Goal: Information Seeking & Learning: Check status

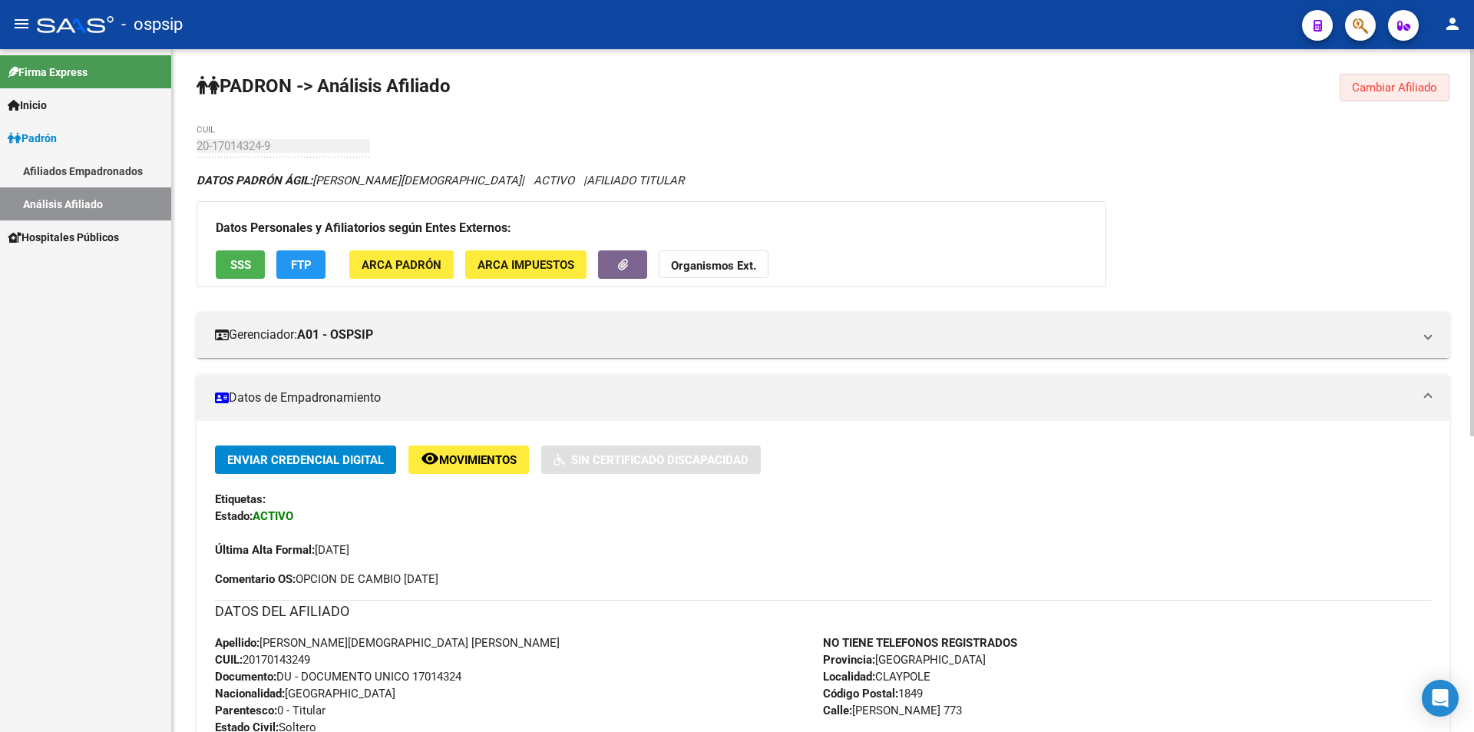
click at [1355, 87] on span "Cambiar Afiliado" at bounding box center [1394, 88] width 85 height 14
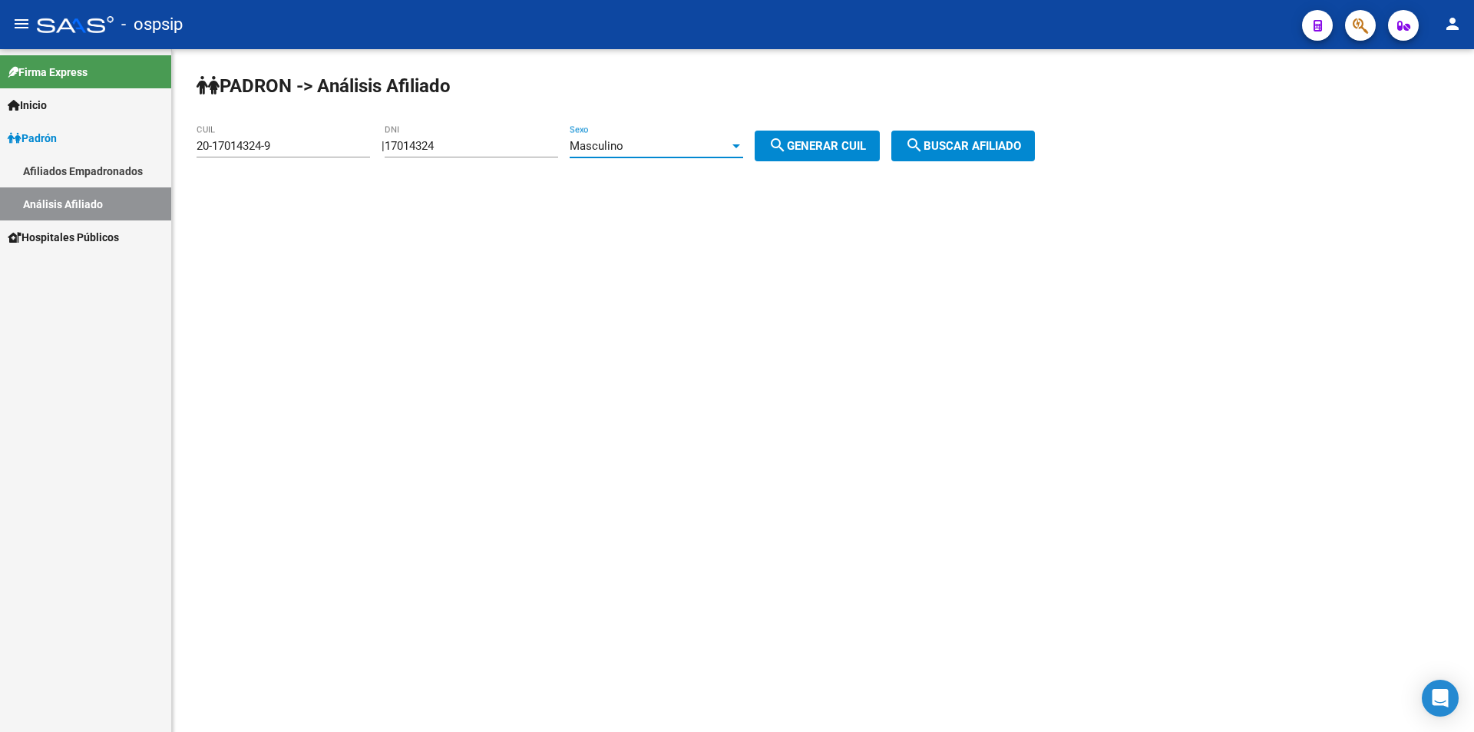
click at [623, 149] on span "Masculino" at bounding box center [597, 146] width 54 height 14
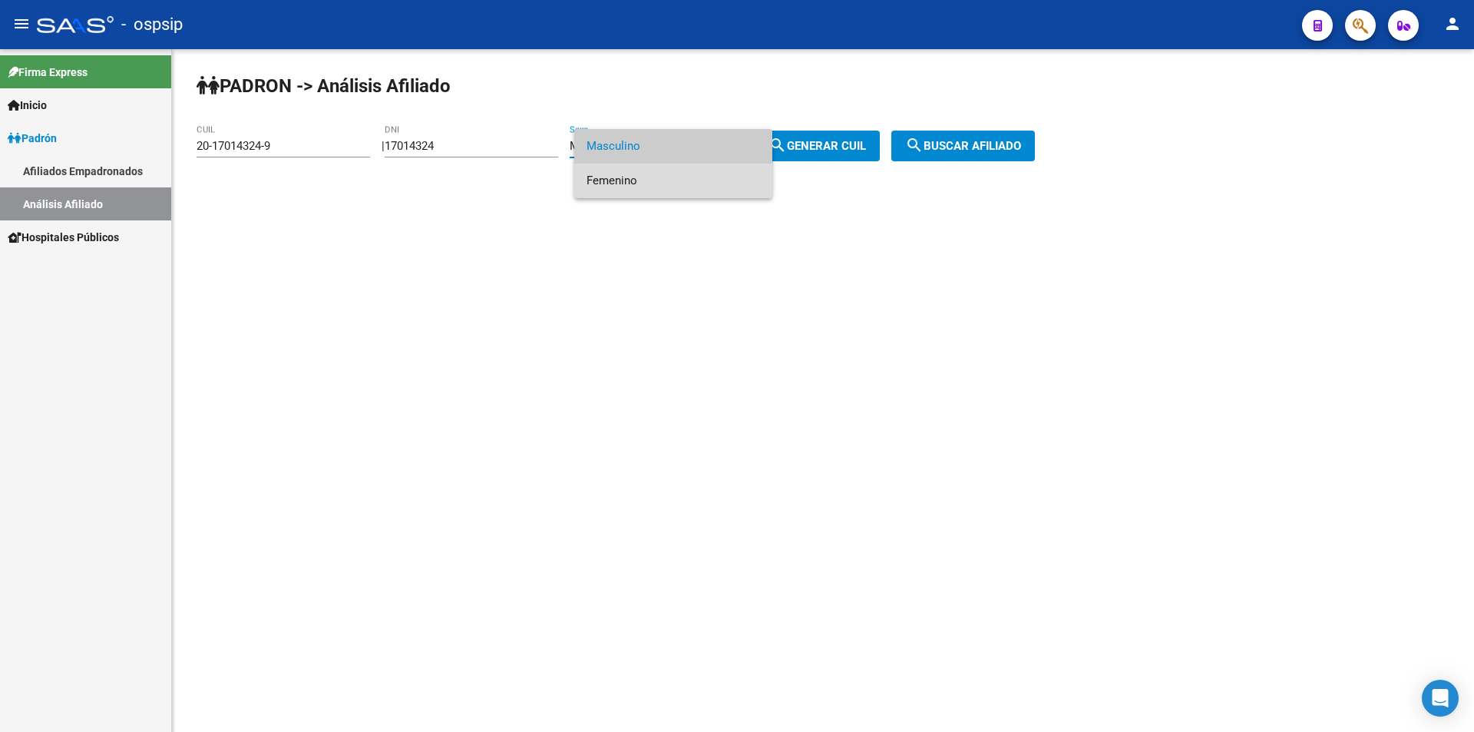
drag, startPoint x: 630, startPoint y: 175, endPoint x: 565, endPoint y: 171, distance: 65.4
click at [629, 174] on span "Femenino" at bounding box center [672, 180] width 173 height 35
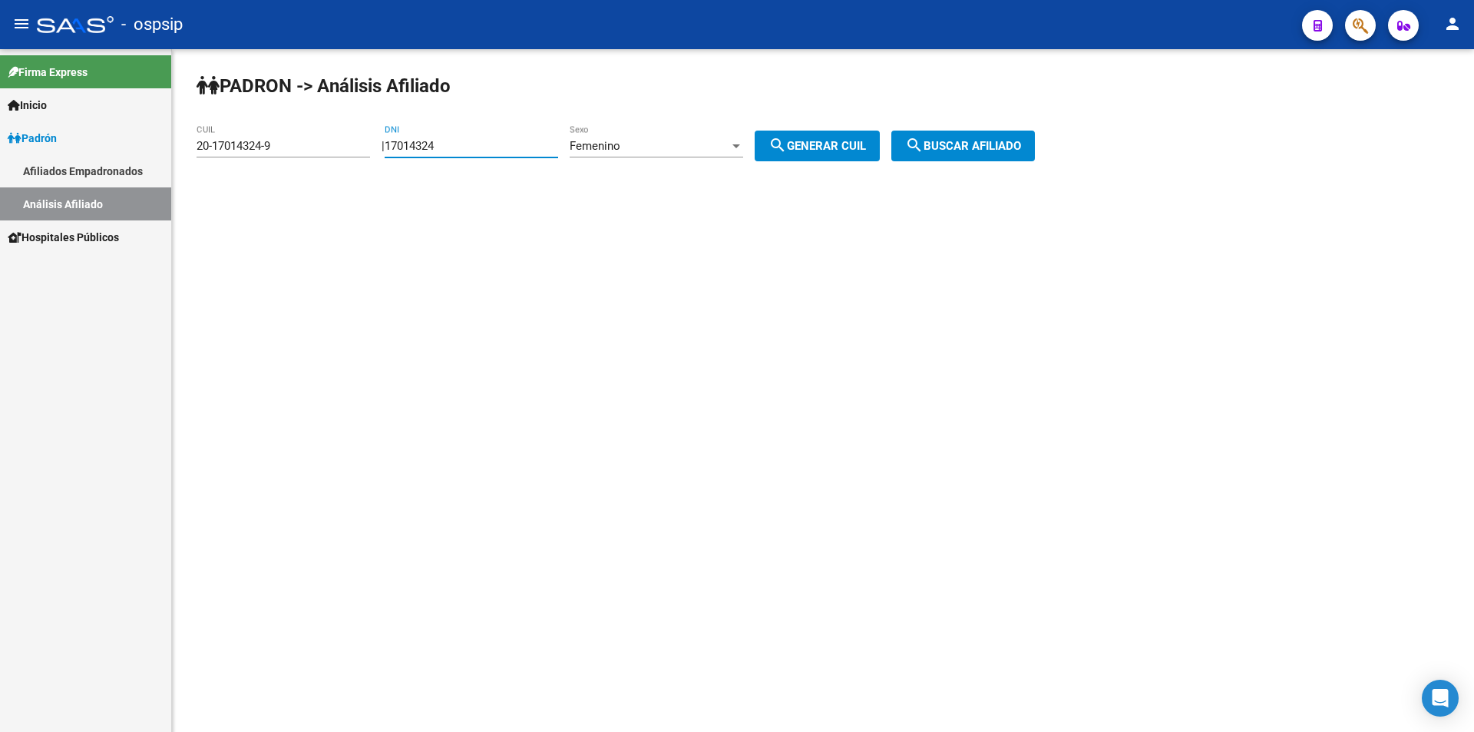
drag, startPoint x: 443, startPoint y: 141, endPoint x: 340, endPoint y: 141, distance: 102.9
click at [342, 143] on app-analisis-afiliado "PADRON -> Análisis Afiliado 20-17014324-9 CUIL | 17014324 DNI Femenino Sexo sea…" at bounding box center [622, 146] width 850 height 14
drag, startPoint x: 300, startPoint y: 152, endPoint x: 82, endPoint y: 190, distance: 221.3
click at [82, 190] on mat-sidenav-container "Firma Express Inicio Instructivos Contacto OS Padrón Afiliados Empadronados Aná…" at bounding box center [737, 390] width 1474 height 682
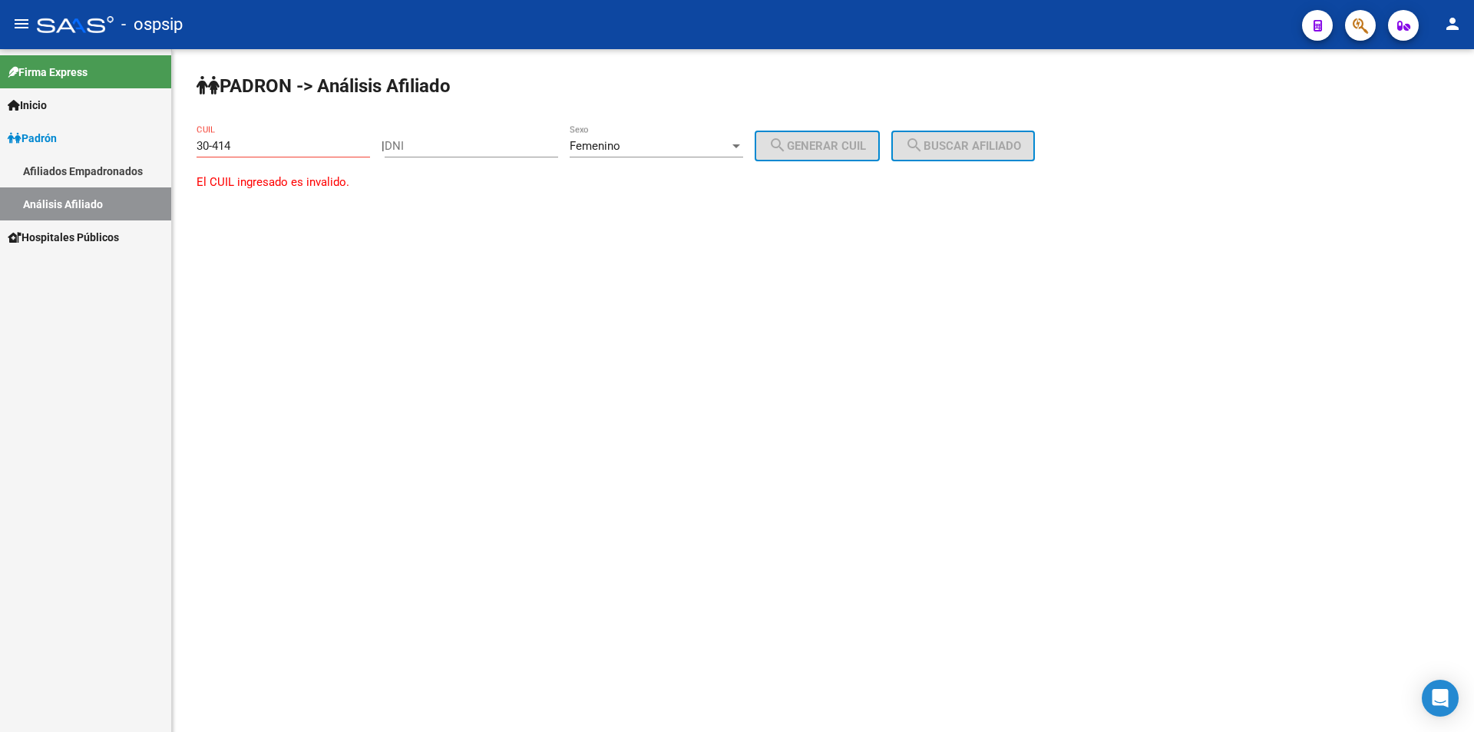
drag, startPoint x: 301, startPoint y: 156, endPoint x: 187, endPoint y: 139, distance: 115.6
click at [187, 139] on div "PADRON -> Análisis Afiliado 30-414 CUIL | DNI Femenino Sexo search Generar CUIL…" at bounding box center [823, 146] width 1302 height 195
click at [288, 145] on input "30-414" at bounding box center [283, 146] width 173 height 14
click at [293, 153] on div "30-414 CUIL" at bounding box center [283, 140] width 173 height 33
click at [302, 145] on input "30-414" at bounding box center [283, 146] width 173 height 14
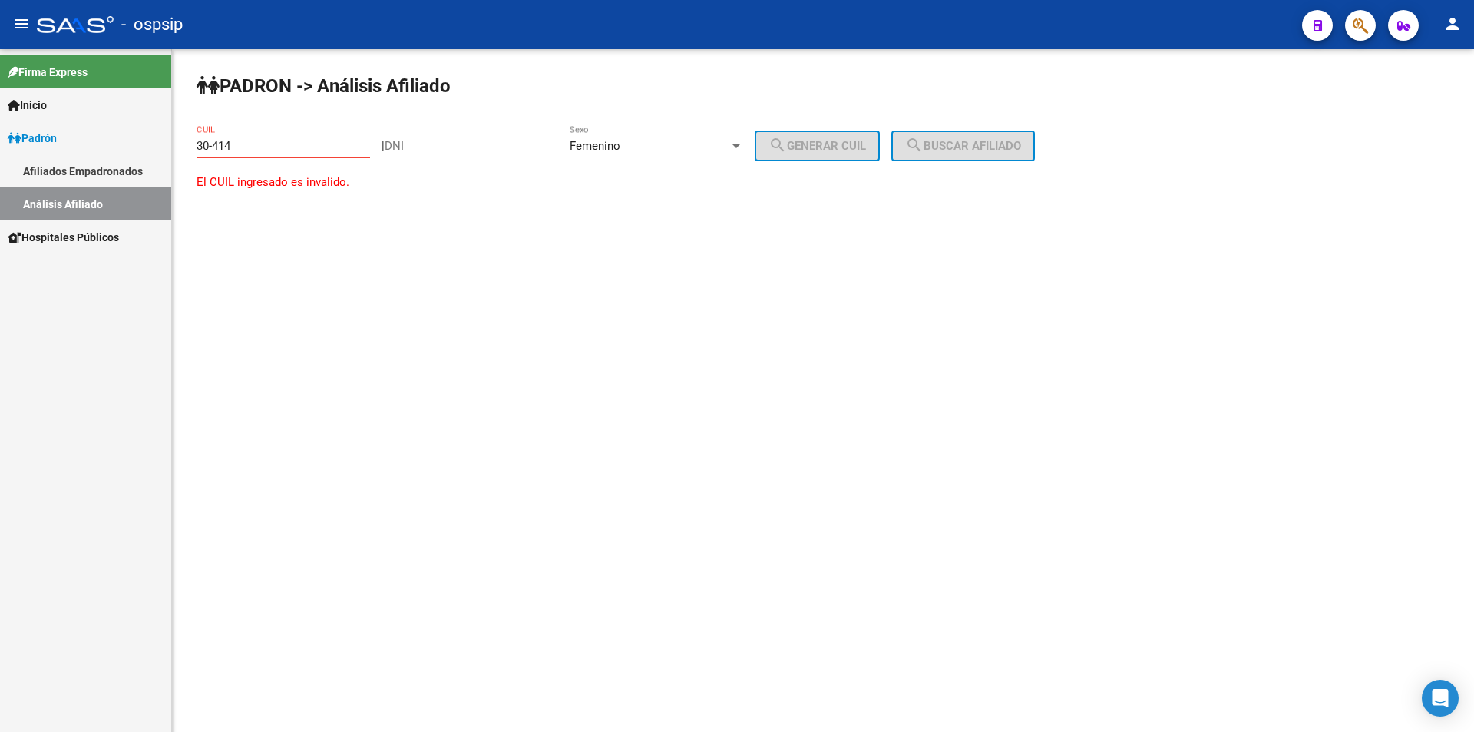
click at [282, 140] on input "30-414" at bounding box center [283, 146] width 173 height 14
type input "3"
drag, startPoint x: 495, startPoint y: 143, endPoint x: 557, endPoint y: 121, distance: 65.3
click at [496, 142] on input "DNI" at bounding box center [471, 146] width 173 height 14
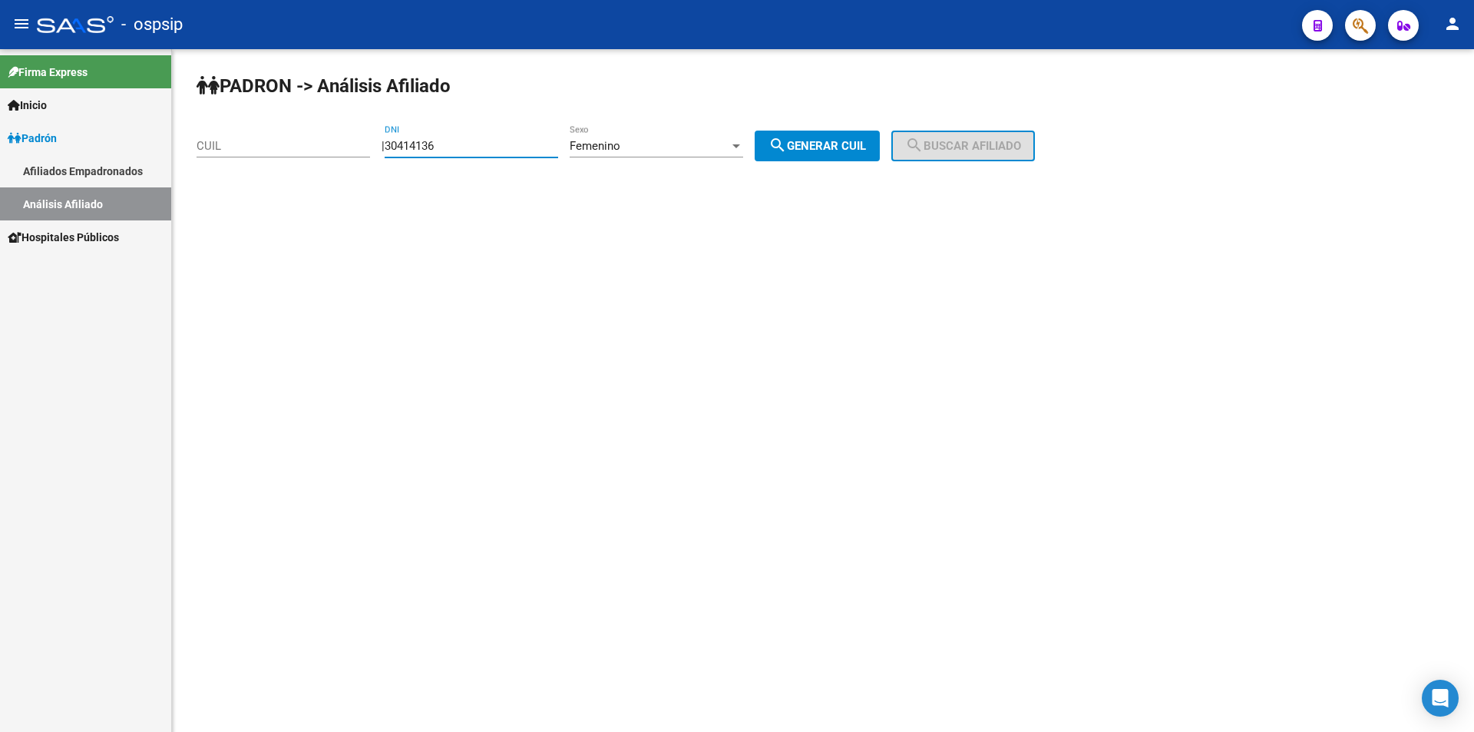
type input "30414136"
click at [862, 137] on button "search Generar CUIL" at bounding box center [817, 145] width 125 height 31
type input "27-30414136-6"
click at [891, 140] on div "| 30414136 DNI Femenino Sexo search Generar CUIL" at bounding box center [636, 146] width 510 height 14
click at [960, 142] on span "search Buscar afiliado" at bounding box center [963, 146] width 116 height 14
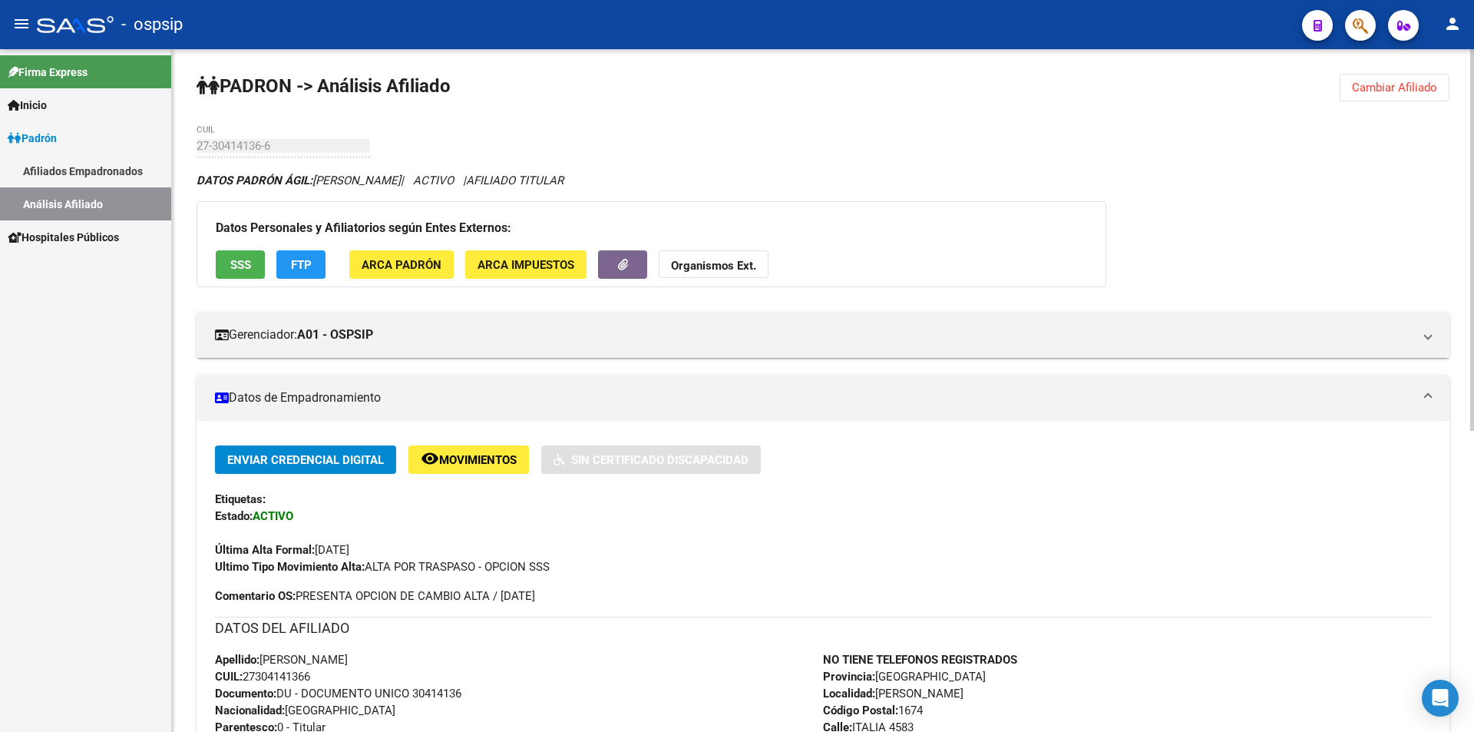
click at [1399, 84] on span "Cambiar Afiliado" at bounding box center [1394, 88] width 85 height 14
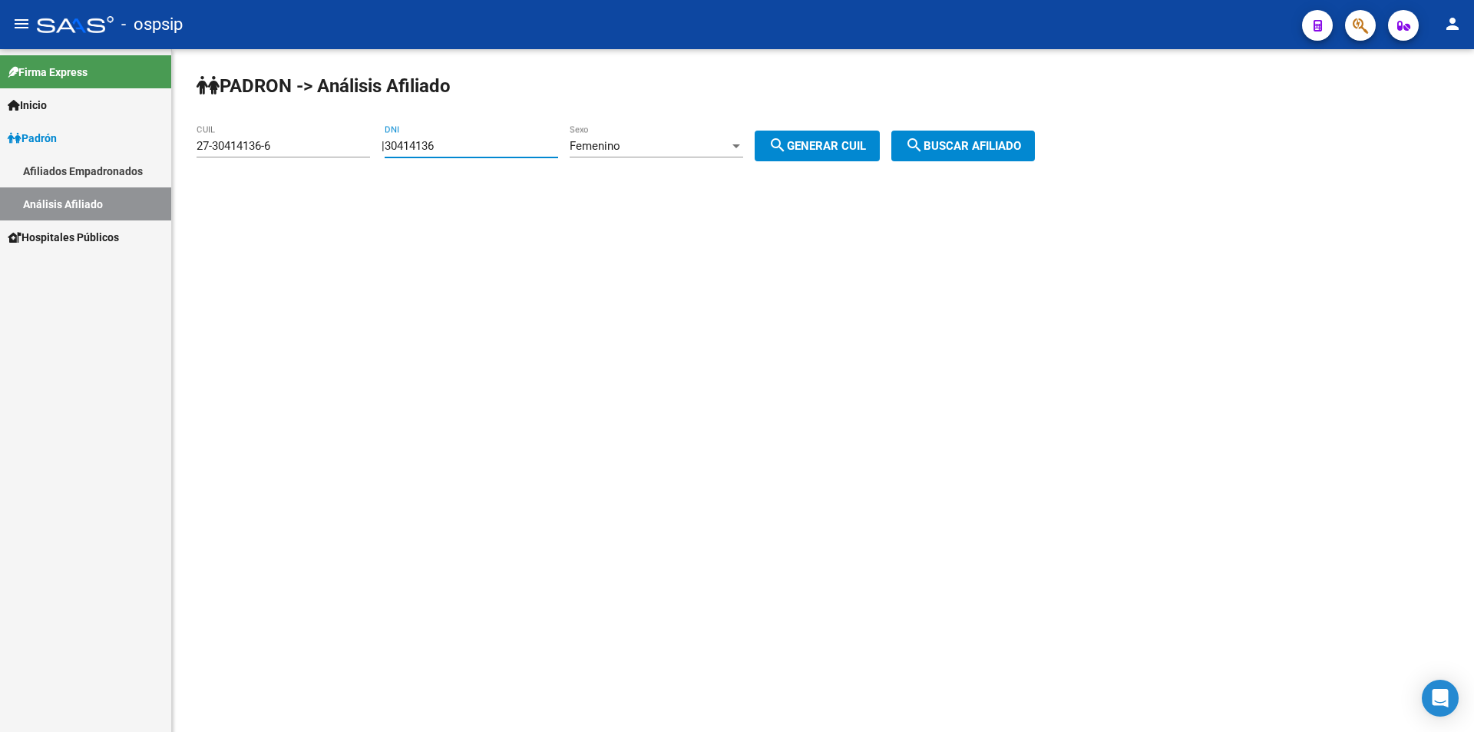
drag, startPoint x: 482, startPoint y: 146, endPoint x: 220, endPoint y: 128, distance: 263.1
click at [218, 139] on app-analisis-afiliado "PADRON -> Análisis Afiliado 27-30414136-6 CUIL | 30414136 DNI Femenino Sexo sea…" at bounding box center [622, 146] width 850 height 14
drag, startPoint x: 274, startPoint y: 145, endPoint x: 31, endPoint y: 153, distance: 243.4
click at [20, 157] on mat-sidenav-container "Firma Express Inicio Instructivos Contacto OS Padrón Afiliados Empadronados Aná…" at bounding box center [737, 390] width 1474 height 682
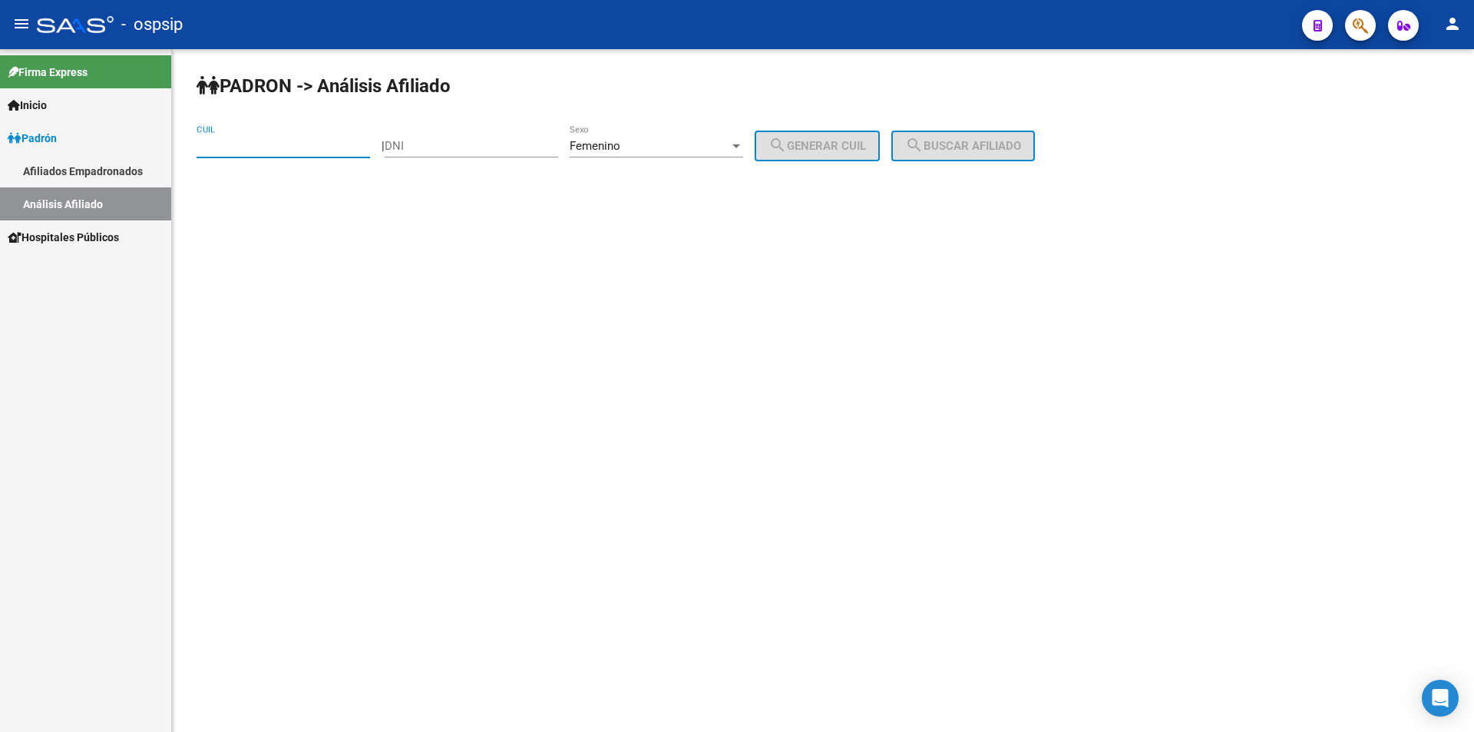
click at [499, 141] on input "DNI" at bounding box center [471, 146] width 173 height 14
type input "1"
type input "94950977"
click at [832, 161] on div "PADRON -> Análisis Afiliado CUIL | 94950977 DNI Femenino Sexo search Generar CU…" at bounding box center [823, 129] width 1302 height 161
click at [832, 144] on span "search Generar CUIL" at bounding box center [816, 146] width 97 height 14
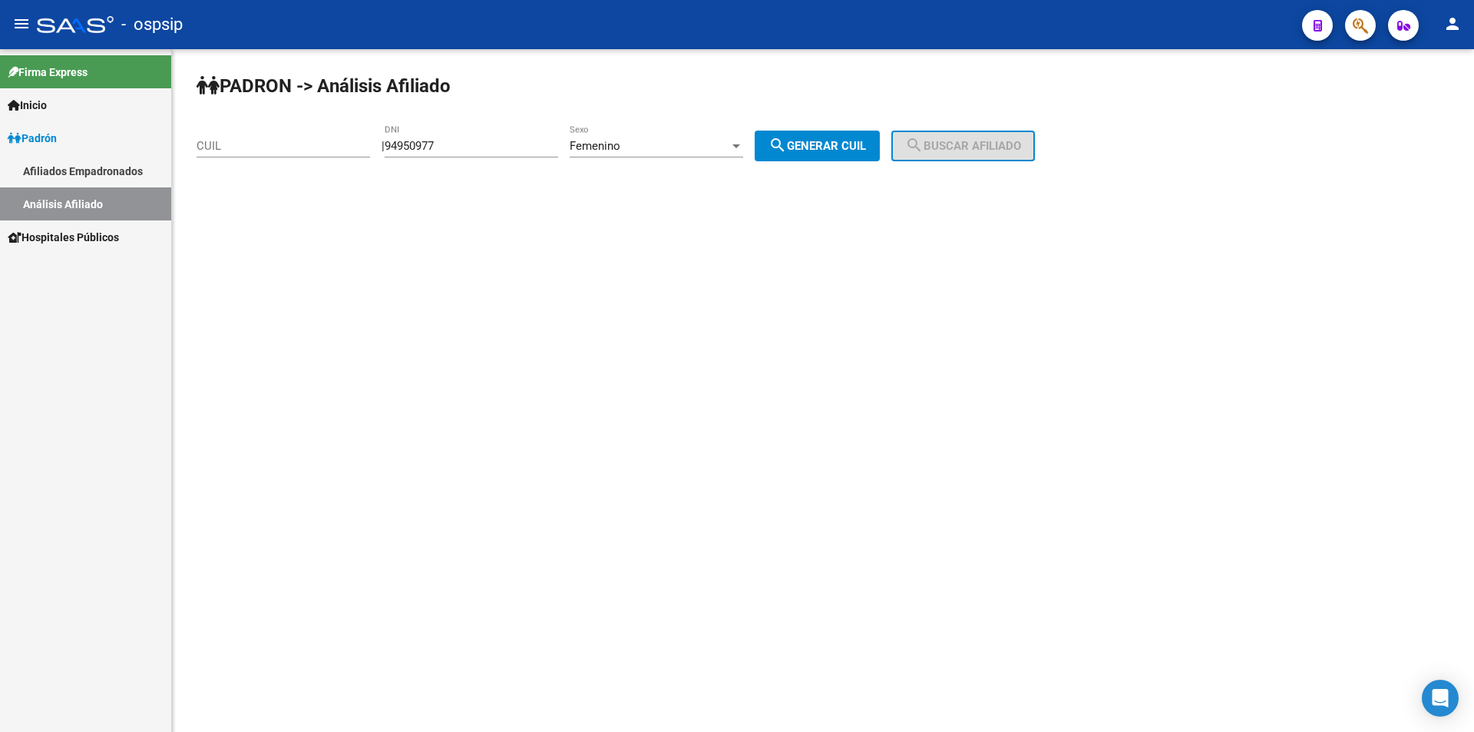
type input "27-94950977-5"
click at [995, 137] on button "search Buscar afiliado" at bounding box center [963, 145] width 144 height 31
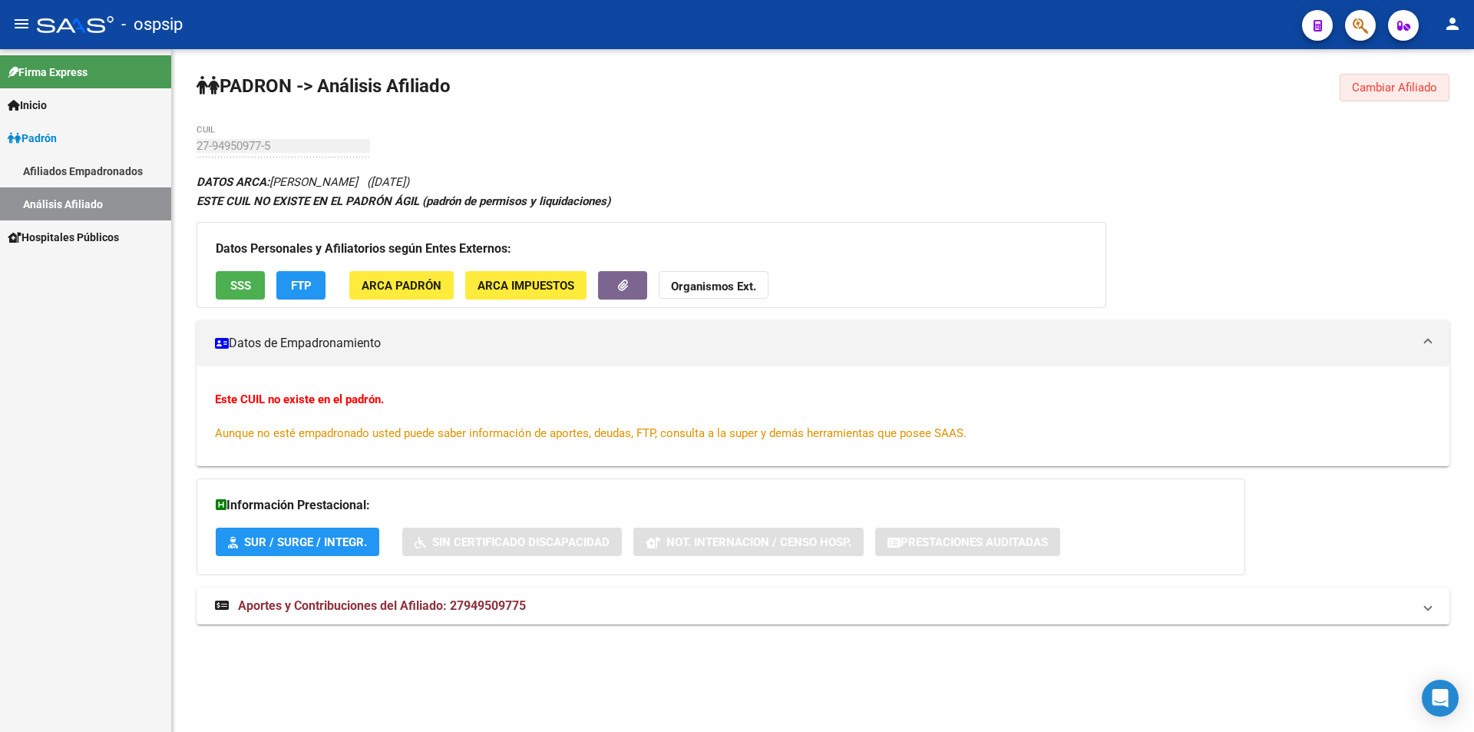
drag, startPoint x: 1378, startPoint y: 89, endPoint x: 1283, endPoint y: 88, distance: 95.2
click at [1375, 89] on span "Cambiar Afiliado" at bounding box center [1394, 88] width 85 height 14
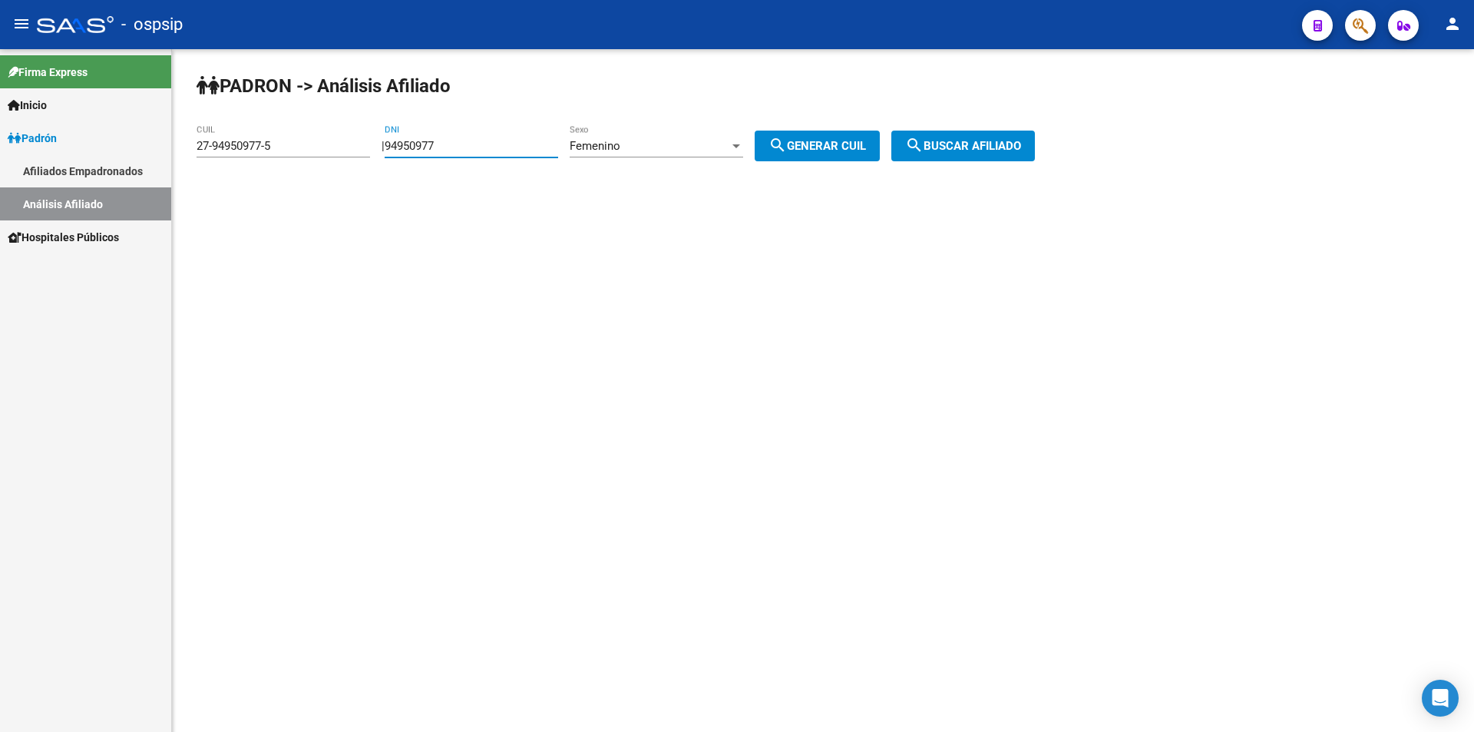
drag, startPoint x: 527, startPoint y: 144, endPoint x: 254, endPoint y: 144, distance: 272.5
click at [254, 144] on app-analisis-afiliado "PADRON -> Análisis Afiliado 27-94950977-5 CUIL | 94950977 DNI Femenino Sexo sea…" at bounding box center [622, 146] width 850 height 14
drag, startPoint x: 281, startPoint y: 147, endPoint x: 65, endPoint y: 147, distance: 215.7
click at [65, 147] on mat-sidenav-container "Firma Express Inicio Instructivos Contacto OS Padrón Afiliados Empadronados Aná…" at bounding box center [737, 390] width 1474 height 682
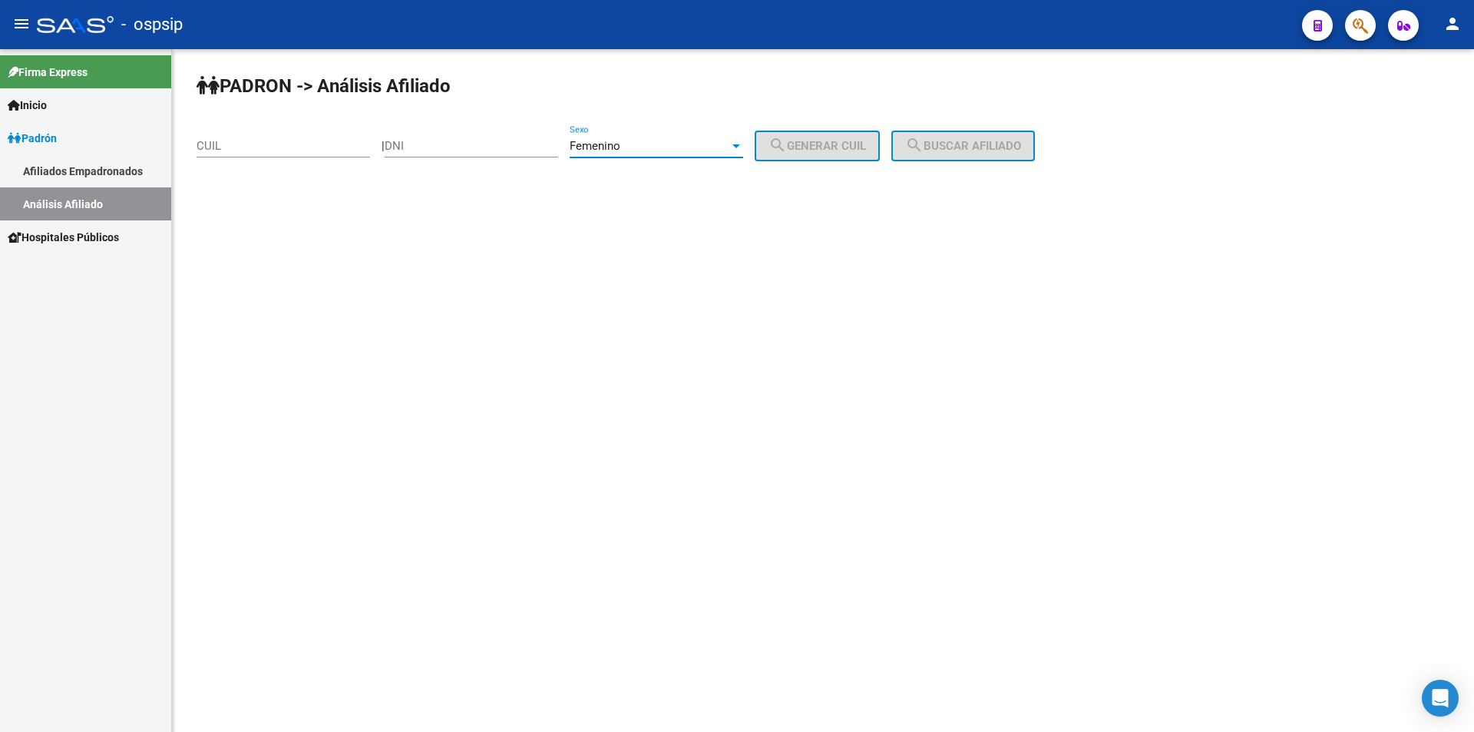
click at [708, 151] on div "Femenino" at bounding box center [650, 146] width 160 height 14
click at [680, 117] on span "Masculino" at bounding box center [672, 111] width 173 height 35
click at [681, 218] on mat-sidenav-content "PADRON -> Análisis Afiliado CUIL | DNI Masculino Sexo search Generar CUIL searc…" at bounding box center [823, 390] width 1302 height 682
click at [530, 145] on input "DNI" at bounding box center [471, 146] width 173 height 14
type input "24838414"
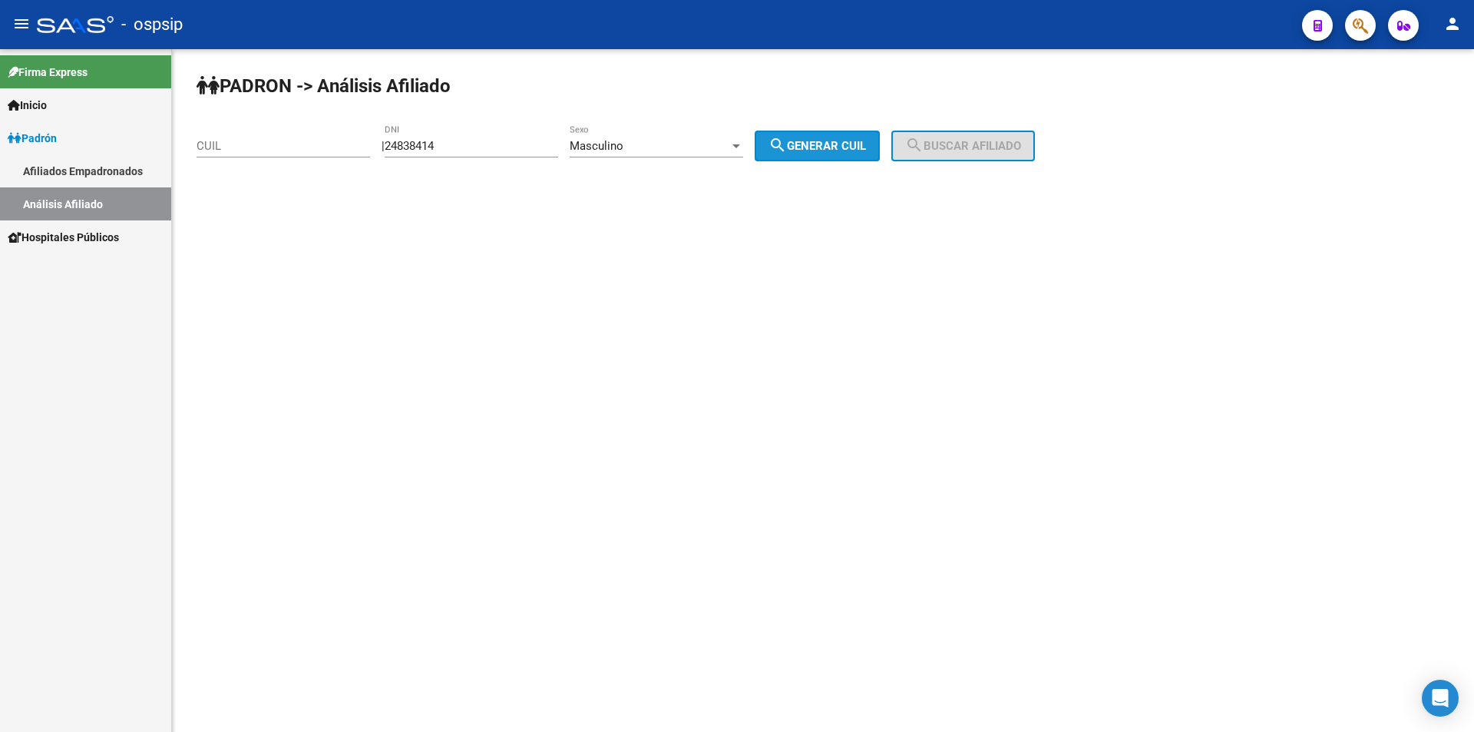
drag, startPoint x: 849, startPoint y: 137, endPoint x: 933, endPoint y: 135, distance: 83.7
click at [850, 137] on button "search Generar CUIL" at bounding box center [817, 145] width 125 height 31
type input "20-24838414-0"
click at [973, 133] on button "search Buscar afiliado" at bounding box center [963, 145] width 144 height 31
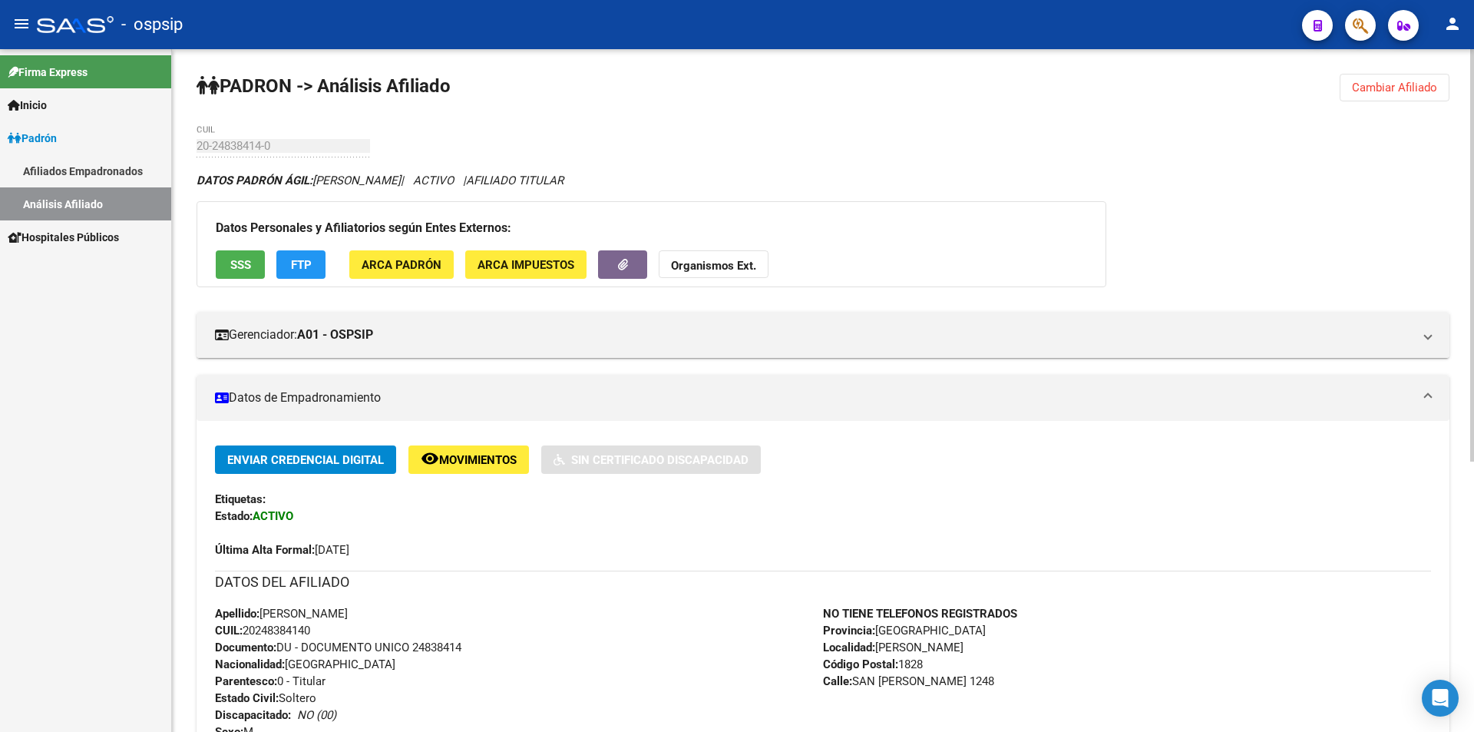
click at [1399, 82] on span "Cambiar Afiliado" at bounding box center [1394, 88] width 85 height 14
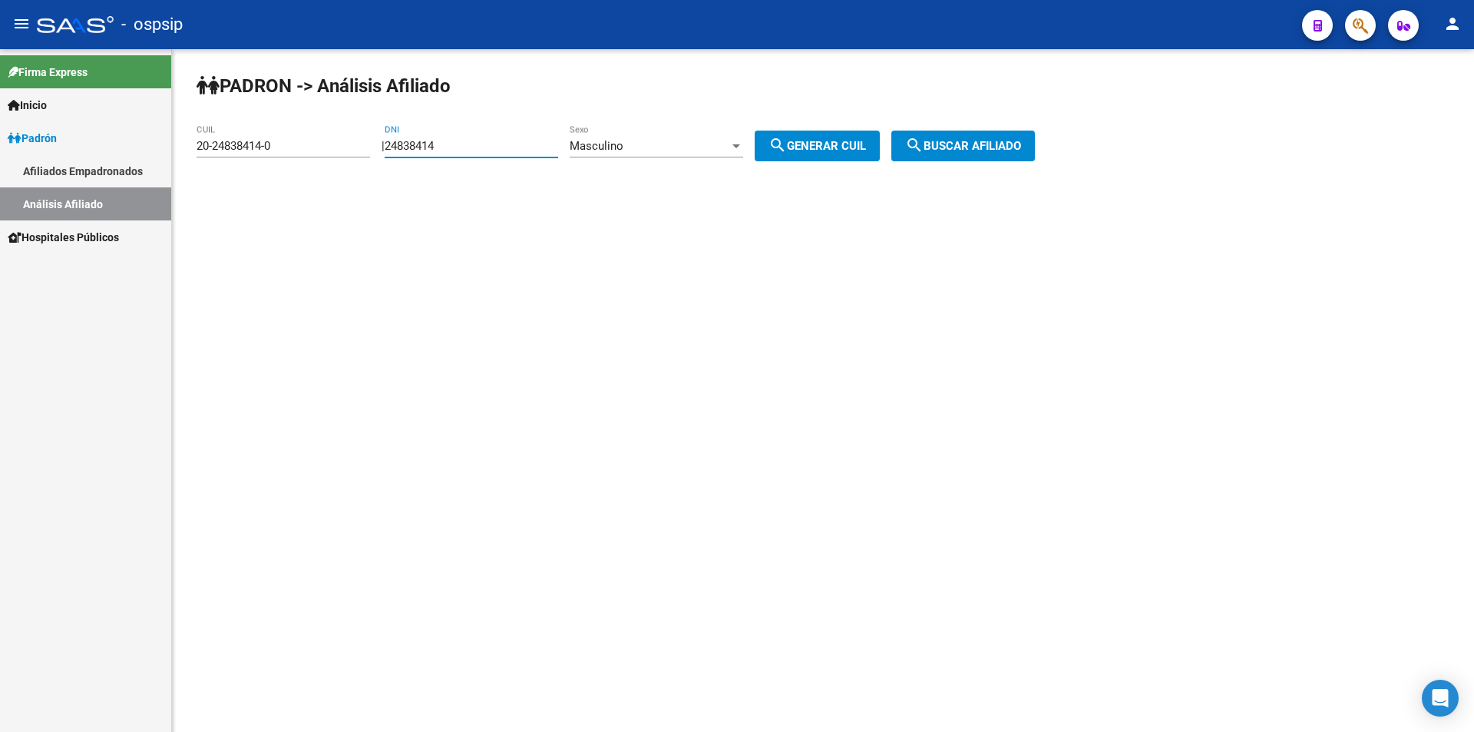
drag, startPoint x: 550, startPoint y: 140, endPoint x: 238, endPoint y: 106, distance: 314.2
click at [249, 121] on div "PADRON -> Análisis Afiliado 20-24838414-0 CUIL | 24838414 DNI Masculino Sexo se…" at bounding box center [823, 129] width 1302 height 161
drag, startPoint x: 298, startPoint y: 143, endPoint x: 32, endPoint y: 135, distance: 265.7
click at [34, 139] on mat-sidenav-container "Firma Express Inicio Instructivos Contacto OS Padrón Afiliados Empadronados Aná…" at bounding box center [737, 390] width 1474 height 682
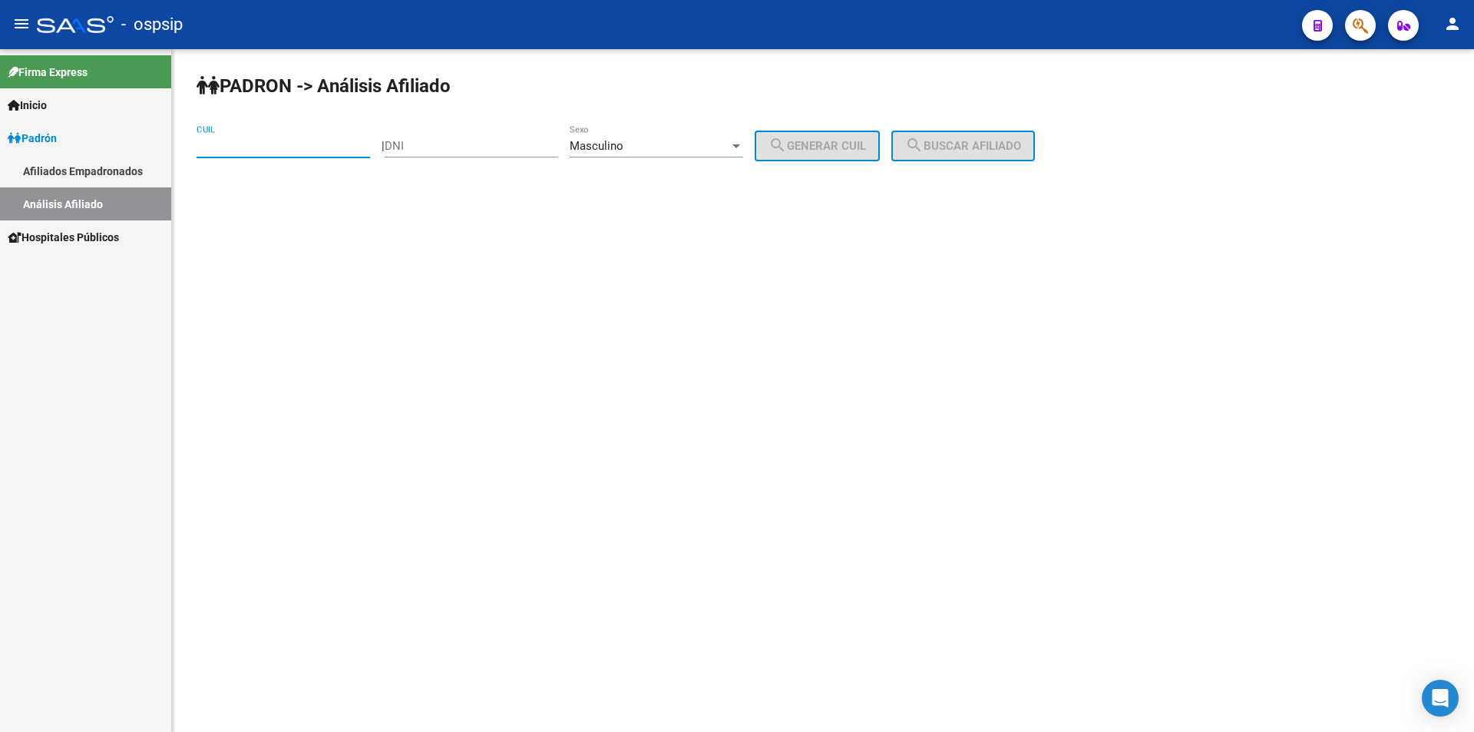
click at [423, 145] on input "DNI" at bounding box center [471, 146] width 173 height 14
type input "44286910"
click at [850, 154] on button "search Generar CUIL" at bounding box center [817, 145] width 125 height 31
type input "20-44286910-4"
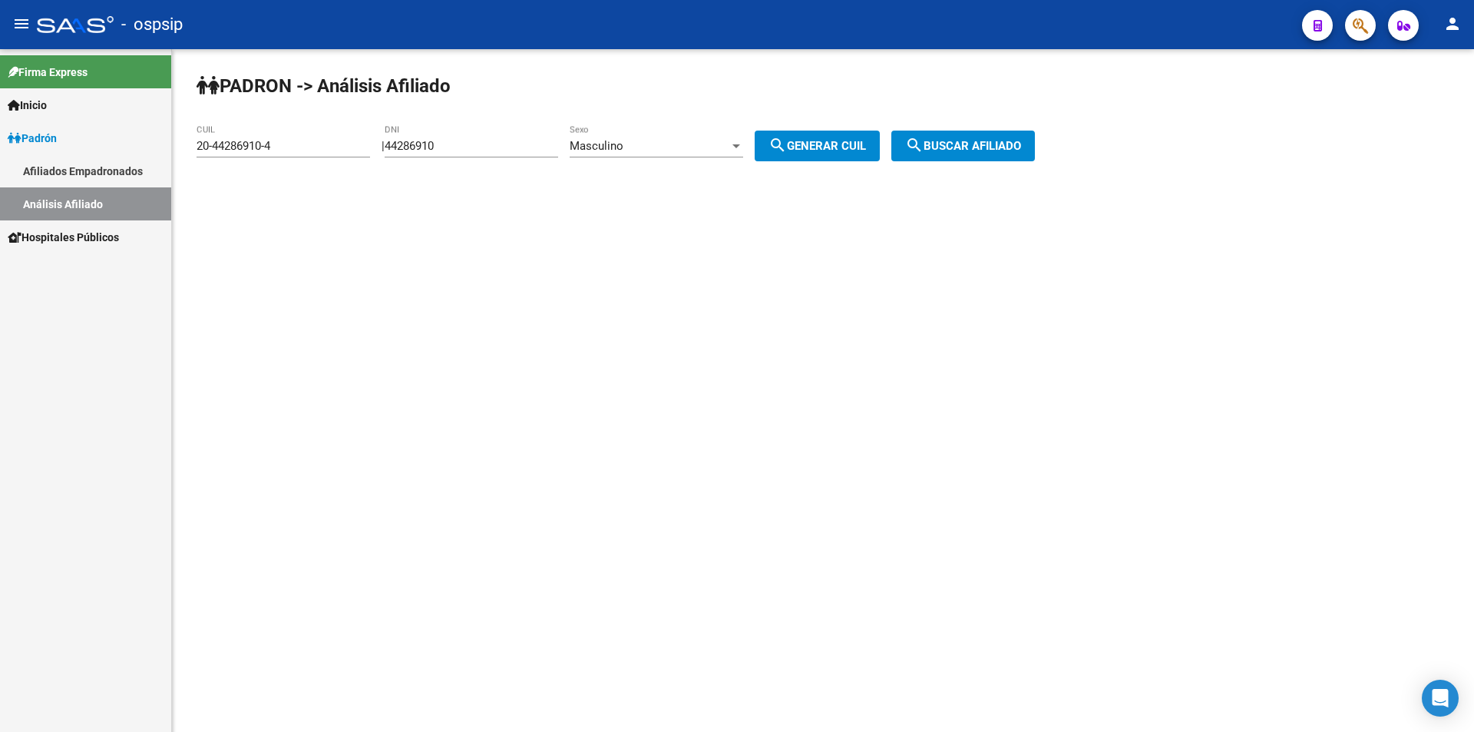
click at [959, 147] on span "search Buscar afiliado" at bounding box center [963, 146] width 116 height 14
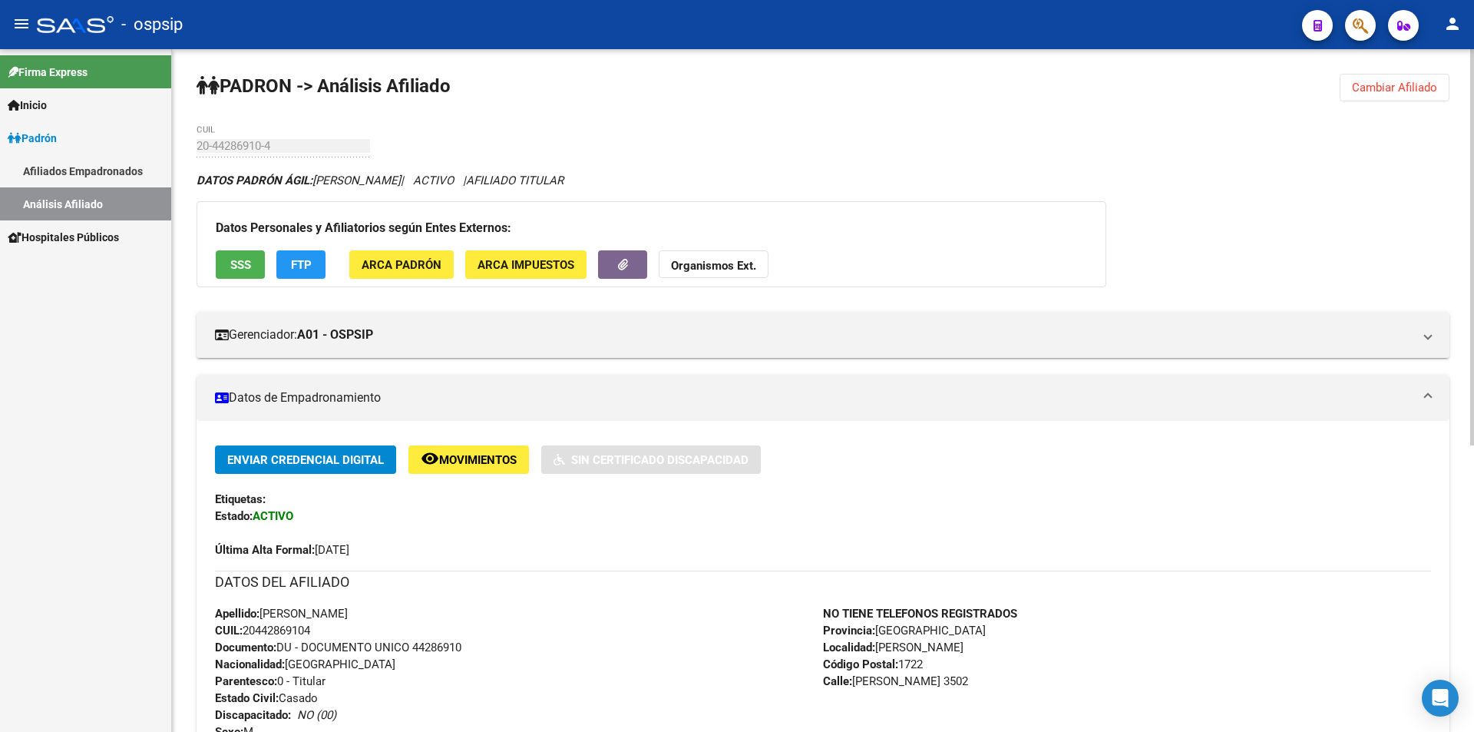
click at [1343, 68] on div "PADRON -> Análisis Afiliado Cambiar Afiliado 20-44286910-4 CUIL DATOS PADRÓN ÁG…" at bounding box center [823, 636] width 1302 height 1175
click at [1358, 80] on button "Cambiar Afiliado" at bounding box center [1394, 88] width 110 height 28
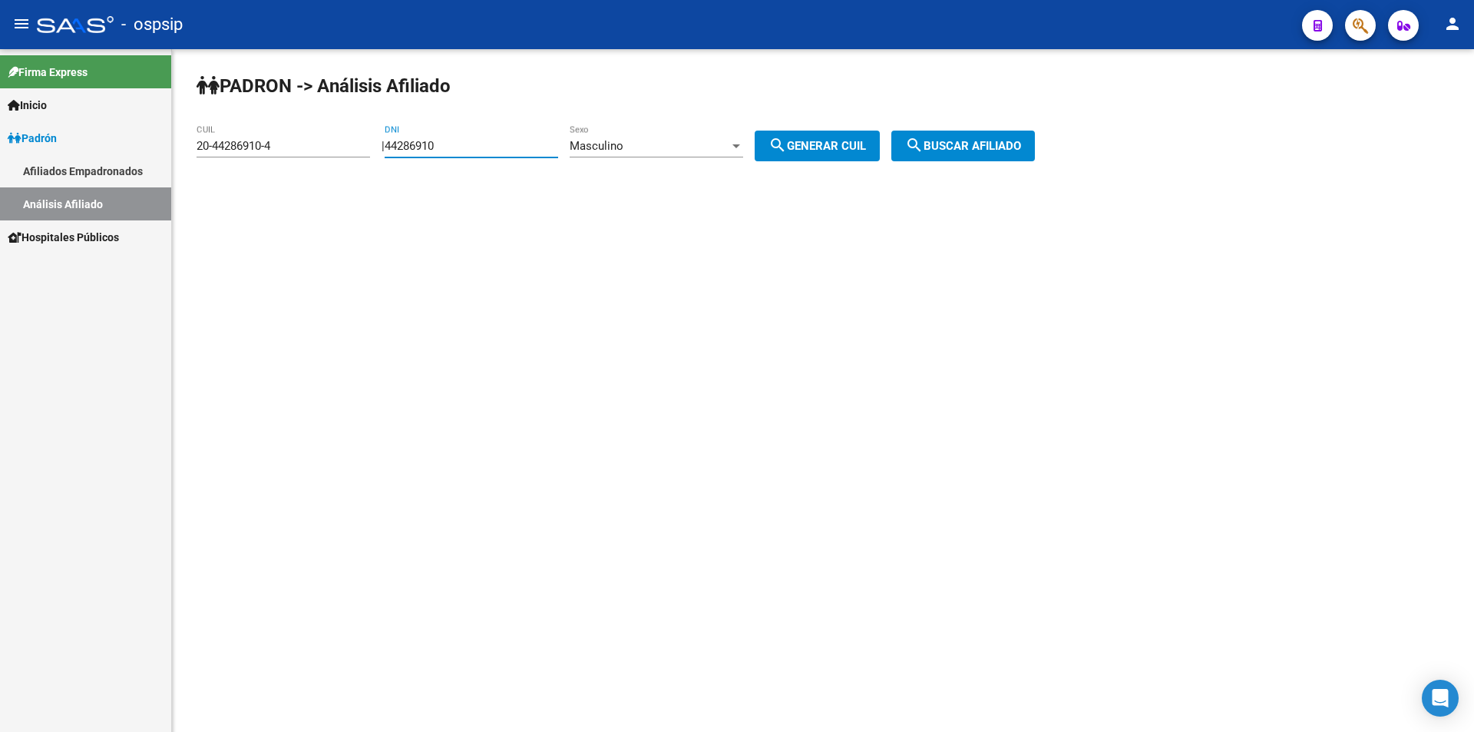
drag, startPoint x: 533, startPoint y: 145, endPoint x: 59, endPoint y: 86, distance: 477.3
click at [30, 104] on mat-sidenav-container "Firma Express Inicio Instructivos Contacto OS Padrón Afiliados Empadronados Aná…" at bounding box center [737, 390] width 1474 height 682
drag, startPoint x: 284, startPoint y: 150, endPoint x: 35, endPoint y: 111, distance: 252.4
click at [36, 114] on mat-sidenav-container "Firma Express Inicio Instructivos Contacto OS Padrón Afiliados Empadronados Aná…" at bounding box center [737, 390] width 1474 height 682
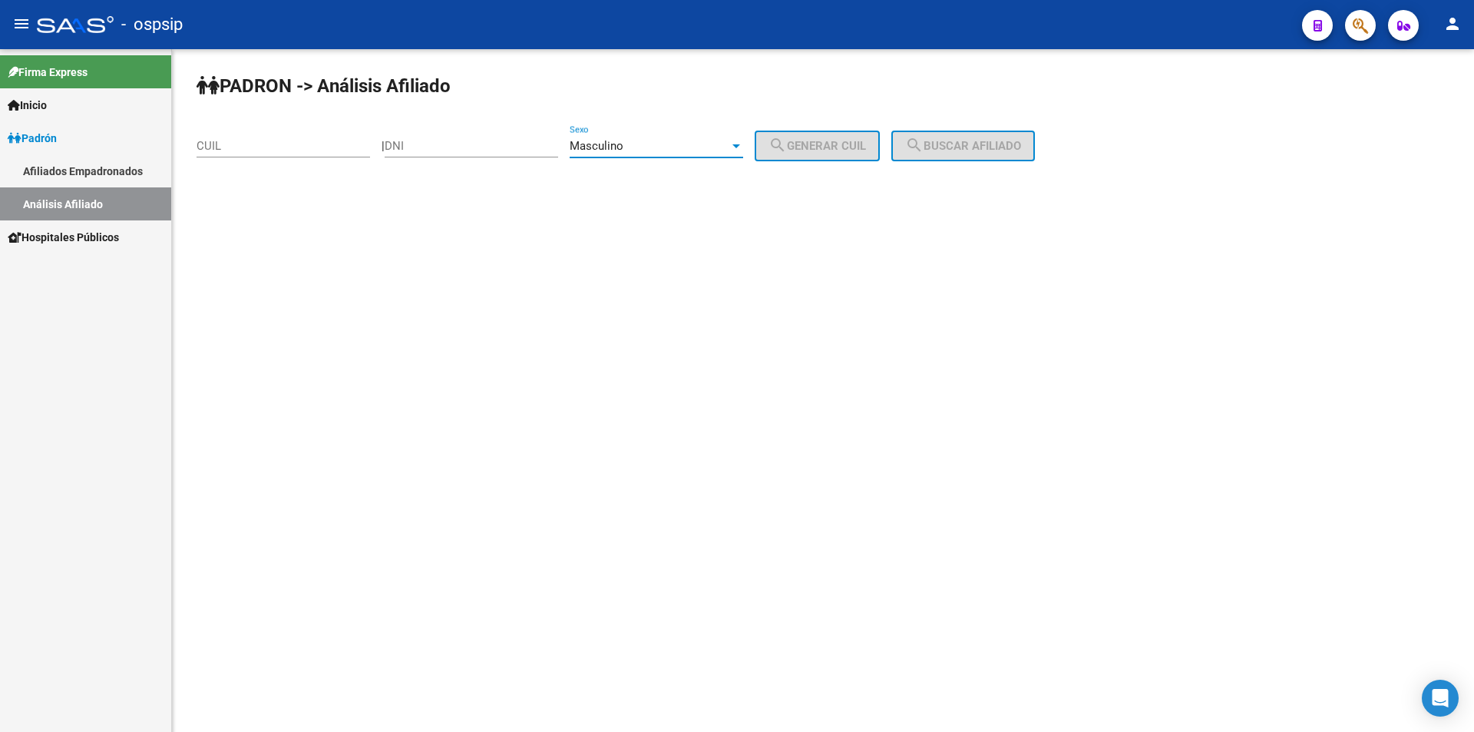
click at [692, 149] on div "Masculino" at bounding box center [650, 146] width 160 height 14
drag, startPoint x: 724, startPoint y: 261, endPoint x: 725, endPoint y: 252, distance: 9.3
click at [725, 260] on div at bounding box center [737, 366] width 1474 height 732
drag, startPoint x: 457, startPoint y: 141, endPoint x: 592, endPoint y: 140, distance: 135.1
click at [458, 140] on input "DNI" at bounding box center [471, 146] width 173 height 14
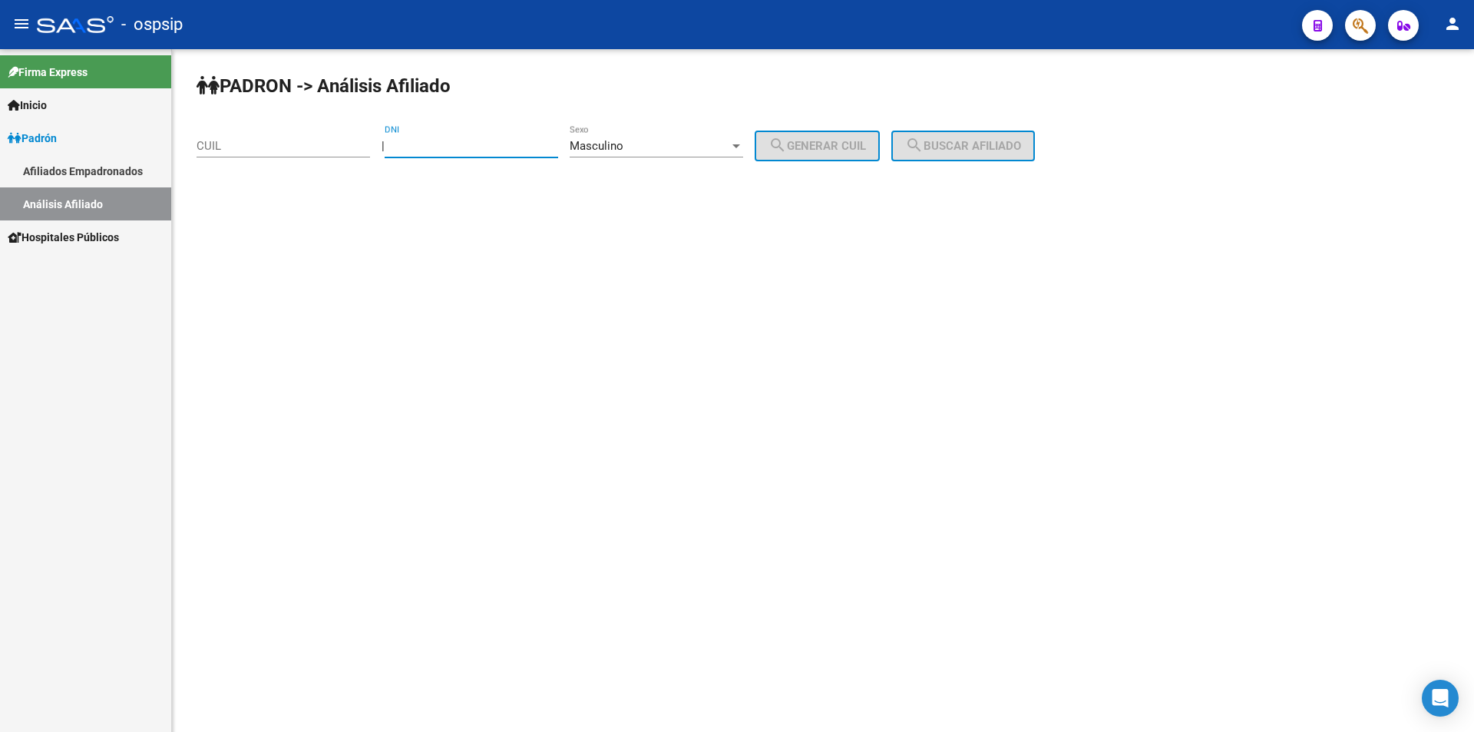
click at [605, 138] on div "Masculino Sexo" at bounding box center [656, 140] width 173 height 33
click at [596, 138] on span "Masculino" at bounding box center [672, 146] width 173 height 35
click at [510, 137] on div "DNI" at bounding box center [471, 140] width 173 height 33
type input "59129848"
click at [808, 146] on span "search Generar CUIL" at bounding box center [816, 146] width 97 height 14
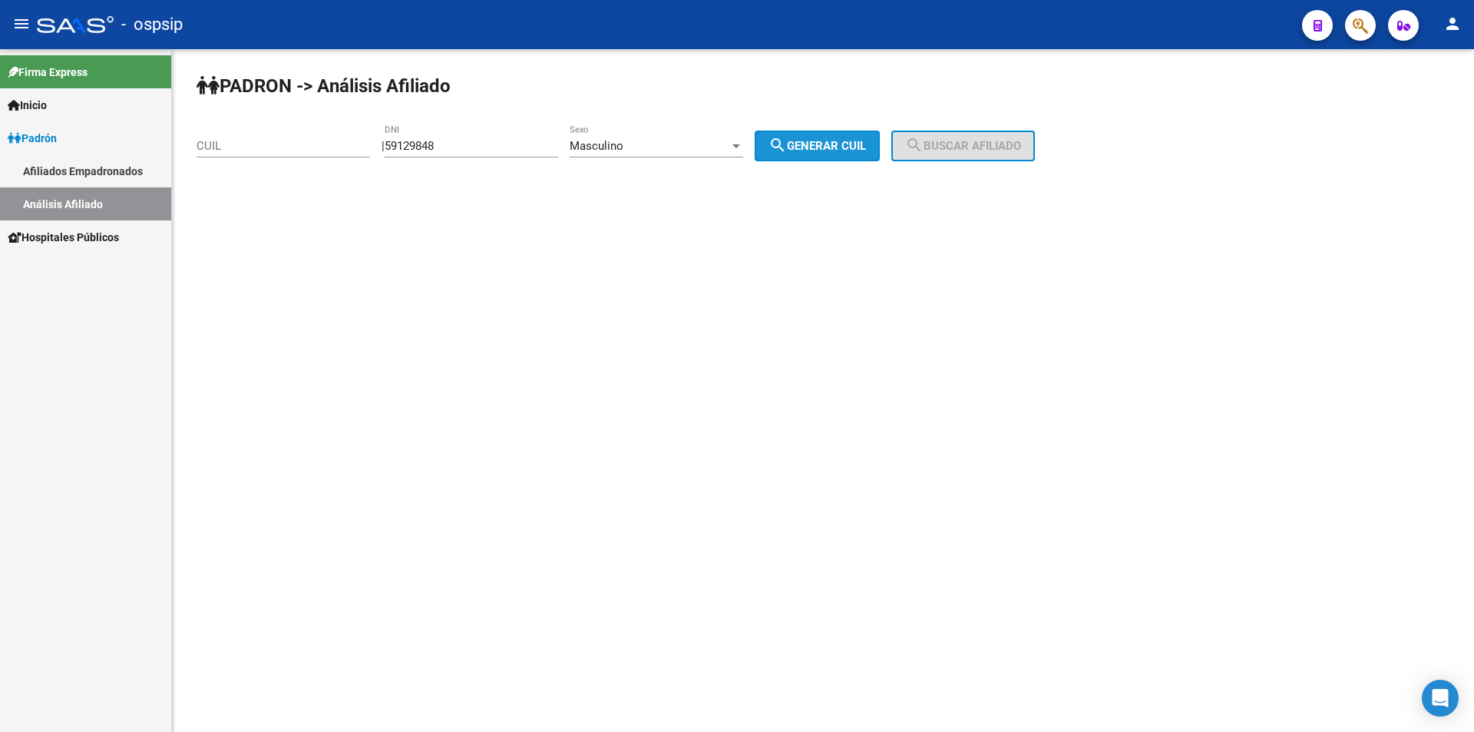
type input "20-59129848-9"
click at [981, 134] on button "search Buscar afiliado" at bounding box center [963, 145] width 144 height 31
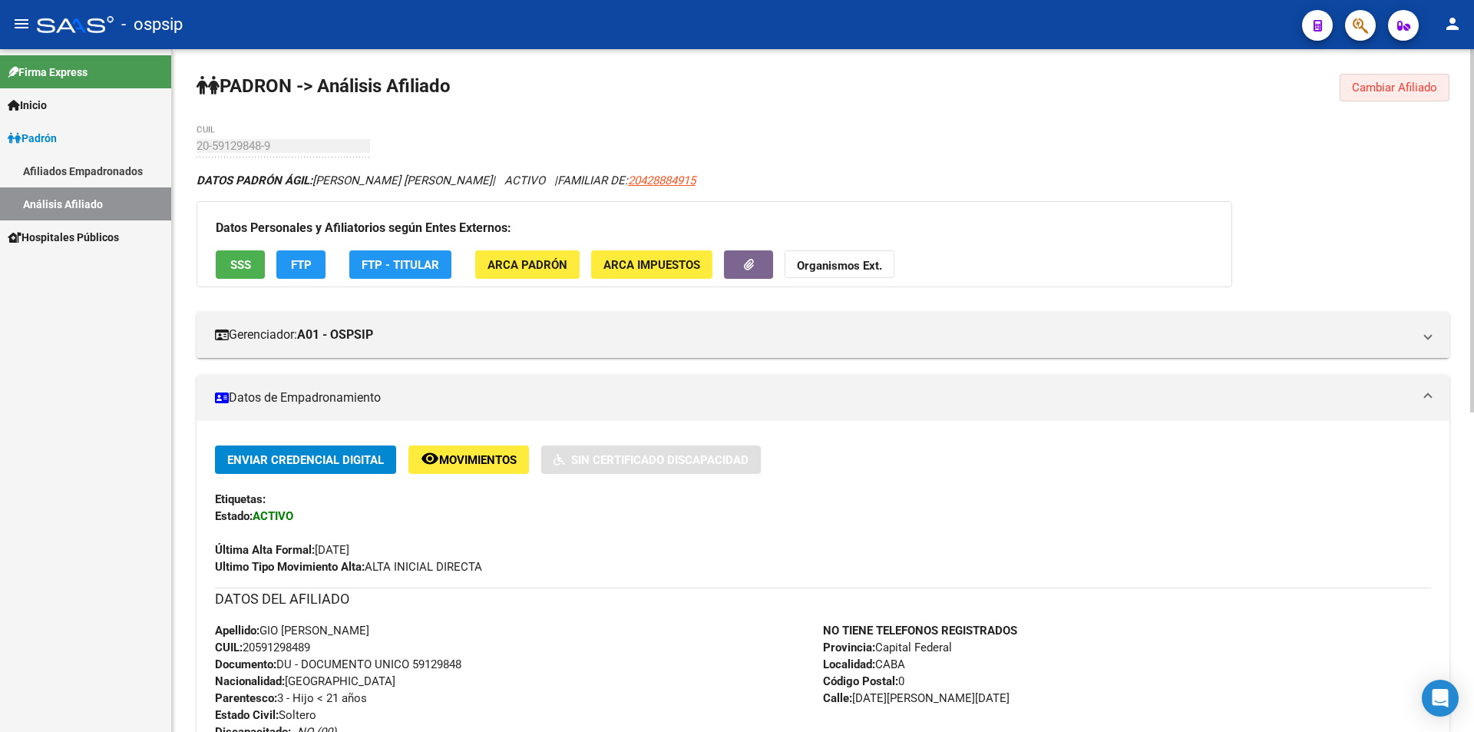
click at [1412, 88] on span "Cambiar Afiliado" at bounding box center [1394, 88] width 85 height 14
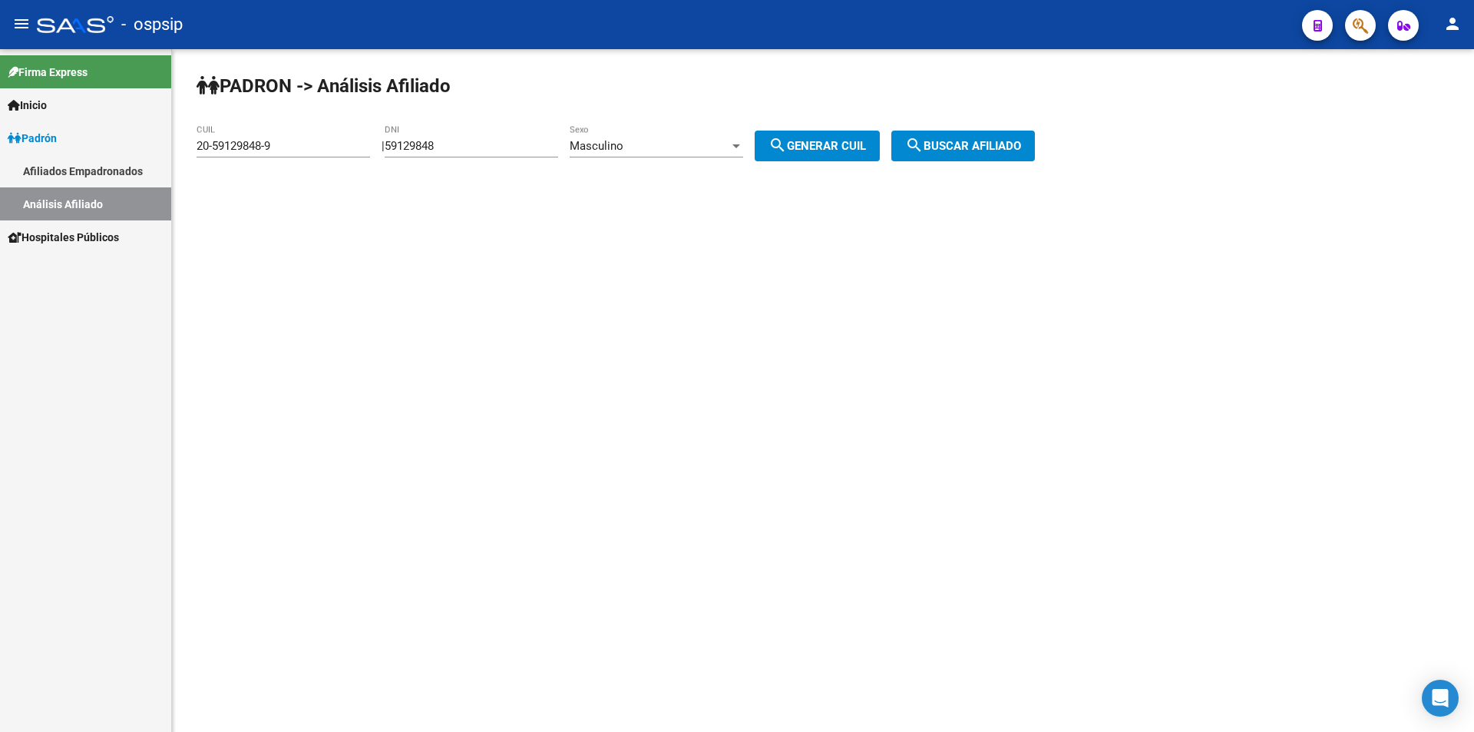
click at [642, 148] on div "Masculino" at bounding box center [650, 146] width 160 height 14
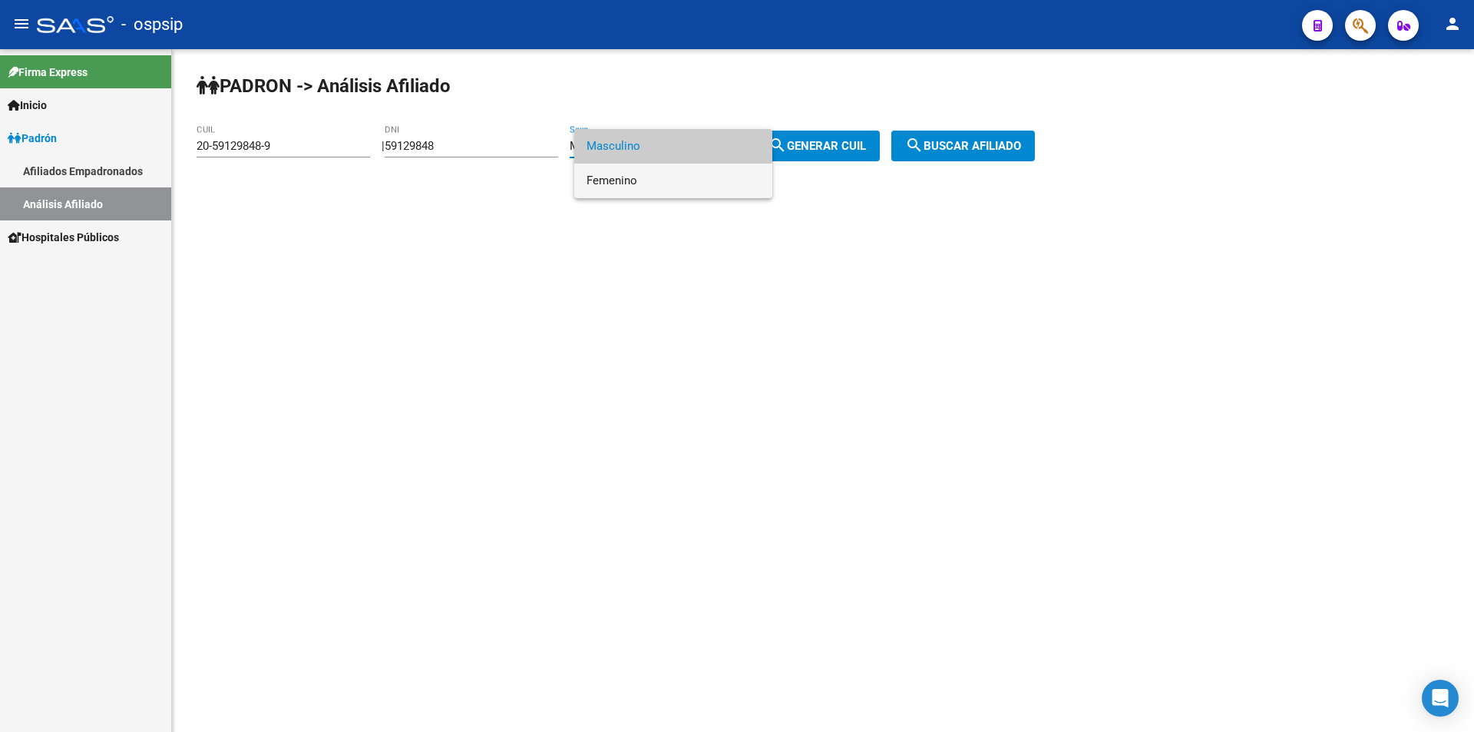
click at [647, 174] on span "Femenino" at bounding box center [672, 180] width 173 height 35
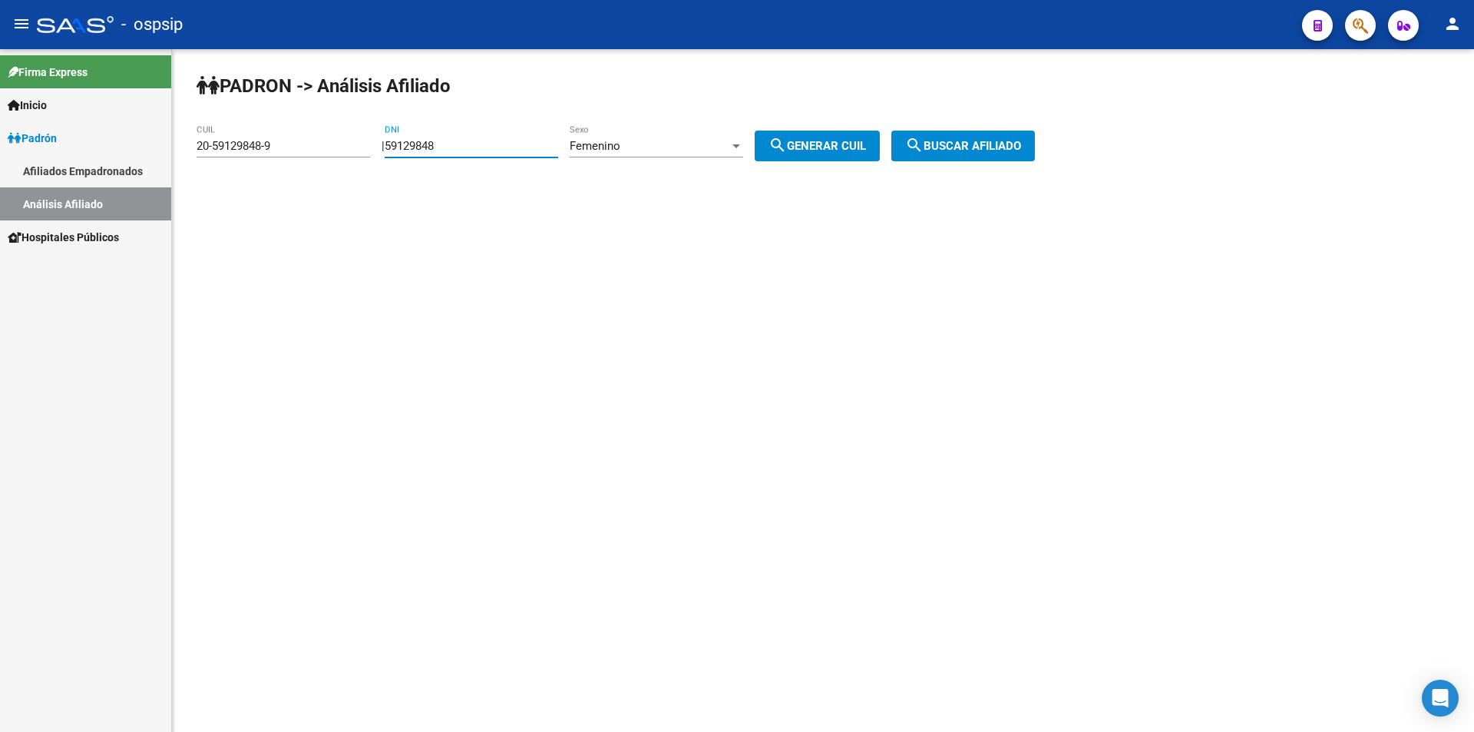
drag, startPoint x: 490, startPoint y: 145, endPoint x: 285, endPoint y: 166, distance: 206.8
click at [285, 153] on app-analisis-afiliado "PADRON -> Análisis Afiliado 20-59129848-9 CUIL | 59129848 DNI Femenino Sexo sea…" at bounding box center [622, 146] width 850 height 14
drag, startPoint x: 306, startPoint y: 144, endPoint x: 71, endPoint y: 157, distance: 235.3
click at [71, 157] on mat-sidenav-container "Firma Express Inicio Instructivos Contacto OS Padrón Afiliados Empadronados Aná…" at bounding box center [737, 390] width 1474 height 682
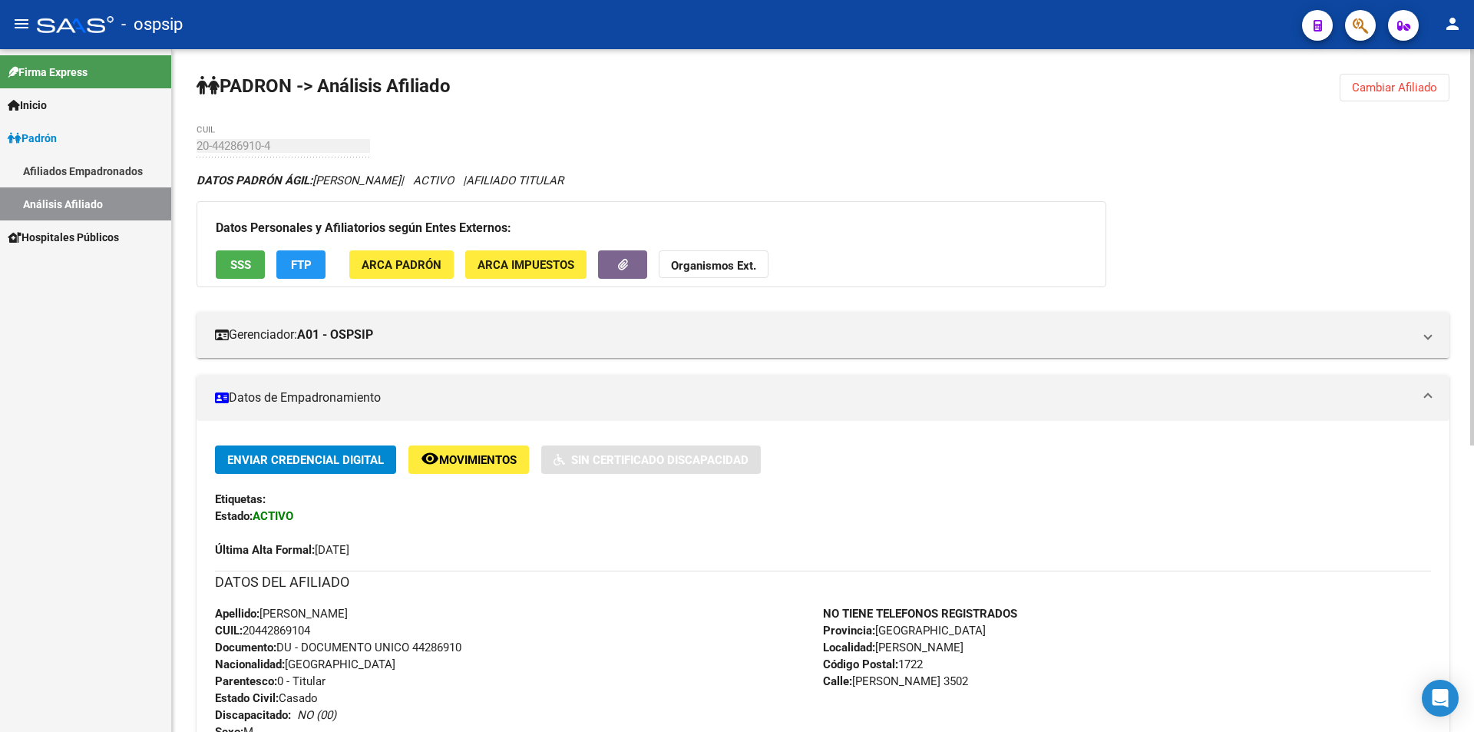
click at [1401, 78] on button "Cambiar Afiliado" at bounding box center [1394, 88] width 110 height 28
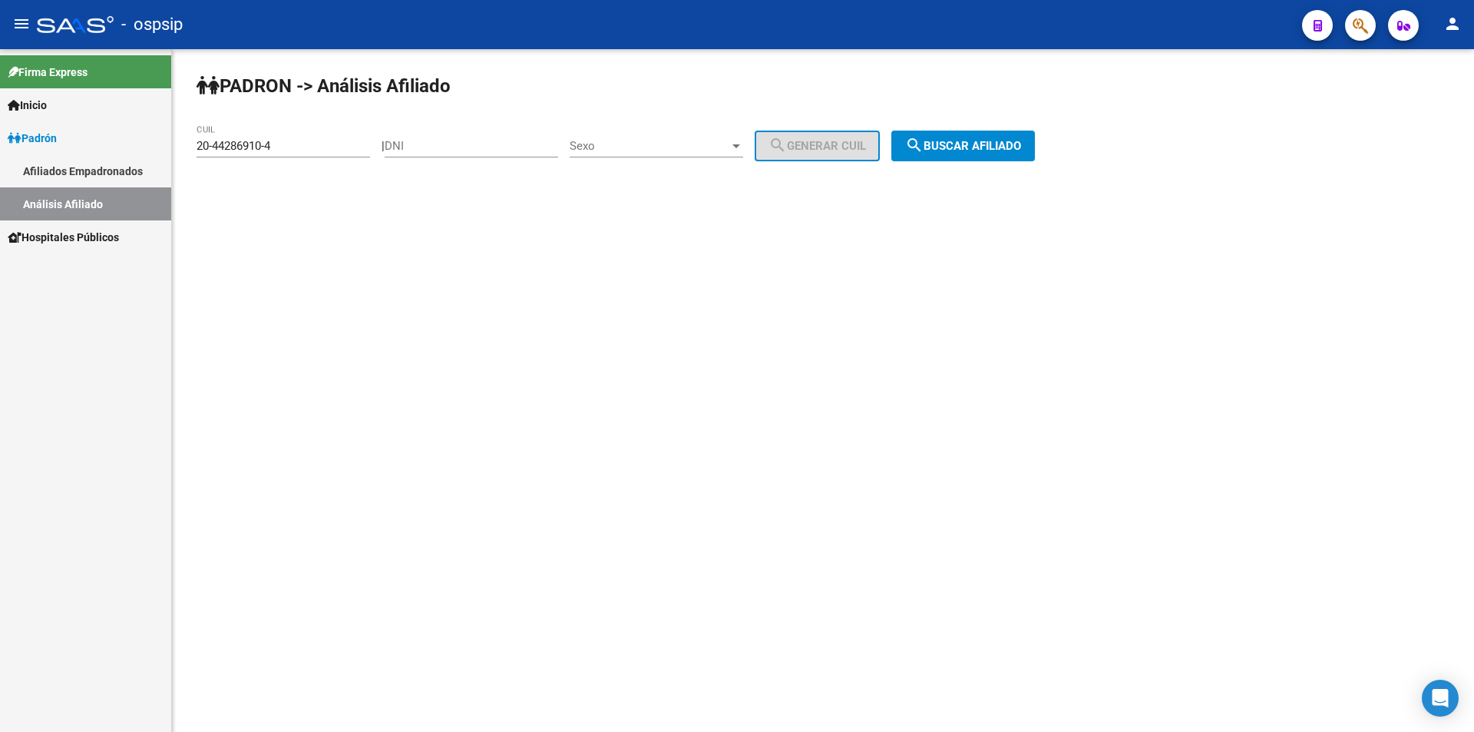
click at [629, 146] on span "Sexo" at bounding box center [650, 146] width 160 height 14
click at [653, 147] on span "Masculino" at bounding box center [672, 146] width 173 height 35
drag, startPoint x: 354, startPoint y: 148, endPoint x: 58, endPoint y: 149, distance: 295.5
click at [58, 149] on mat-sidenav-container "Firma Express Inicio Instructivos Contacto OS Padrón Afiliados Empadronados Aná…" at bounding box center [737, 390] width 1474 height 682
click at [482, 140] on input "DNI" at bounding box center [471, 146] width 173 height 14
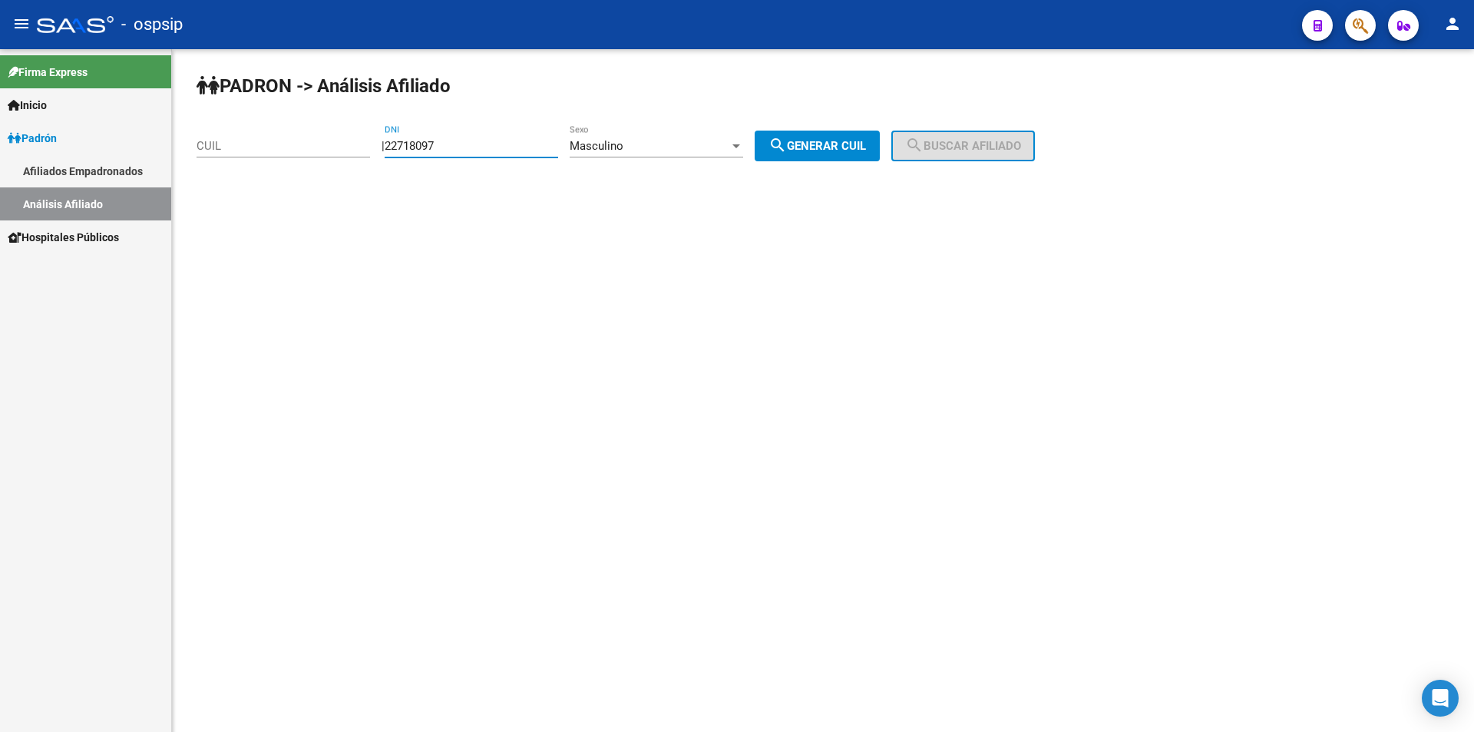
type input "22718097"
click at [845, 150] on span "search Generar CUIL" at bounding box center [816, 146] width 97 height 14
type input "20-22718097-9"
click at [1006, 140] on span "search Buscar afiliado" at bounding box center [963, 146] width 116 height 14
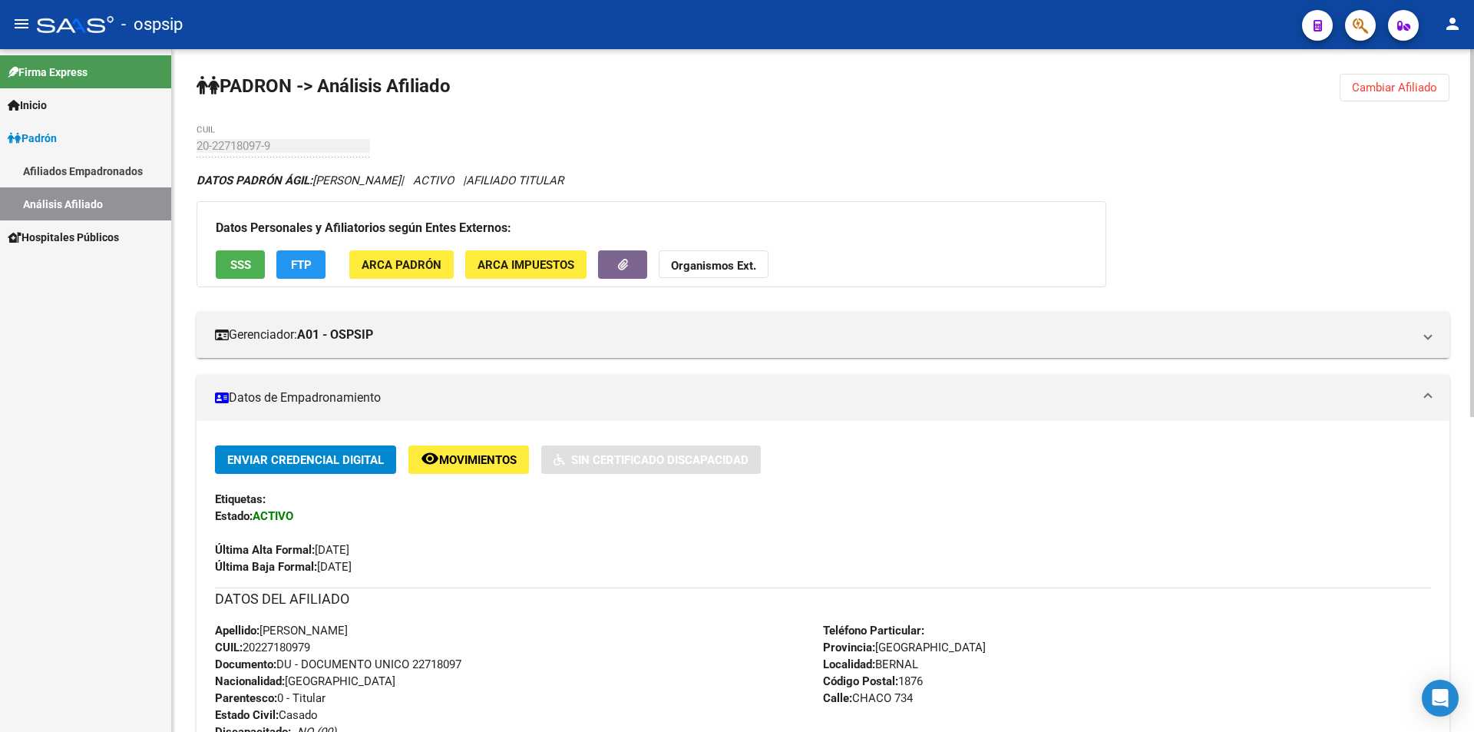
click at [1371, 81] on span "Cambiar Afiliado" at bounding box center [1394, 88] width 85 height 14
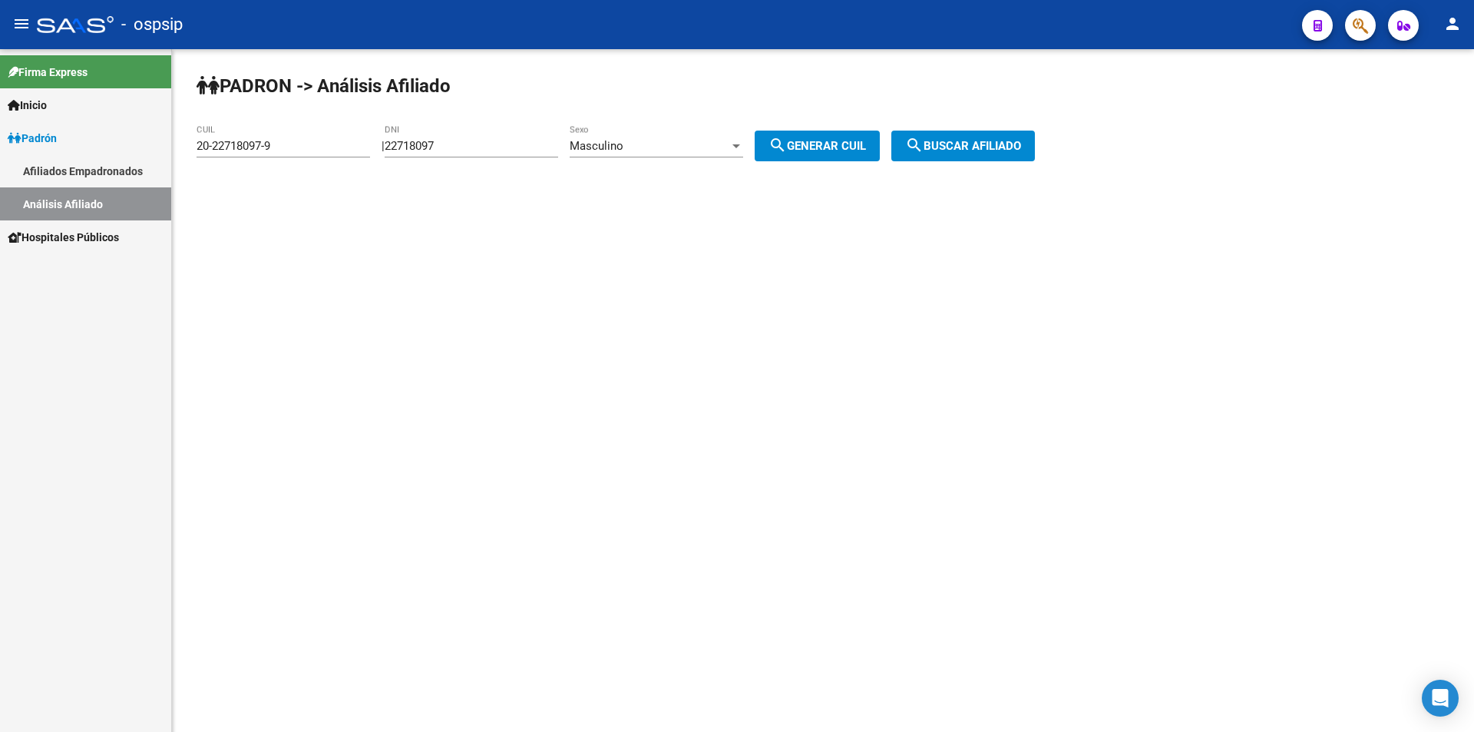
drag, startPoint x: 523, startPoint y: 134, endPoint x: 503, endPoint y: 147, distance: 24.9
click at [503, 147] on div "22718097 DNI" at bounding box center [471, 140] width 173 height 33
drag, startPoint x: 503, startPoint y: 147, endPoint x: 249, endPoint y: 148, distance: 254.1
click at [249, 148] on app-analisis-afiliado "PADRON -> Análisis Afiliado 20-22718097-9 CUIL | 22718097 DNI Masculino Sexo se…" at bounding box center [622, 146] width 850 height 14
drag, startPoint x: 249, startPoint y: 134, endPoint x: 0, endPoint y: 69, distance: 257.7
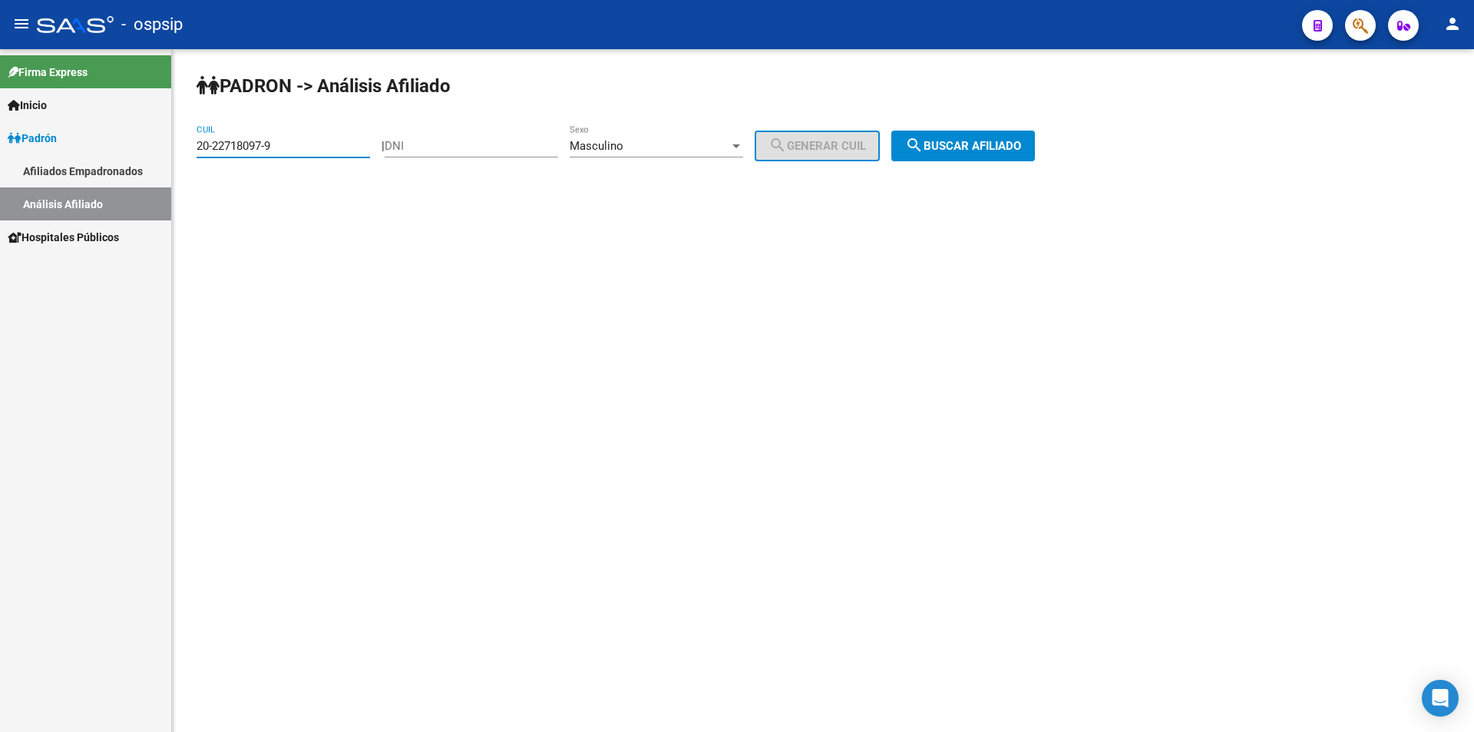
click at [0, 69] on mat-sidenav-container "Firma Express Inicio Instructivos Contacto OS Padrón Afiliados Empadronados Aná…" at bounding box center [737, 390] width 1474 height 682
drag, startPoint x: 862, startPoint y: 195, endPoint x: 862, endPoint y: 177, distance: 18.4
click at [862, 177] on div "PADRON -> Análisis Afiliado CUIL | DNI Masculino Sexo search Generar CUIL searc…" at bounding box center [823, 129] width 1302 height 161
click at [450, 141] on input "DNI" at bounding box center [471, 146] width 173 height 14
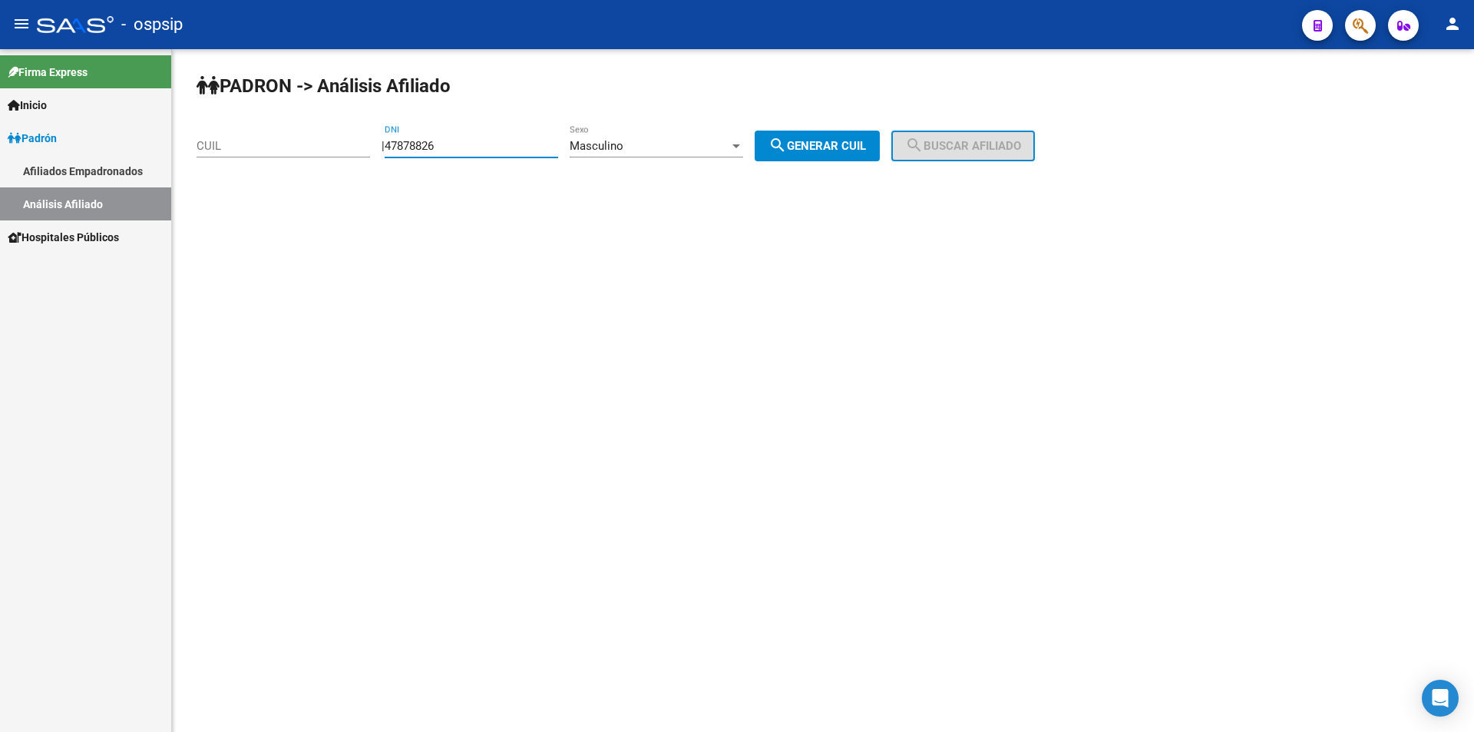
type input "47878826"
click at [843, 149] on span "search Generar CUIL" at bounding box center [816, 146] width 97 height 14
type input "20-47878826-7"
click at [1019, 147] on span "search Buscar afiliado" at bounding box center [963, 146] width 116 height 14
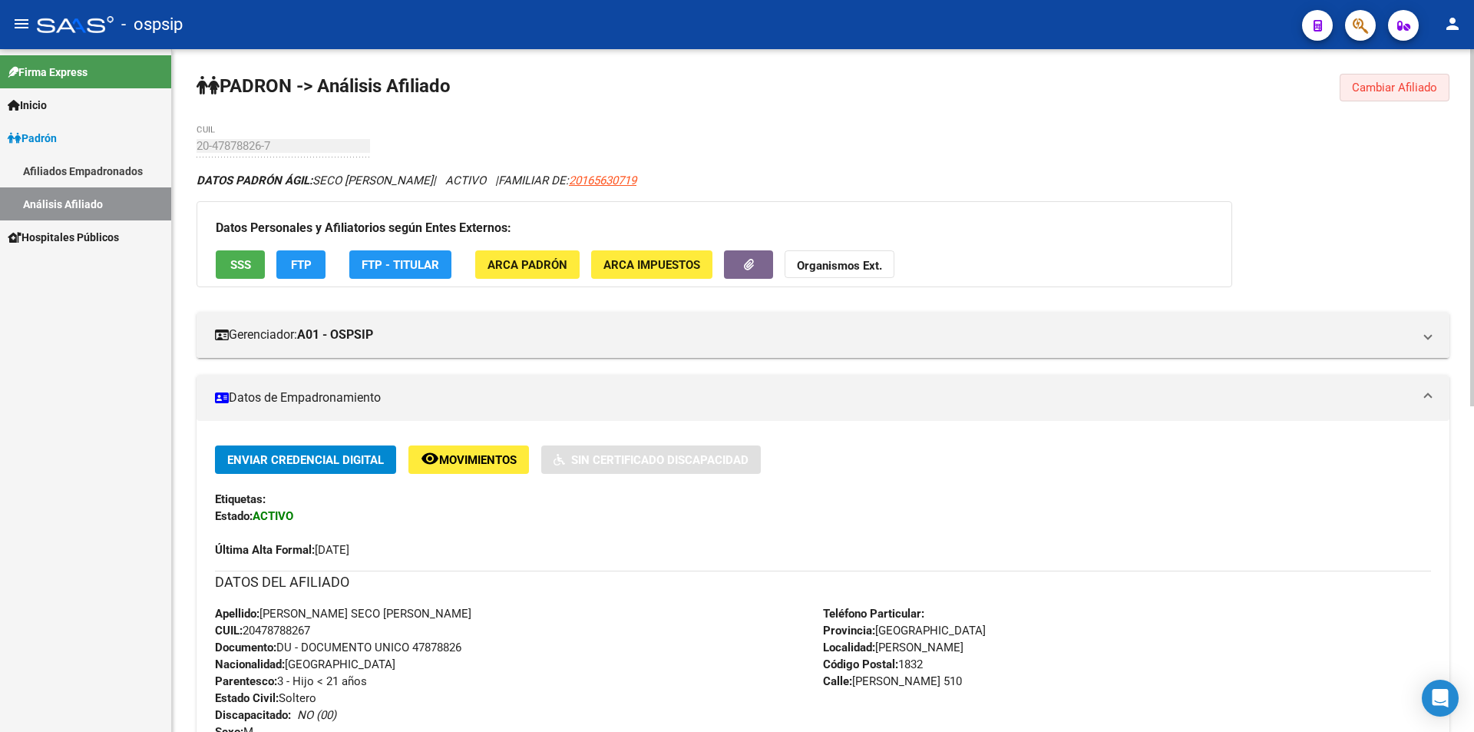
click at [1417, 79] on button "Cambiar Afiliado" at bounding box center [1394, 88] width 110 height 28
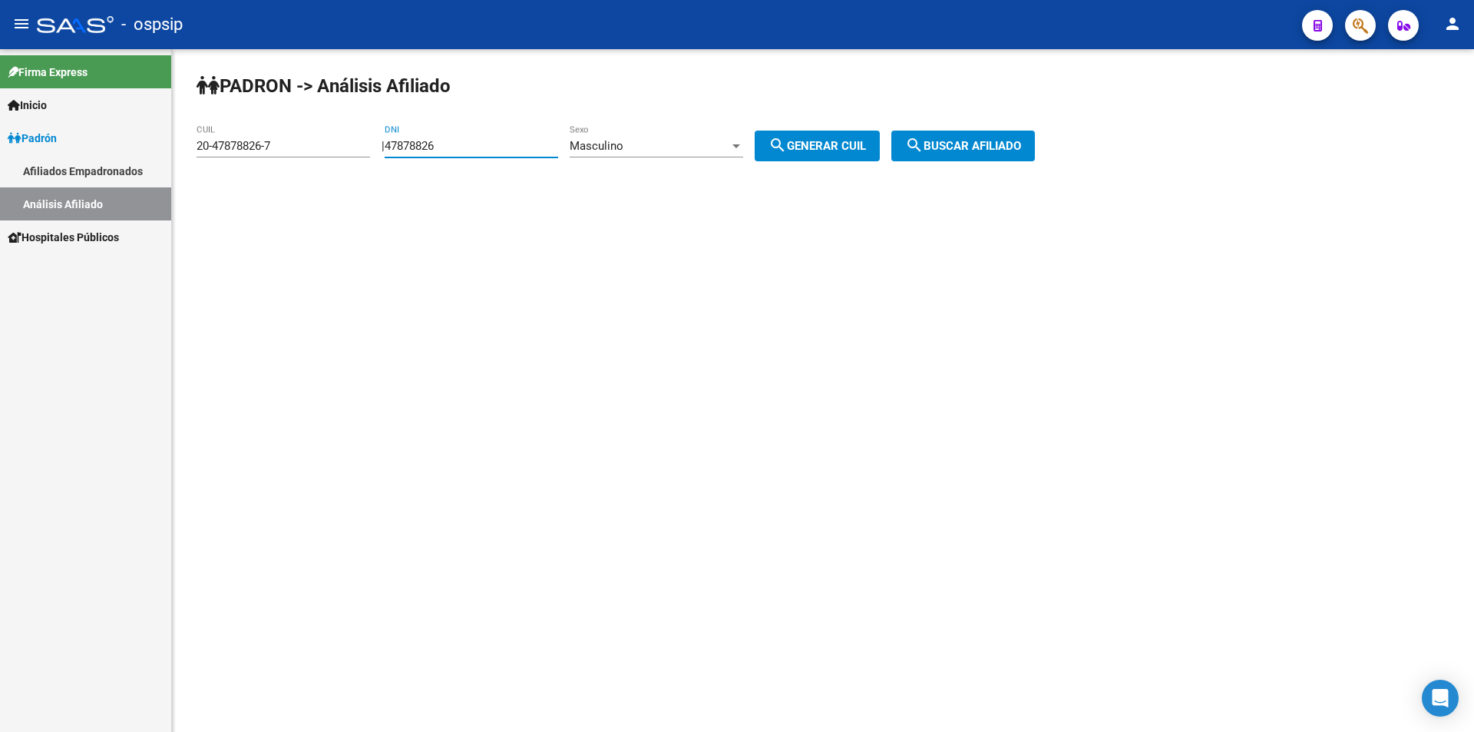
drag, startPoint x: 479, startPoint y: 147, endPoint x: 230, endPoint y: 173, distance: 250.1
click at [230, 173] on div "PADRON -> Análisis Afiliado 20-47878826-7 CUIL | 47878826 DNI Masculino Sexo se…" at bounding box center [823, 129] width 1302 height 161
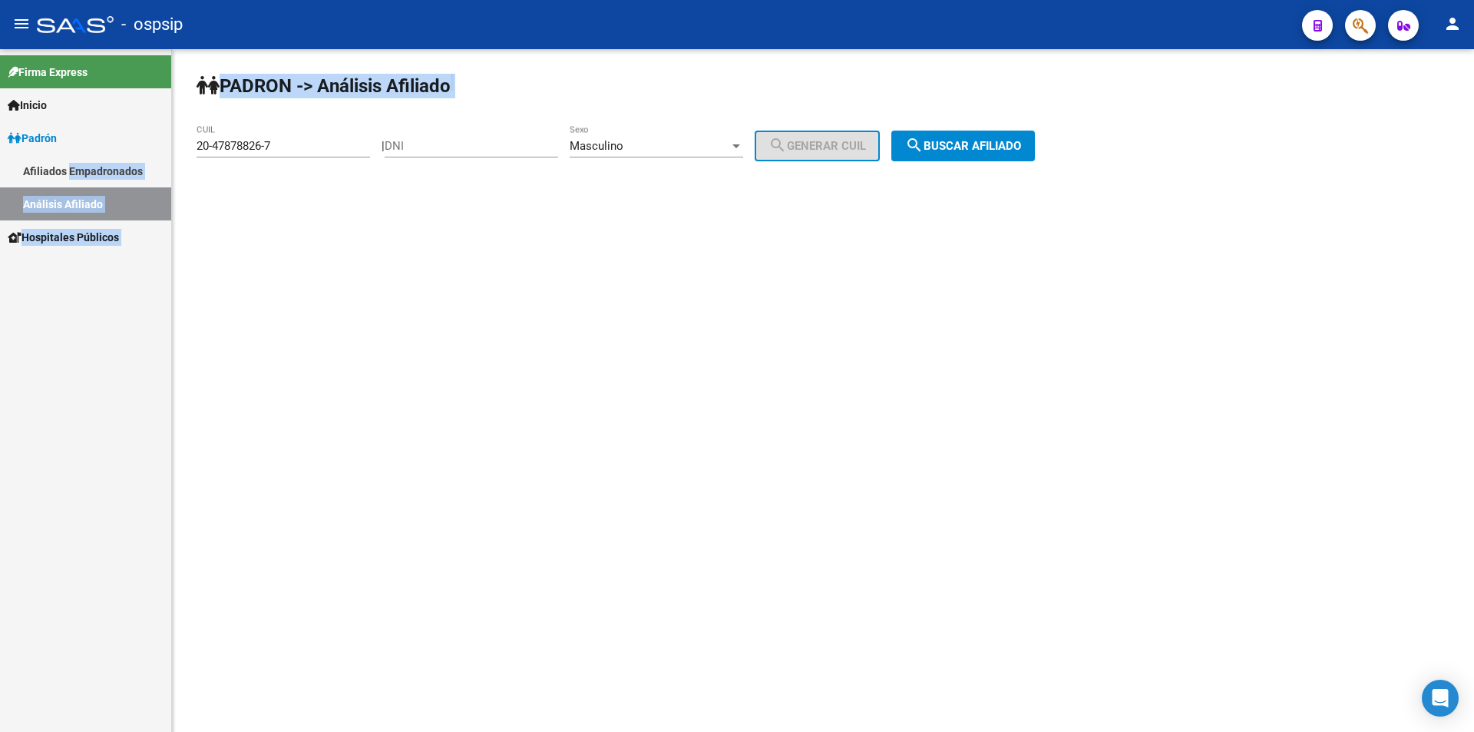
drag, startPoint x: 266, startPoint y: 134, endPoint x: 19, endPoint y: 157, distance: 248.2
click at [30, 157] on mat-sidenav-container "Firma Express Inicio Instructivos Contacto OS Padrón Afiliados Empadronados Aná…" at bounding box center [737, 390] width 1474 height 682
click at [269, 137] on div "20-47878826-7 CUIL" at bounding box center [283, 140] width 173 height 33
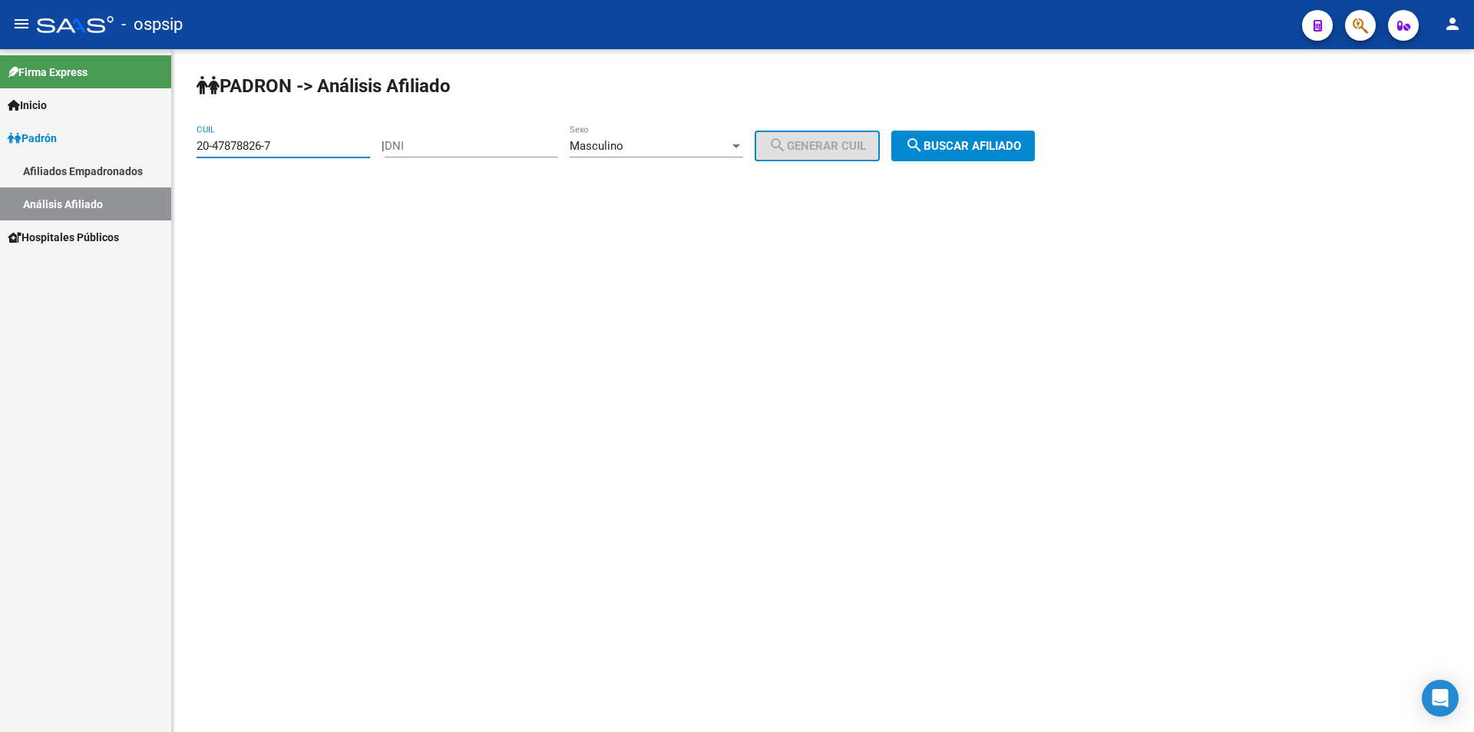
drag, startPoint x: 289, startPoint y: 147, endPoint x: 0, endPoint y: 165, distance: 289.2
click at [0, 165] on mat-sidenav-container "Firma Express Inicio Instructivos Contacto OS Padrón Afiliados Empadronados Aná…" at bounding box center [737, 390] width 1474 height 682
click at [443, 140] on input "DNI" at bounding box center [471, 146] width 173 height 14
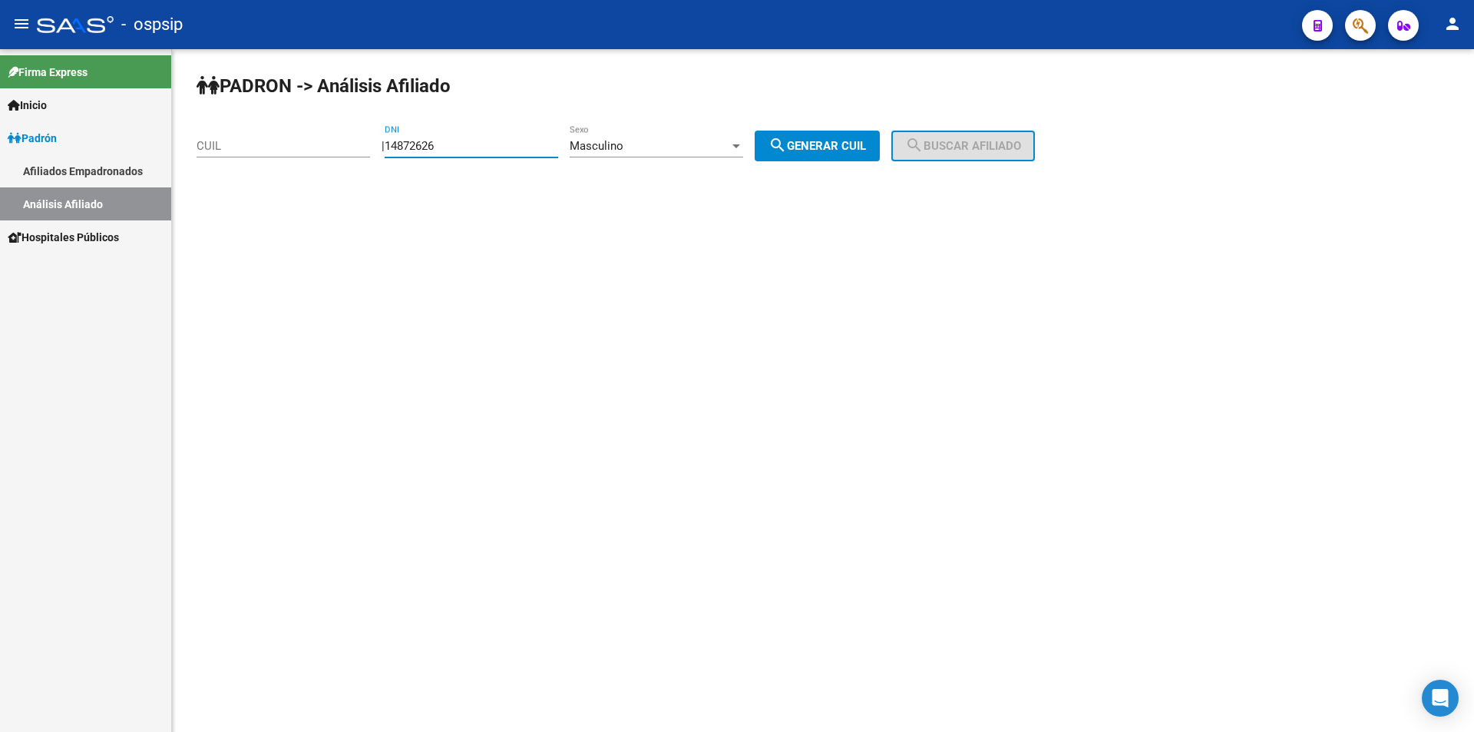
type input "14872626"
drag, startPoint x: 862, startPoint y: 140, endPoint x: 854, endPoint y: 140, distance: 8.4
click at [860, 140] on span "search Generar CUIL" at bounding box center [816, 146] width 97 height 14
type input "20-14872626-5"
click at [999, 144] on span "search Buscar afiliado" at bounding box center [963, 146] width 116 height 14
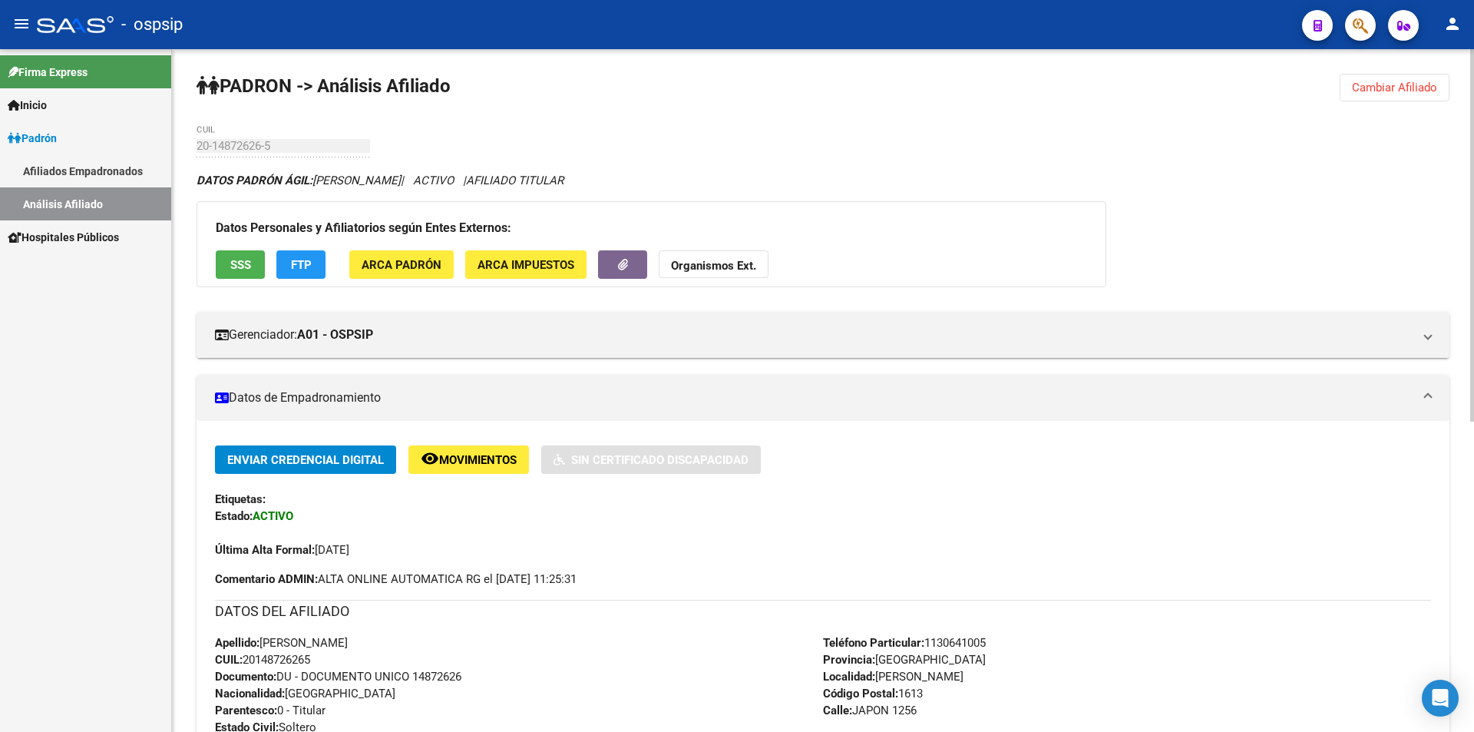
click at [1389, 77] on button "Cambiar Afiliado" at bounding box center [1394, 88] width 110 height 28
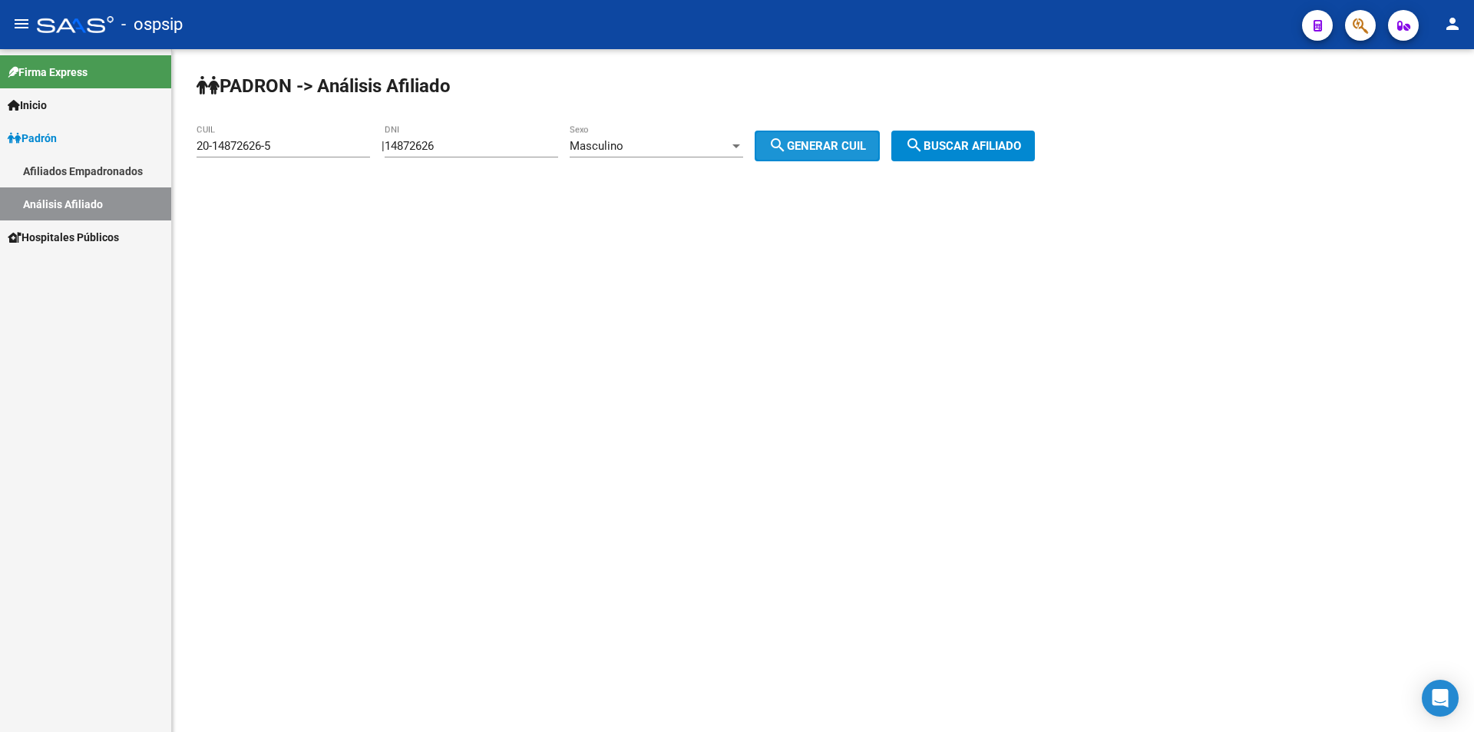
click at [804, 140] on span "search Generar CUIL" at bounding box center [816, 146] width 97 height 14
click at [1019, 156] on button "search Buscar afiliado" at bounding box center [963, 145] width 144 height 31
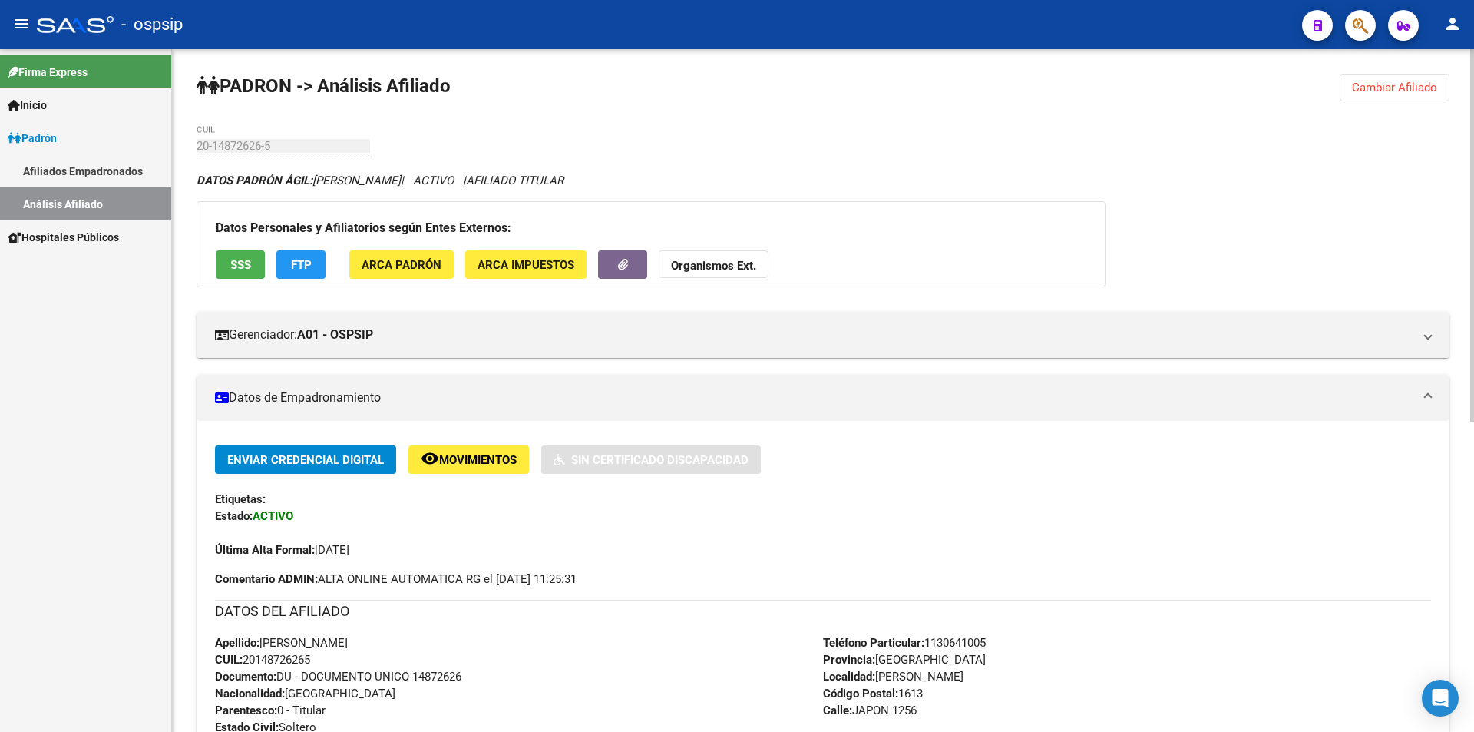
click at [1424, 78] on button "Cambiar Afiliado" at bounding box center [1394, 88] width 110 height 28
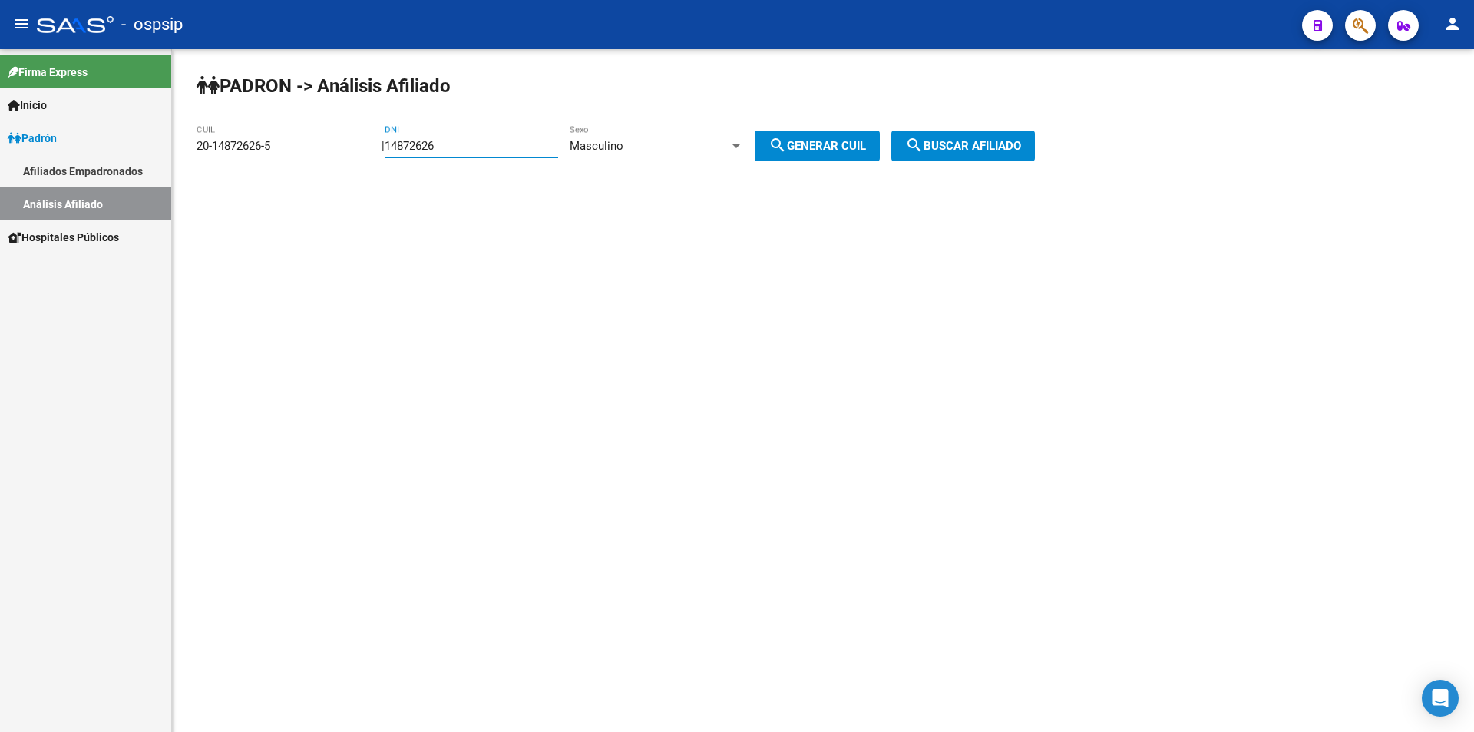
drag, startPoint x: 520, startPoint y: 142, endPoint x: 281, endPoint y: 169, distance: 240.2
click at [281, 153] on app-analisis-afiliado "PADRON -> Análisis Afiliado 20-14872626-5 CUIL | 14872626 DNI Masculino Sexo se…" at bounding box center [622, 146] width 850 height 14
drag, startPoint x: 312, startPoint y: 142, endPoint x: 0, endPoint y: 142, distance: 312.4
click at [0, 142] on mat-sidenav-container "Firma Express Inicio Instructivos Contacto OS Padrón Afiliados Empadronados Aná…" at bounding box center [737, 390] width 1474 height 682
click at [479, 140] on input "DNI" at bounding box center [471, 146] width 173 height 14
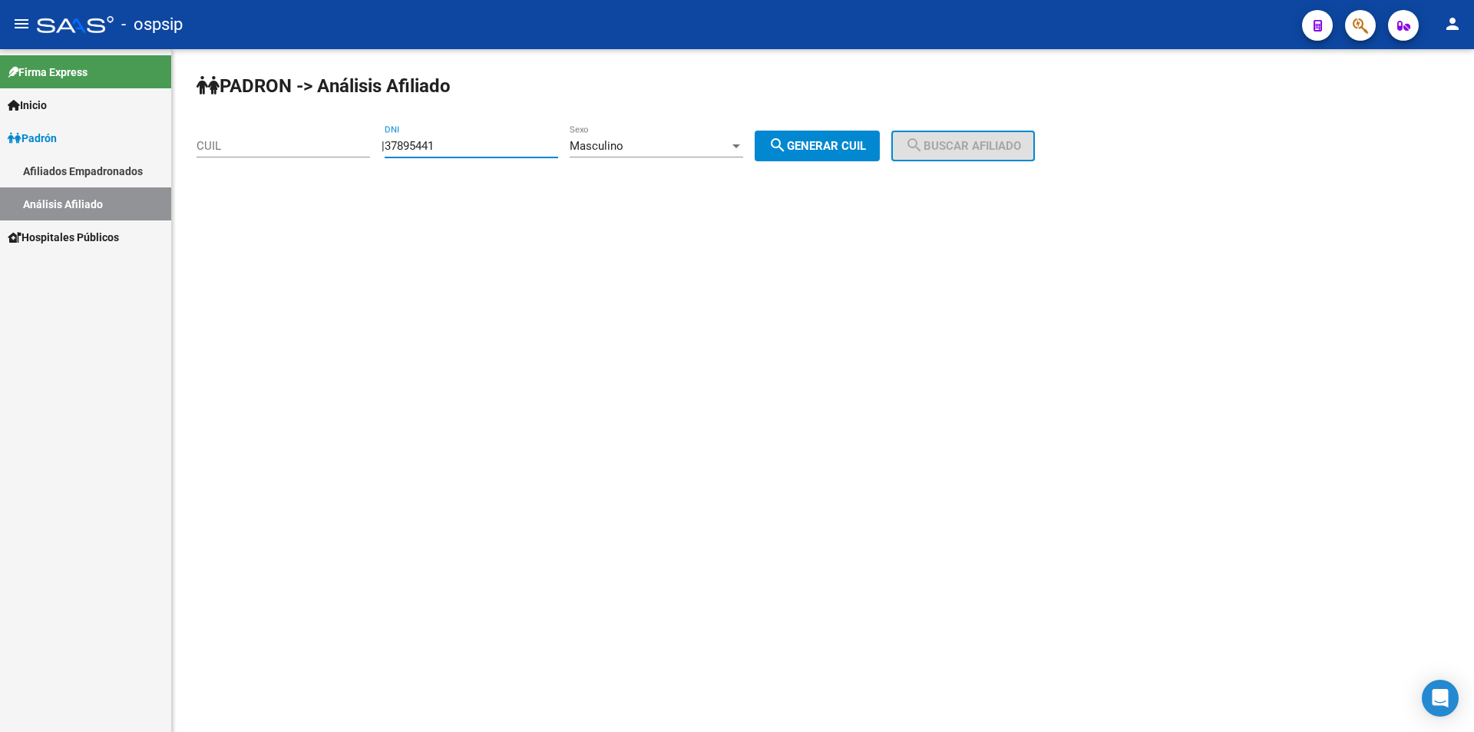
type input "37895441"
click at [842, 138] on button "search Generar CUIL" at bounding box center [817, 145] width 125 height 31
type input "20-37895441-0"
click at [1035, 147] on button "search Buscar afiliado" at bounding box center [963, 145] width 144 height 31
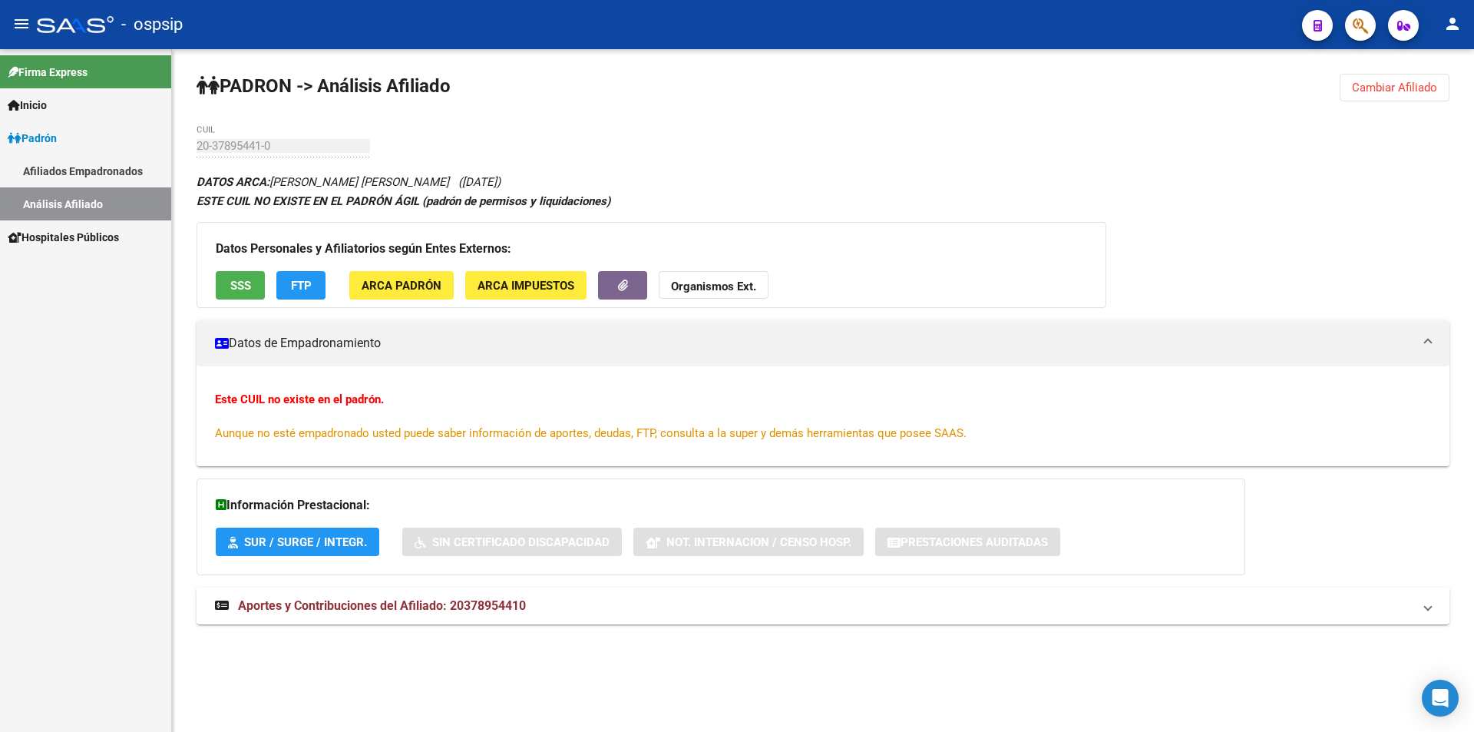
click at [1358, 84] on span "Cambiar Afiliado" at bounding box center [1394, 88] width 85 height 14
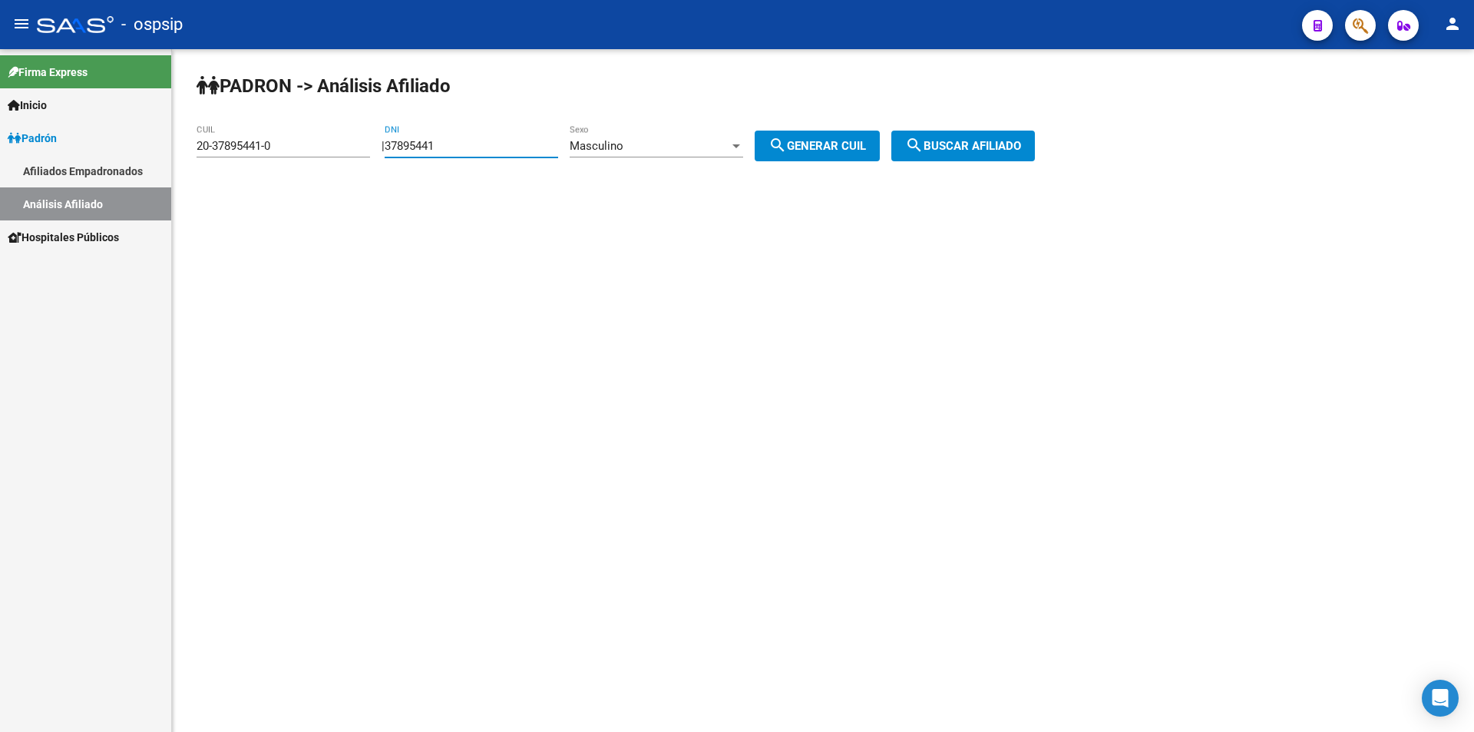
click at [489, 142] on input "37895441" at bounding box center [471, 146] width 173 height 14
type input "37895442"
click at [828, 144] on span "search Generar CUIL" at bounding box center [816, 146] width 97 height 14
type input "20-37895442-9"
click at [1005, 130] on button "search Buscar afiliado" at bounding box center [963, 145] width 144 height 31
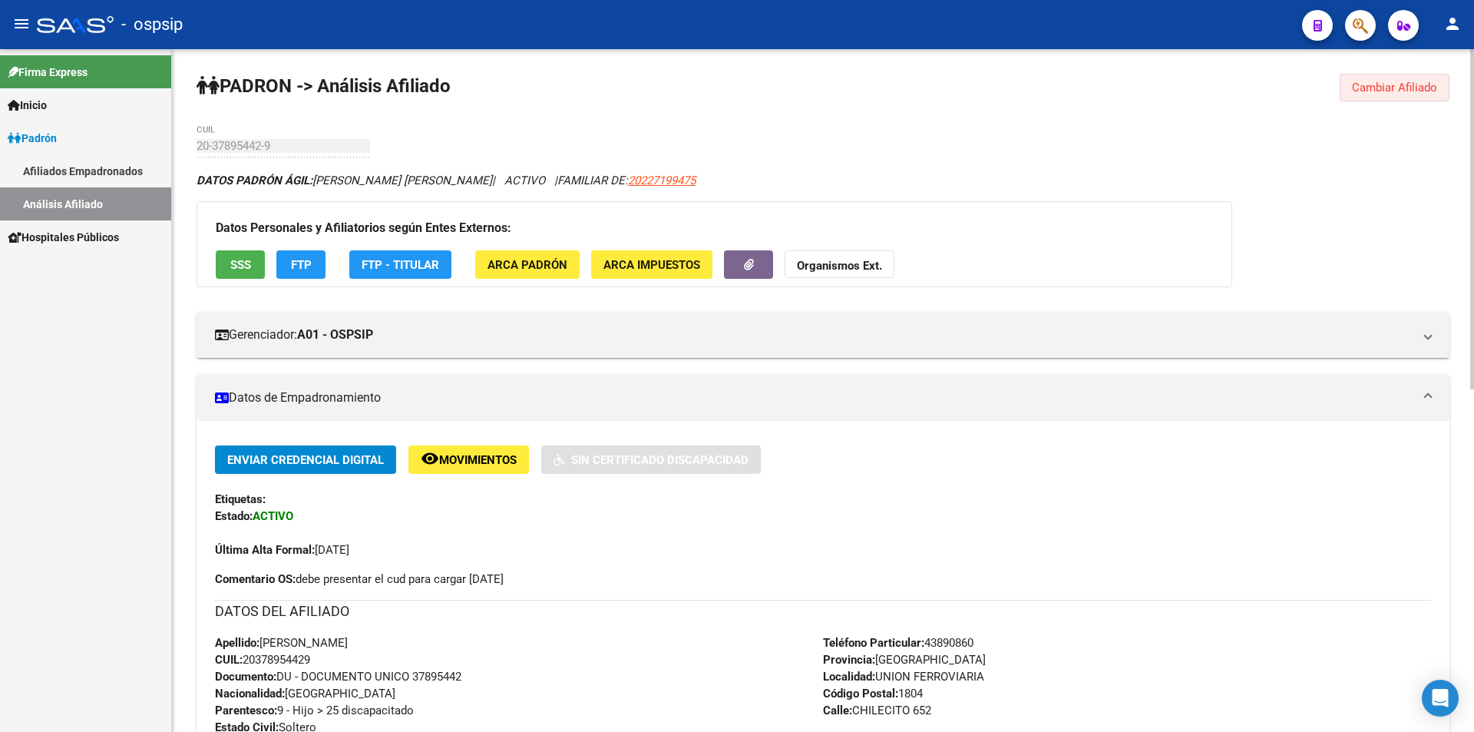
click at [1400, 86] on span "Cambiar Afiliado" at bounding box center [1394, 88] width 85 height 14
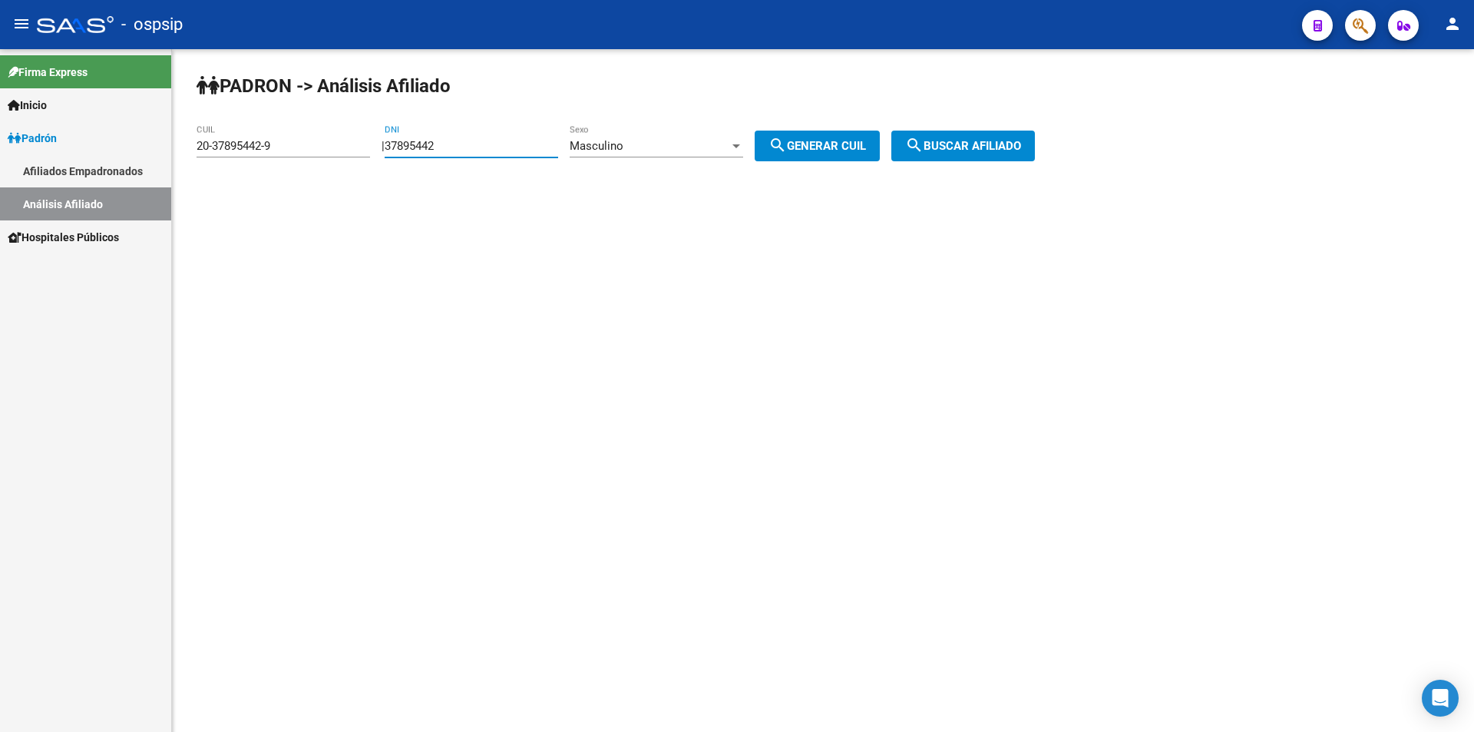
drag, startPoint x: 505, startPoint y: 149, endPoint x: 233, endPoint y: 143, distance: 271.8
click at [233, 143] on app-analisis-afiliado "PADRON -> Análisis Afiliado 20-37895442-9 CUIL | 37895442 DNI Masculino Sexo se…" at bounding box center [622, 146] width 850 height 14
click at [659, 137] on div "Masculino Sexo" at bounding box center [656, 140] width 173 height 33
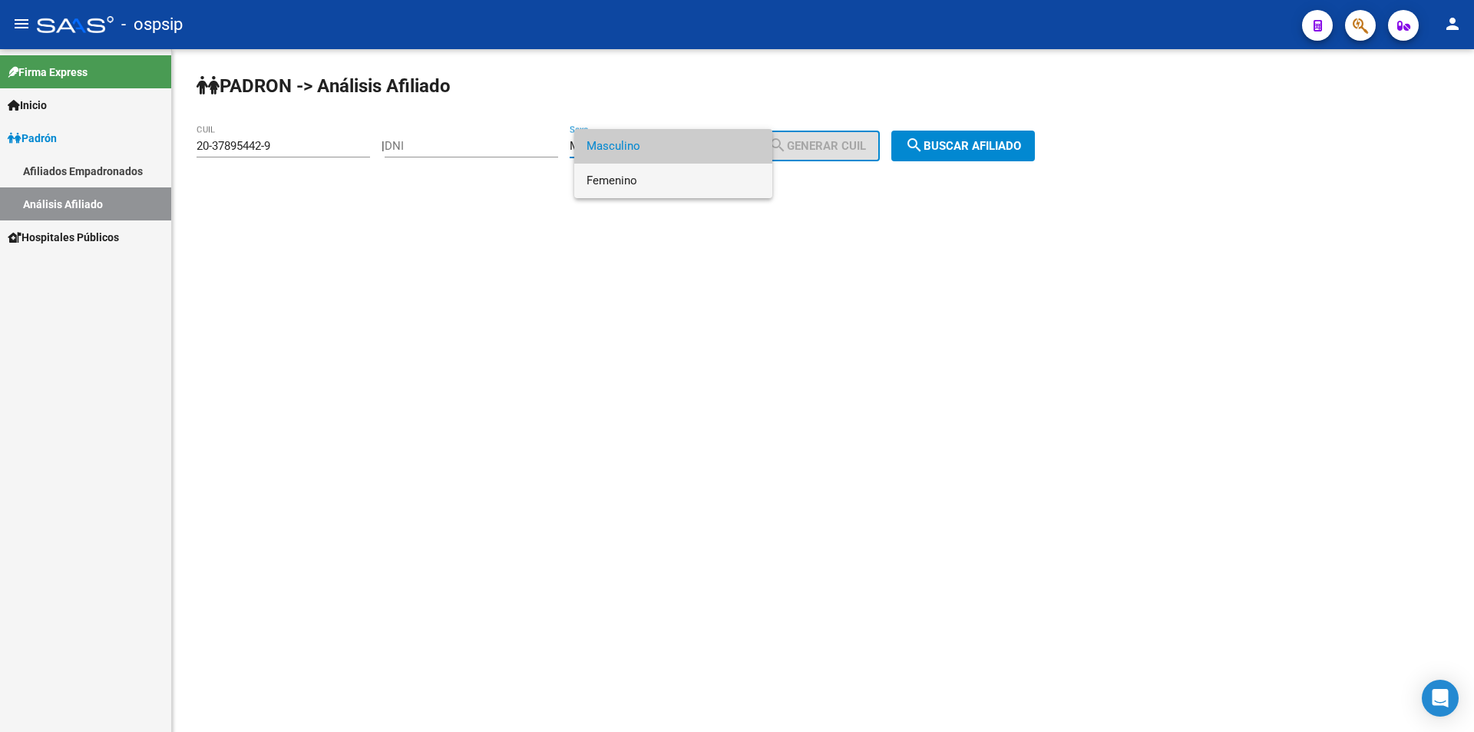
click at [640, 192] on span "Femenino" at bounding box center [672, 180] width 173 height 35
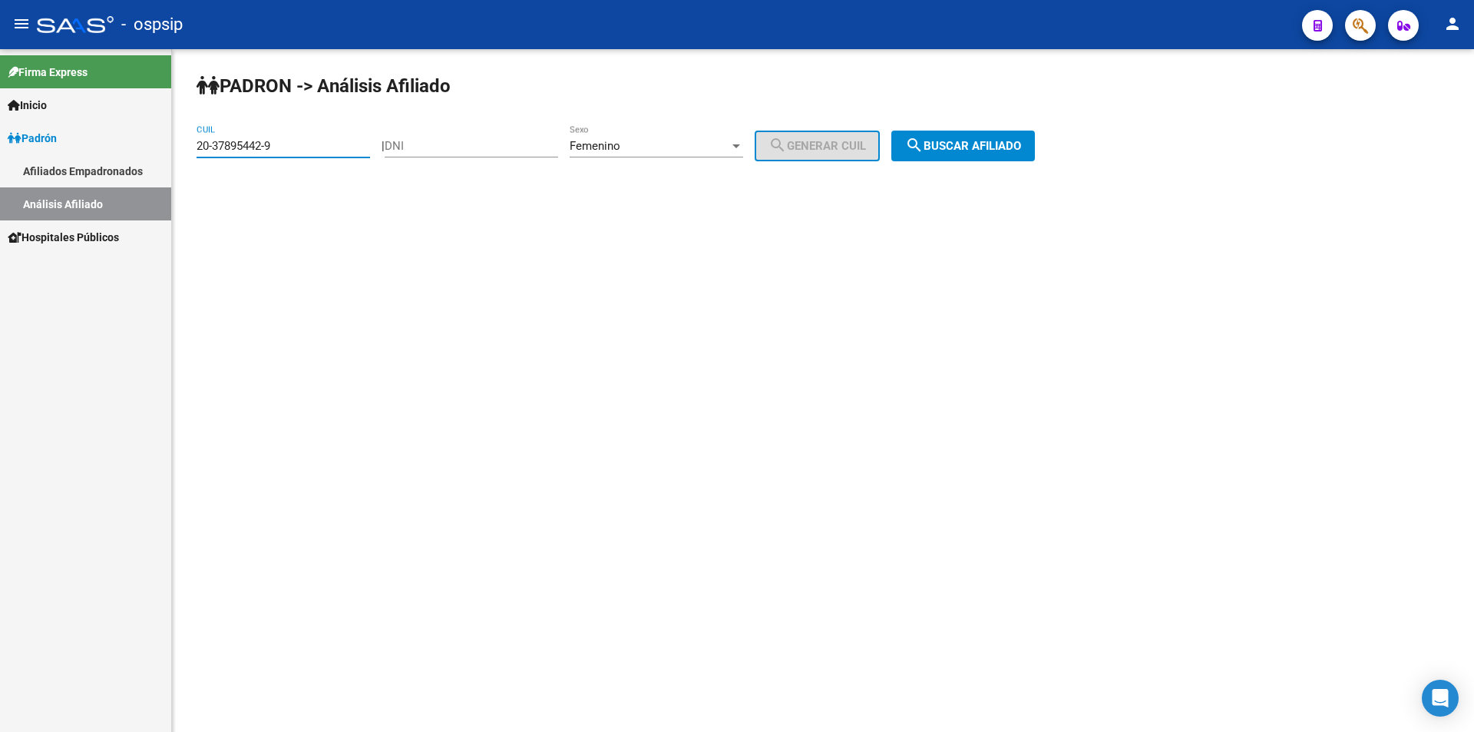
drag, startPoint x: 294, startPoint y: 142, endPoint x: 157, endPoint y: 147, distance: 136.7
click at [157, 147] on mat-sidenav-container "Firma Express Inicio Instructivos Contacto OS Padrón Afiliados Empadronados Aná…" at bounding box center [737, 390] width 1474 height 682
click at [477, 144] on input "DNI" at bounding box center [471, 146] width 173 height 14
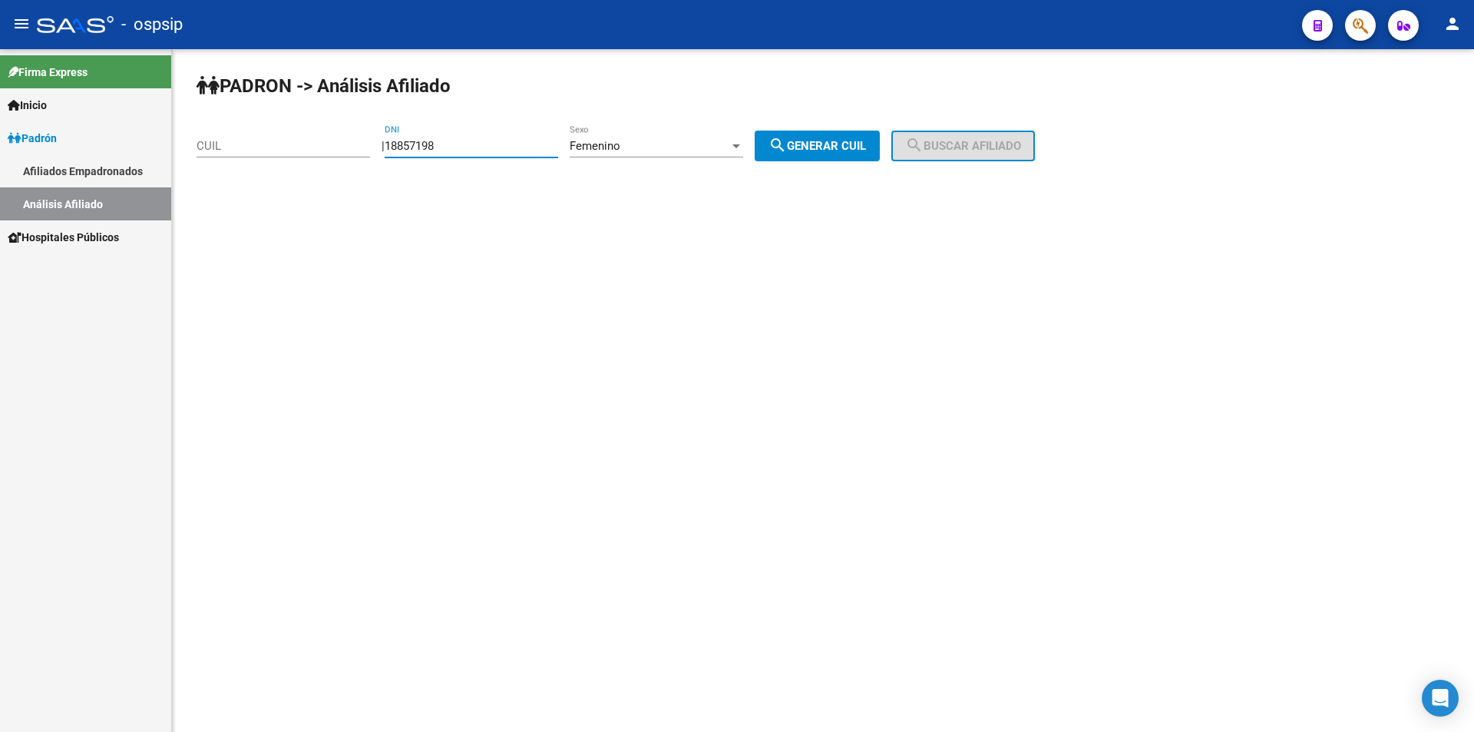
type input "18857198"
drag, startPoint x: 866, startPoint y: 138, endPoint x: 936, endPoint y: 150, distance: 70.9
click at [867, 136] on button "search Generar CUIL" at bounding box center [817, 145] width 125 height 31
type input "27-18857198-6"
click at [971, 150] on span "search Buscar afiliado" at bounding box center [963, 146] width 116 height 14
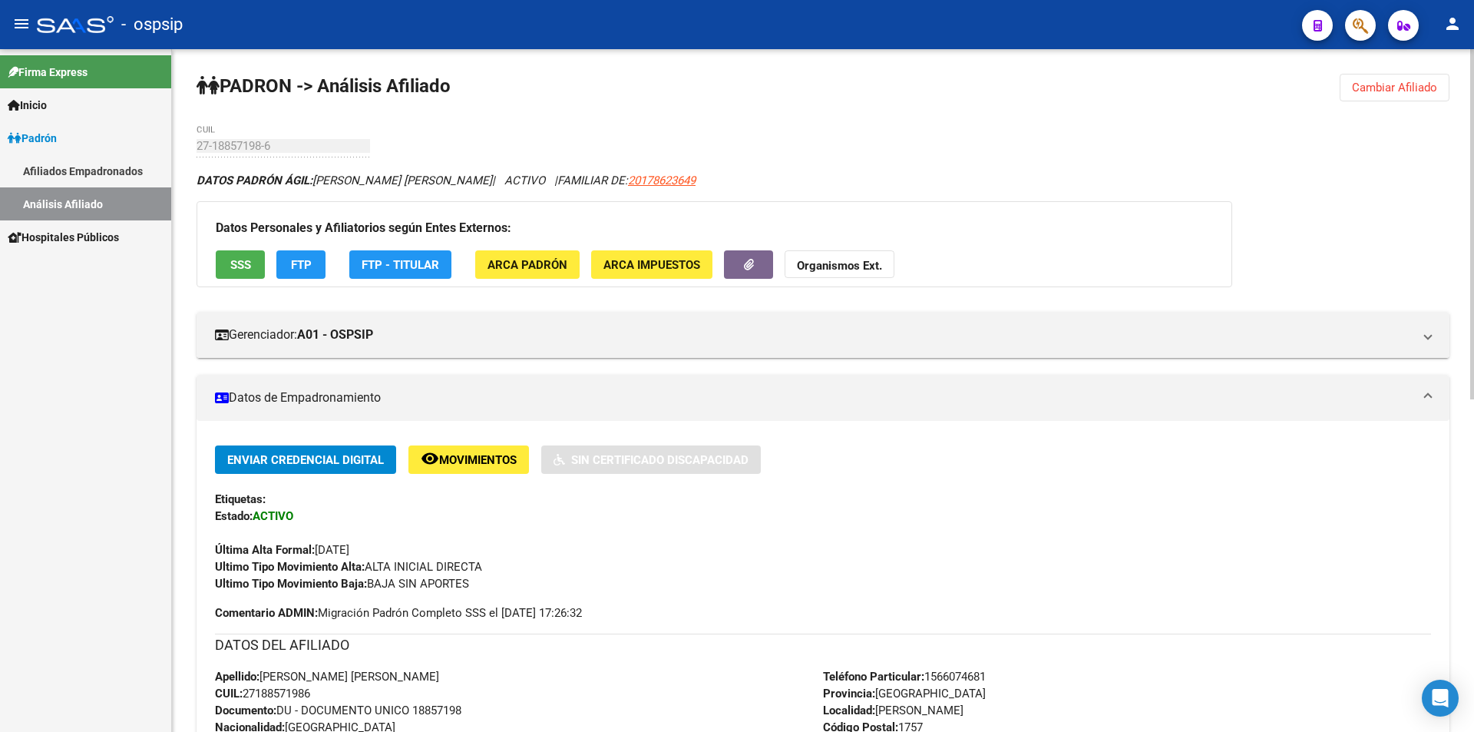
click at [1386, 94] on button "Cambiar Afiliado" at bounding box center [1394, 88] width 110 height 28
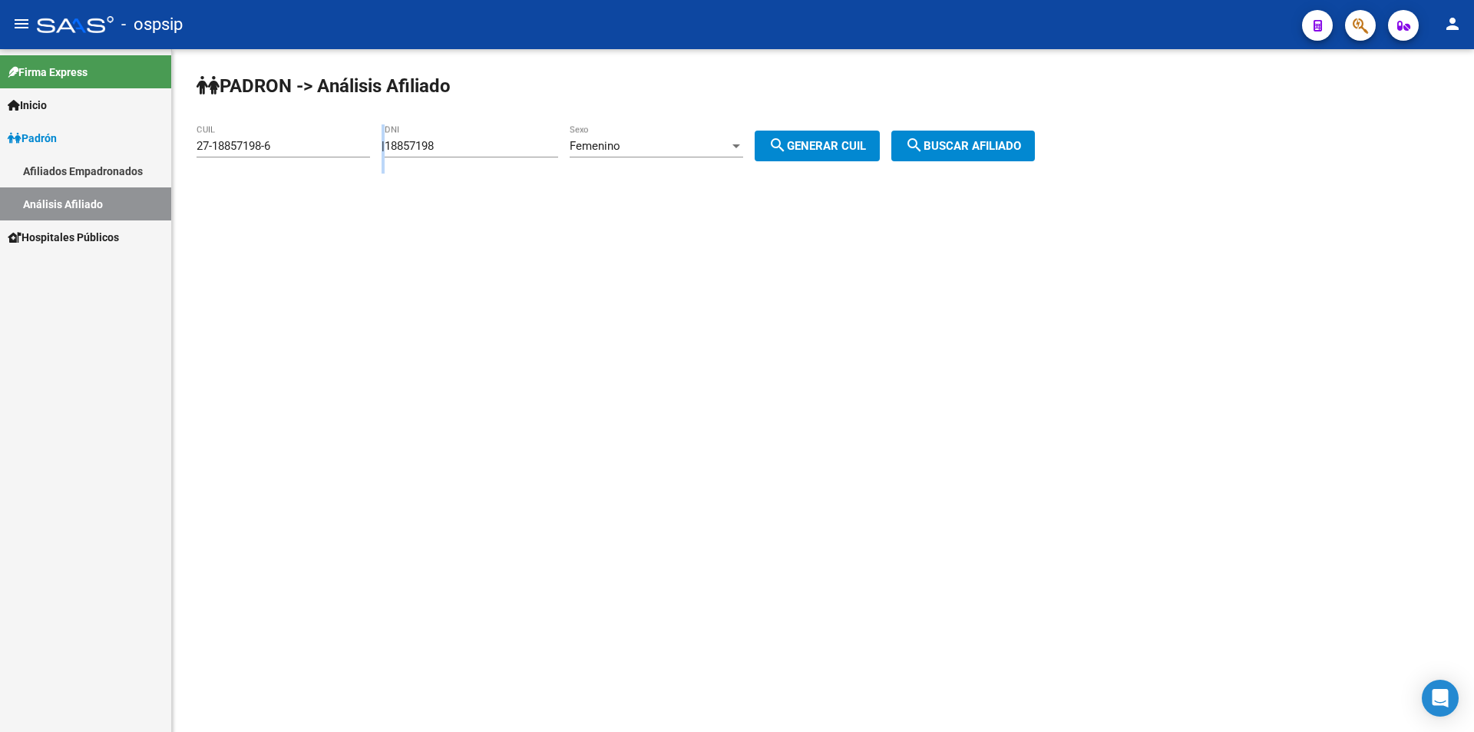
drag, startPoint x: 465, startPoint y: 135, endPoint x: 352, endPoint y: 163, distance: 116.9
click at [339, 153] on app-analisis-afiliado "PADRON -> Análisis Afiliado 27-18857198-6 CUIL | 18857198 DNI Femenino Sexo sea…" at bounding box center [622, 146] width 850 height 14
click at [447, 145] on input "18857198" at bounding box center [471, 146] width 173 height 14
drag, startPoint x: 477, startPoint y: 140, endPoint x: 314, endPoint y: 151, distance: 163.1
click at [314, 151] on app-analisis-afiliado "PADRON -> Análisis Afiliado 27-18857198-6 CUIL | 18857198 DNI Femenino Sexo sea…" at bounding box center [622, 146] width 850 height 14
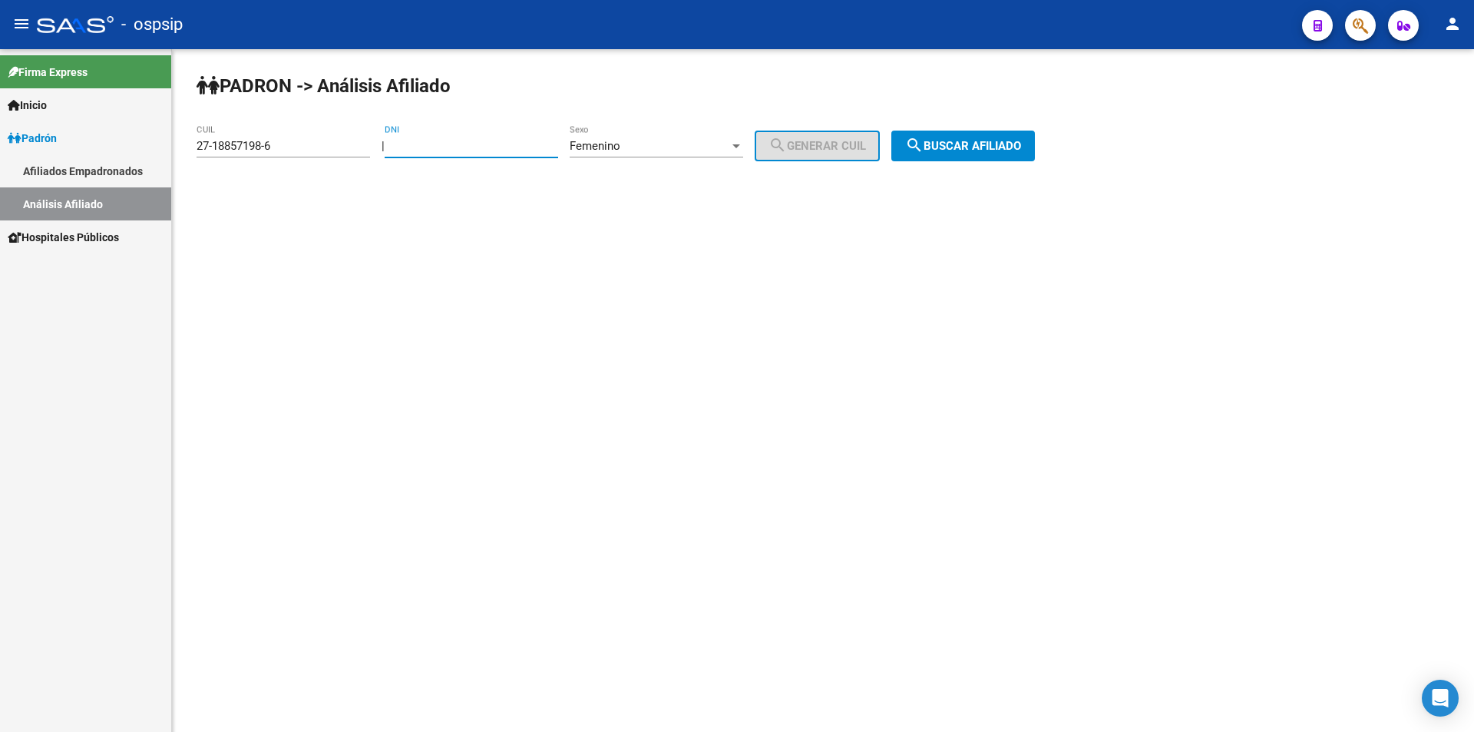
drag, startPoint x: 322, startPoint y: 150, endPoint x: 183, endPoint y: 160, distance: 138.5
click at [183, 160] on div "PADRON -> Análisis Afiliado 27-18857198-6 CUIL | DNI Femenino Sexo search Gener…" at bounding box center [823, 129] width 1302 height 161
click at [457, 152] on input "DNI" at bounding box center [471, 146] width 173 height 14
type input "70460643"
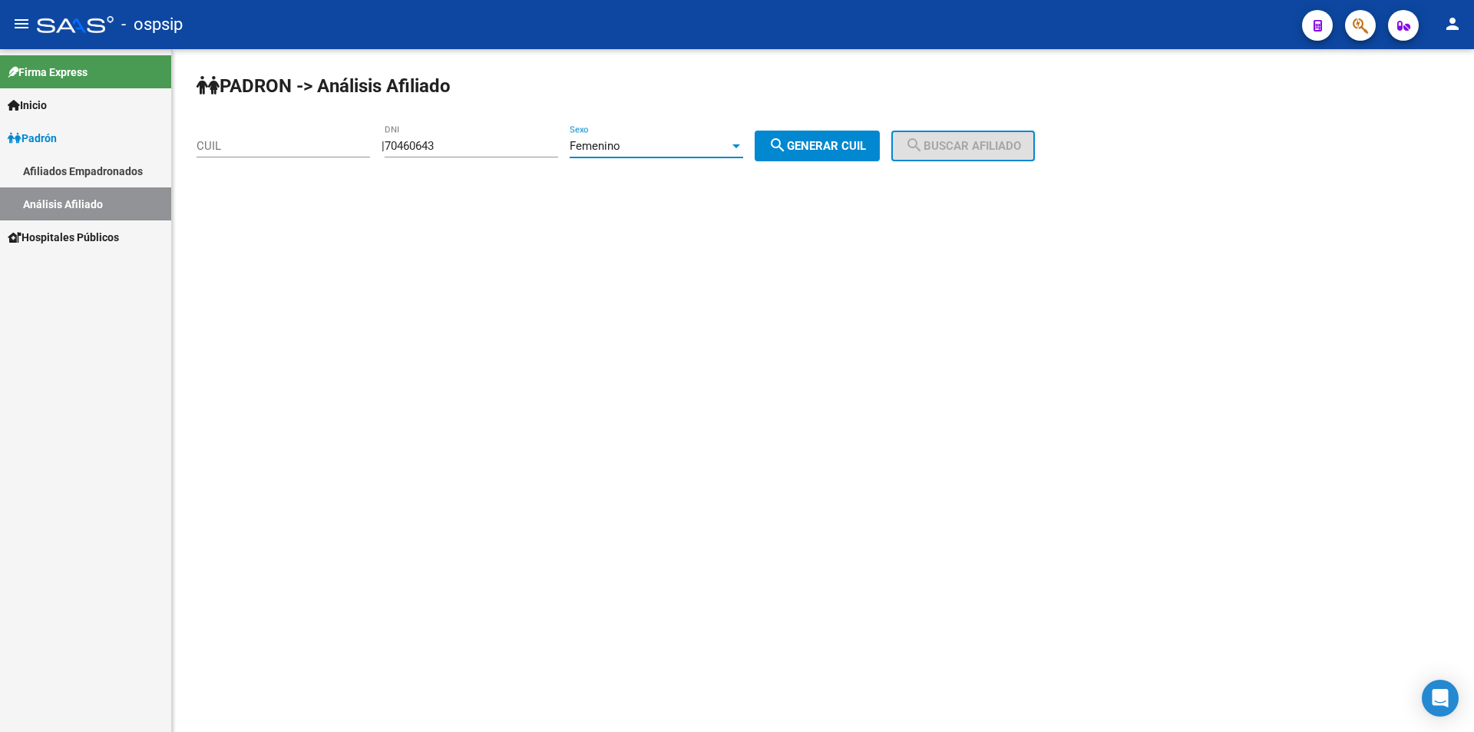
click at [740, 144] on div at bounding box center [736, 146] width 8 height 4
click at [689, 107] on span "Masculino" at bounding box center [672, 111] width 173 height 35
click at [826, 142] on span "search Generar CUIL" at bounding box center [816, 146] width 97 height 14
click at [951, 141] on span "search Buscar afiliado" at bounding box center [963, 146] width 116 height 14
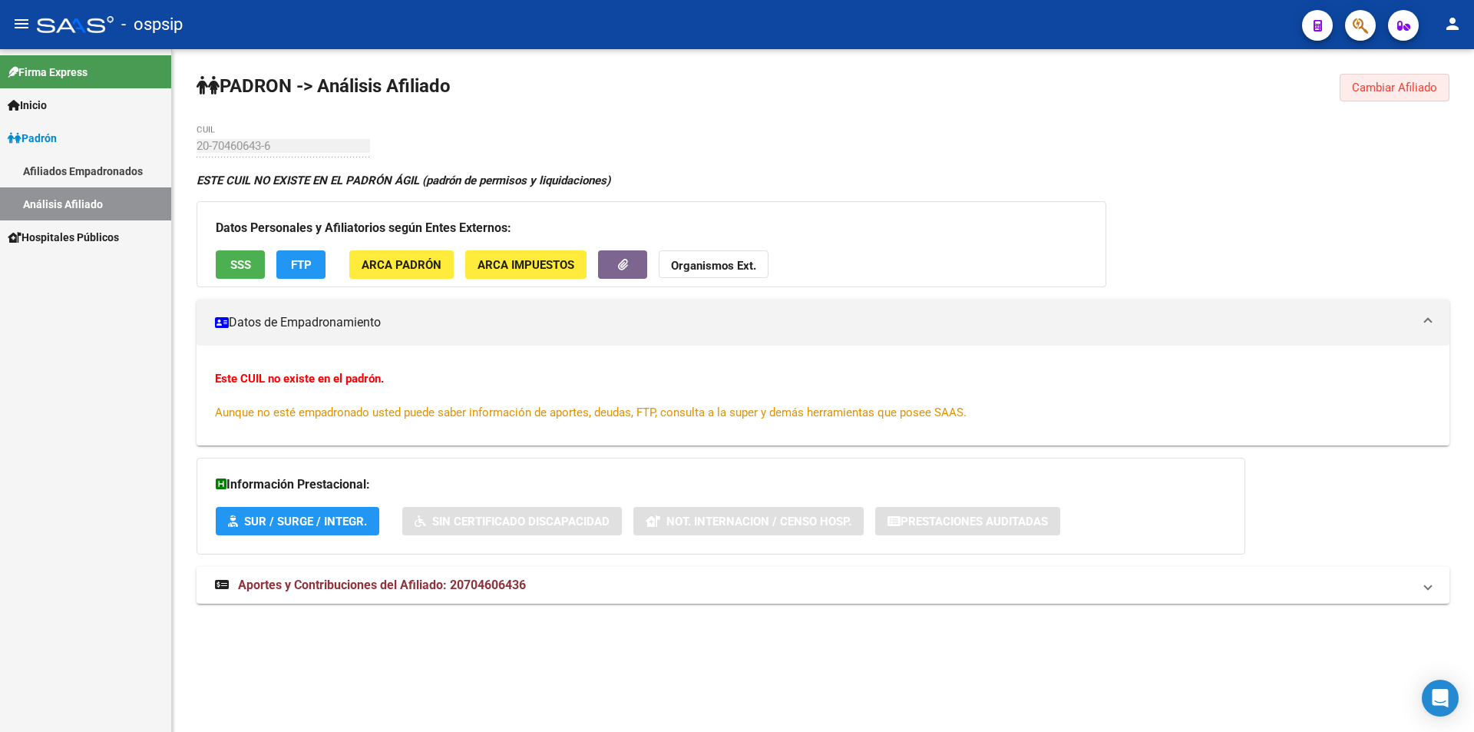
click at [1388, 88] on span "Cambiar Afiliado" at bounding box center [1394, 88] width 85 height 14
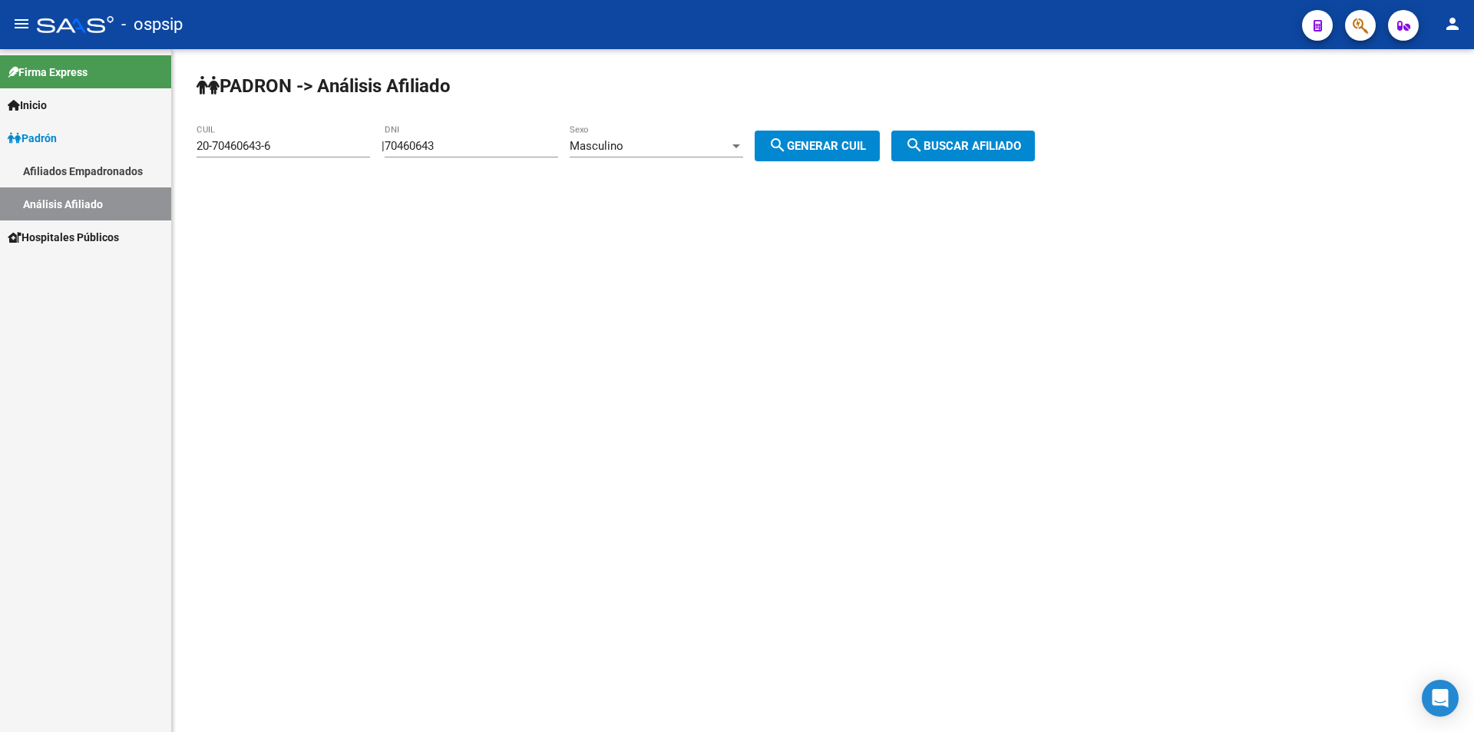
click at [623, 143] on span "Masculino" at bounding box center [597, 146] width 54 height 14
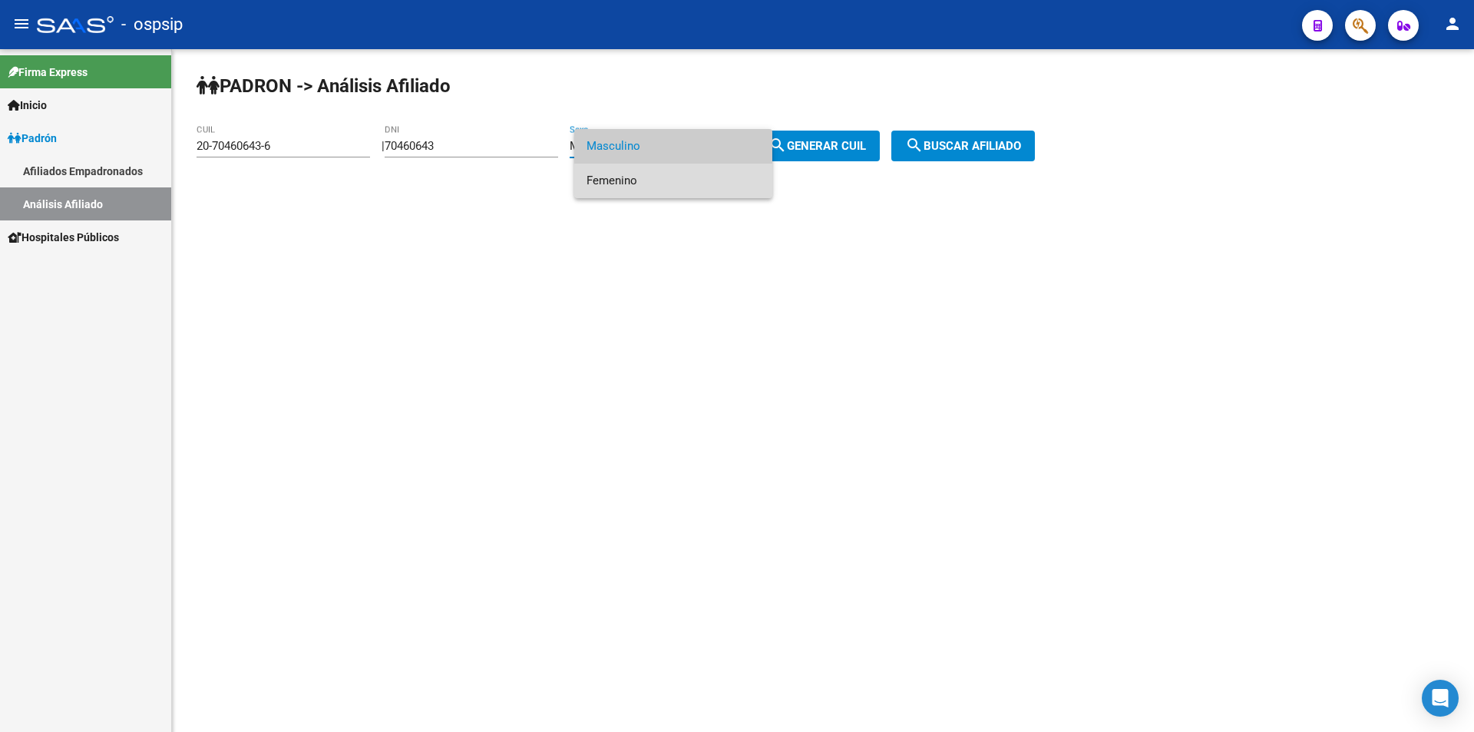
click at [640, 175] on span "Femenino" at bounding box center [672, 180] width 173 height 35
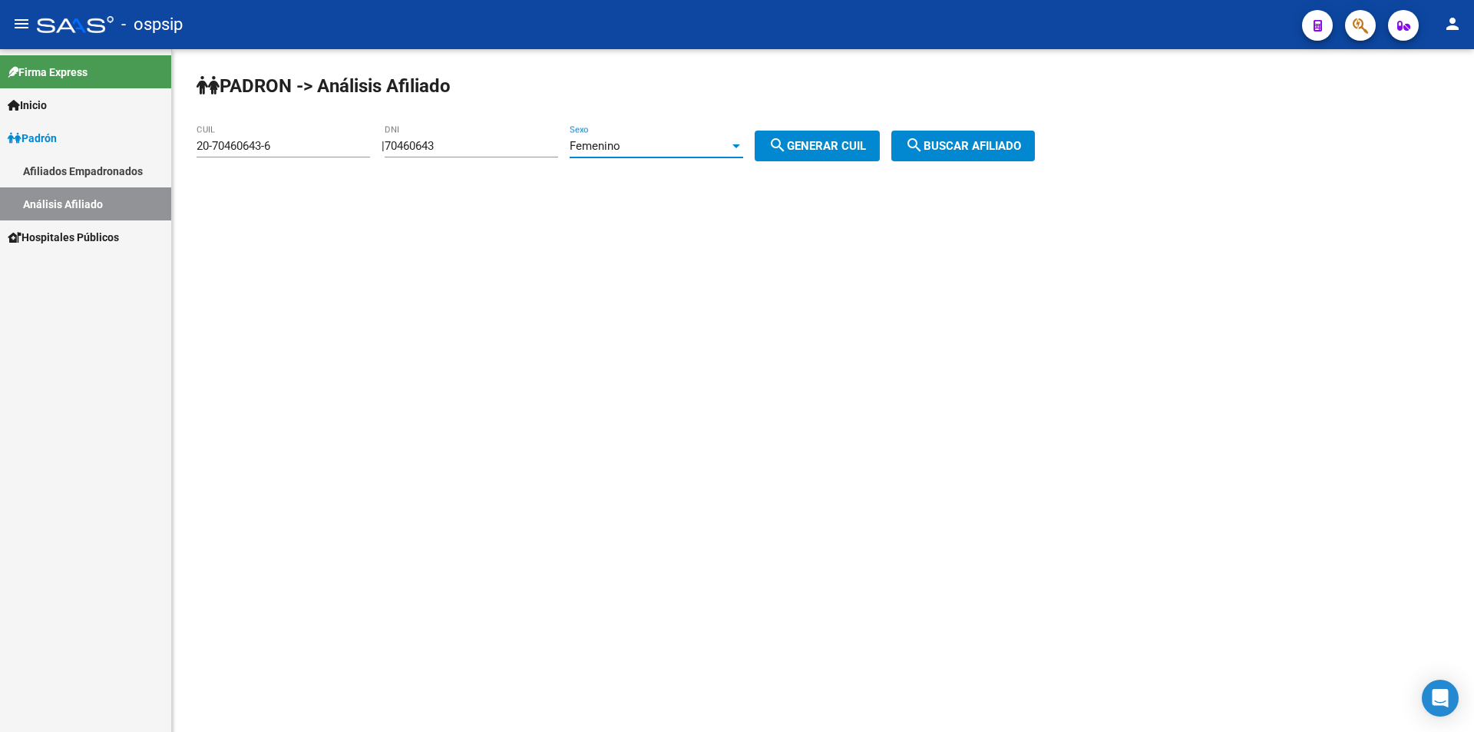
click at [860, 124] on div "PADRON -> Análisis Afiliado 20-70460643-6 CUIL | 70460643 DNI Femenino Sexo sea…" at bounding box center [823, 129] width 1302 height 161
drag, startPoint x: 864, startPoint y: 141, endPoint x: 936, endPoint y: 137, distance: 71.5
click at [866, 142] on span "search Generar CUIL" at bounding box center [816, 146] width 97 height 14
type input "27-70460643-0"
click at [966, 132] on button "search Buscar afiliado" at bounding box center [963, 145] width 144 height 31
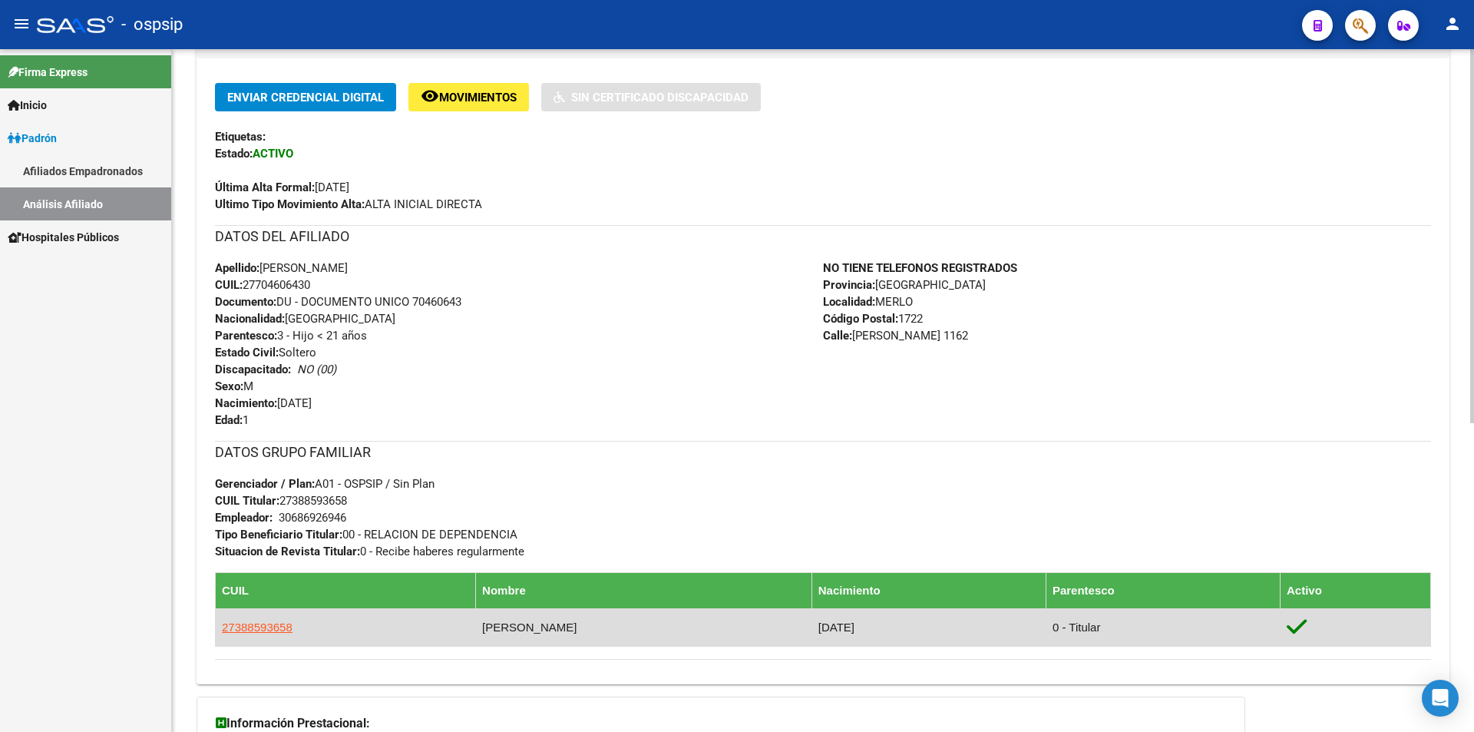
scroll to position [384, 0]
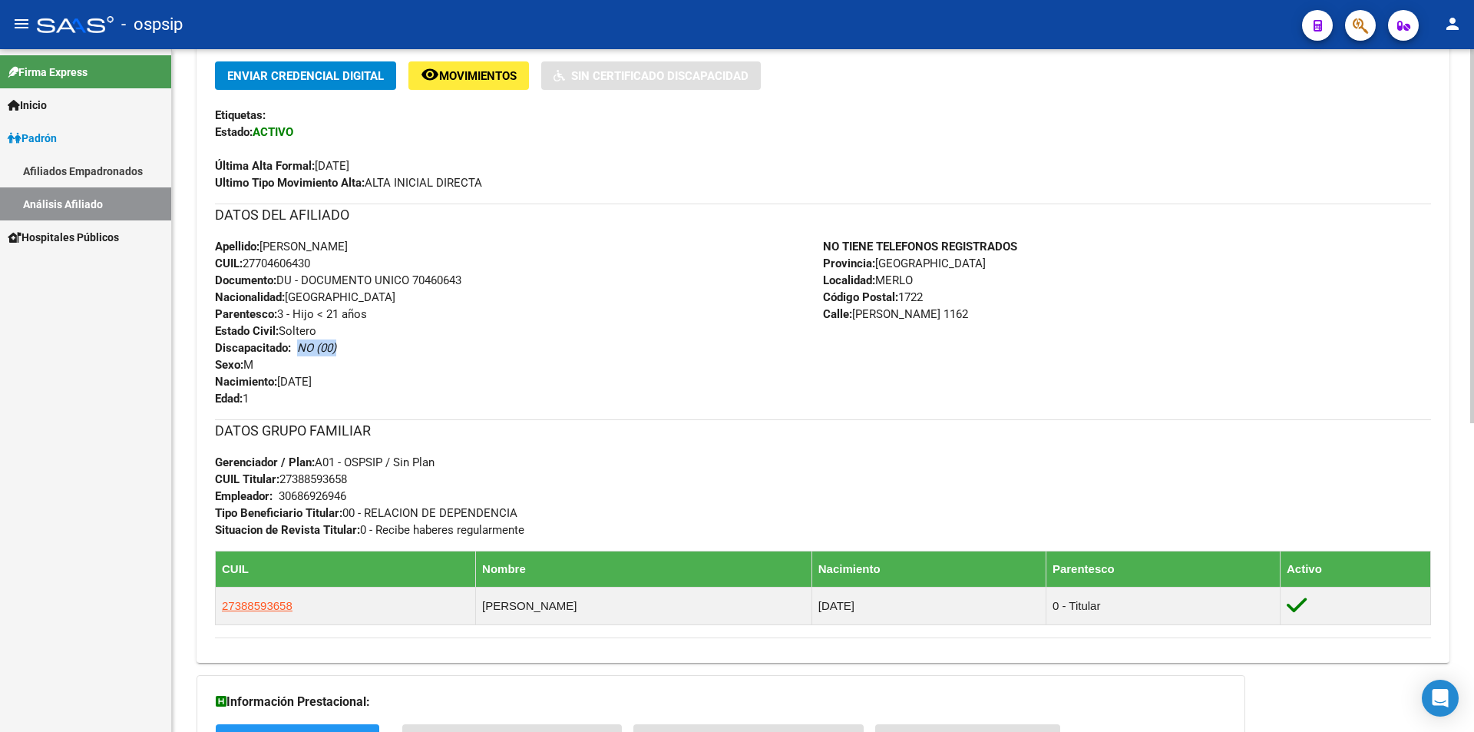
drag, startPoint x: 301, startPoint y: 348, endPoint x: 379, endPoint y: 347, distance: 78.3
click at [379, 347] on div "Apellido: [PERSON_NAME] CUIL: 27704606430 Documento: DU - DOCUMENTO UNICO 70460…" at bounding box center [519, 322] width 608 height 169
click at [455, 337] on div "Apellido: [PERSON_NAME] CUIL: 27704606430 Documento: DU - DOCUMENTO UNICO 70460…" at bounding box center [519, 322] width 608 height 169
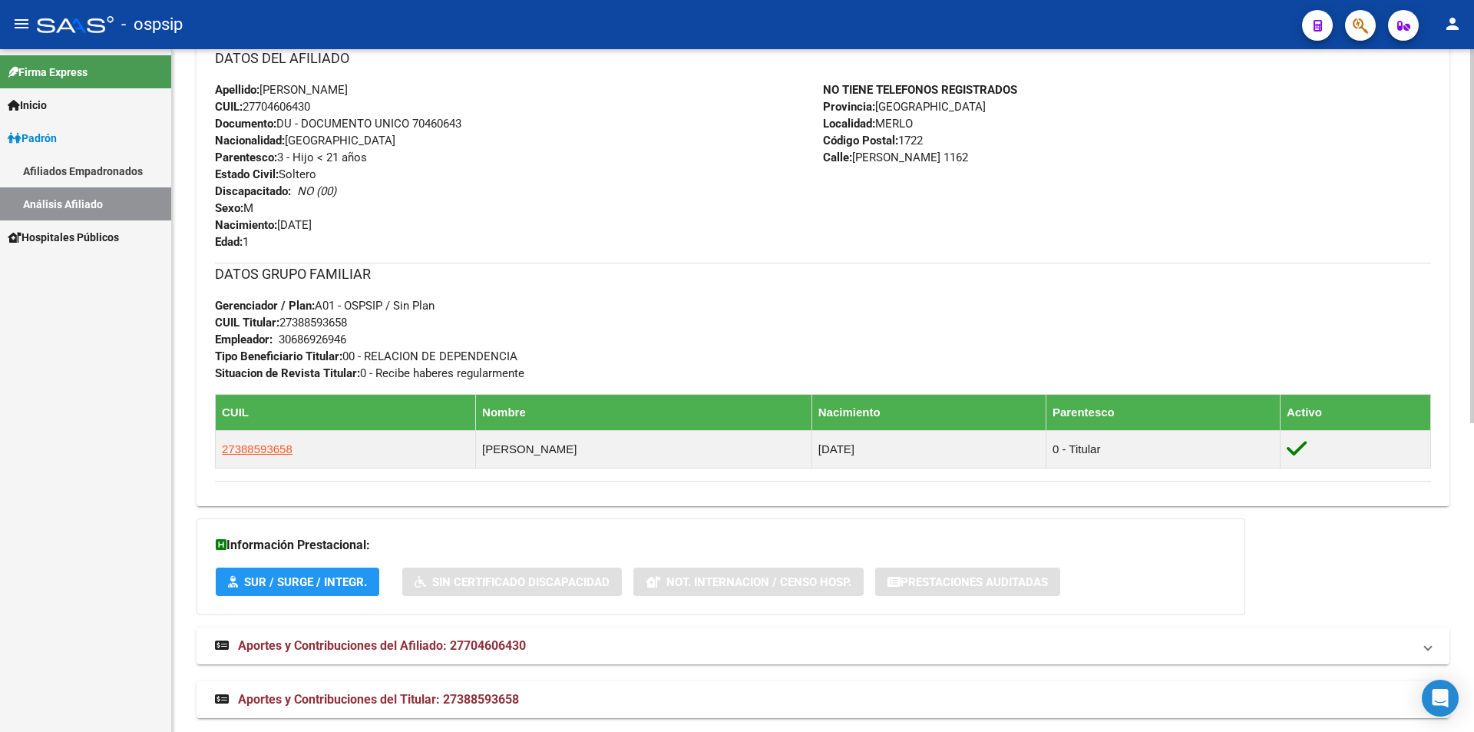
scroll to position [563, 0]
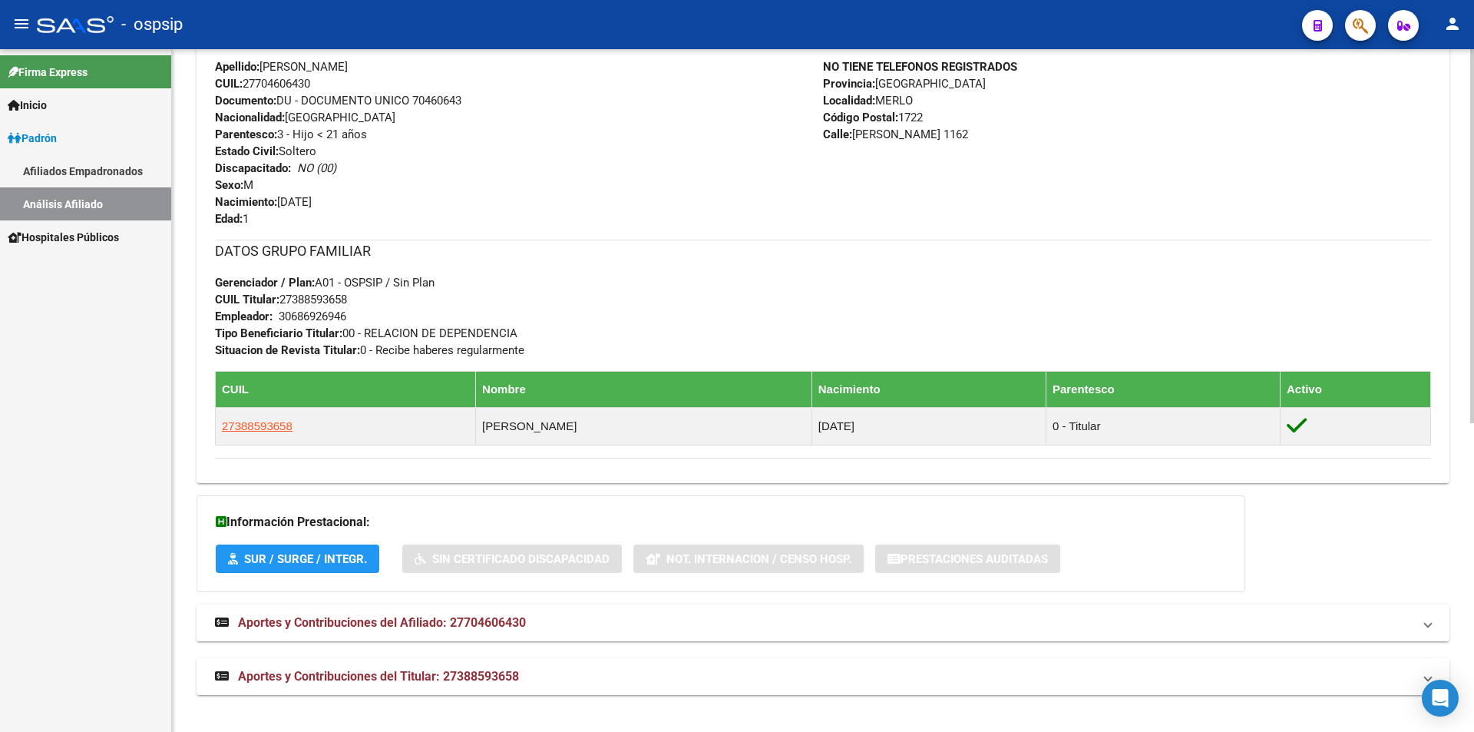
click at [333, 559] on span "SUR / SURGE / INTEGR." at bounding box center [305, 559] width 123 height 14
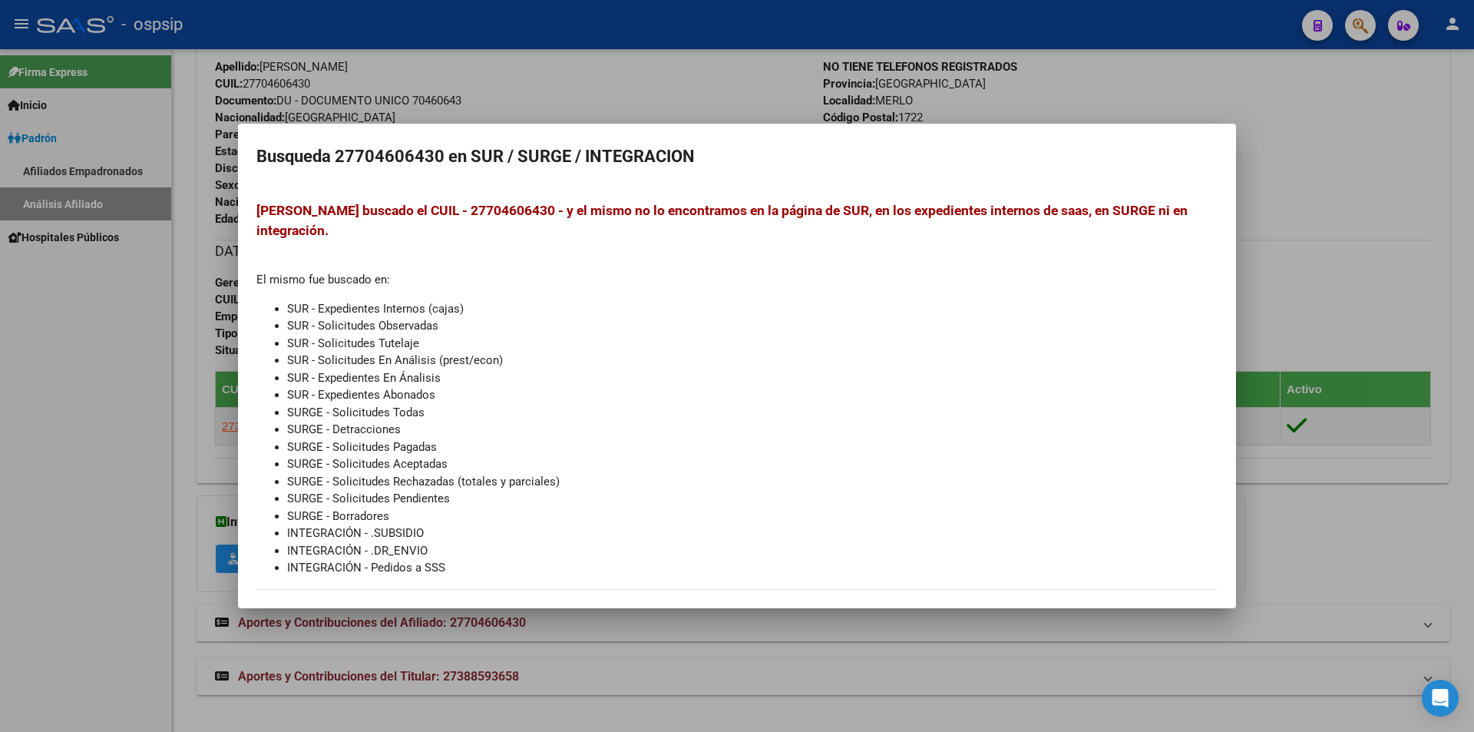
drag, startPoint x: 1317, startPoint y: 209, endPoint x: 1286, endPoint y: 207, distance: 31.5
click at [1316, 208] on div at bounding box center [737, 366] width 1474 height 732
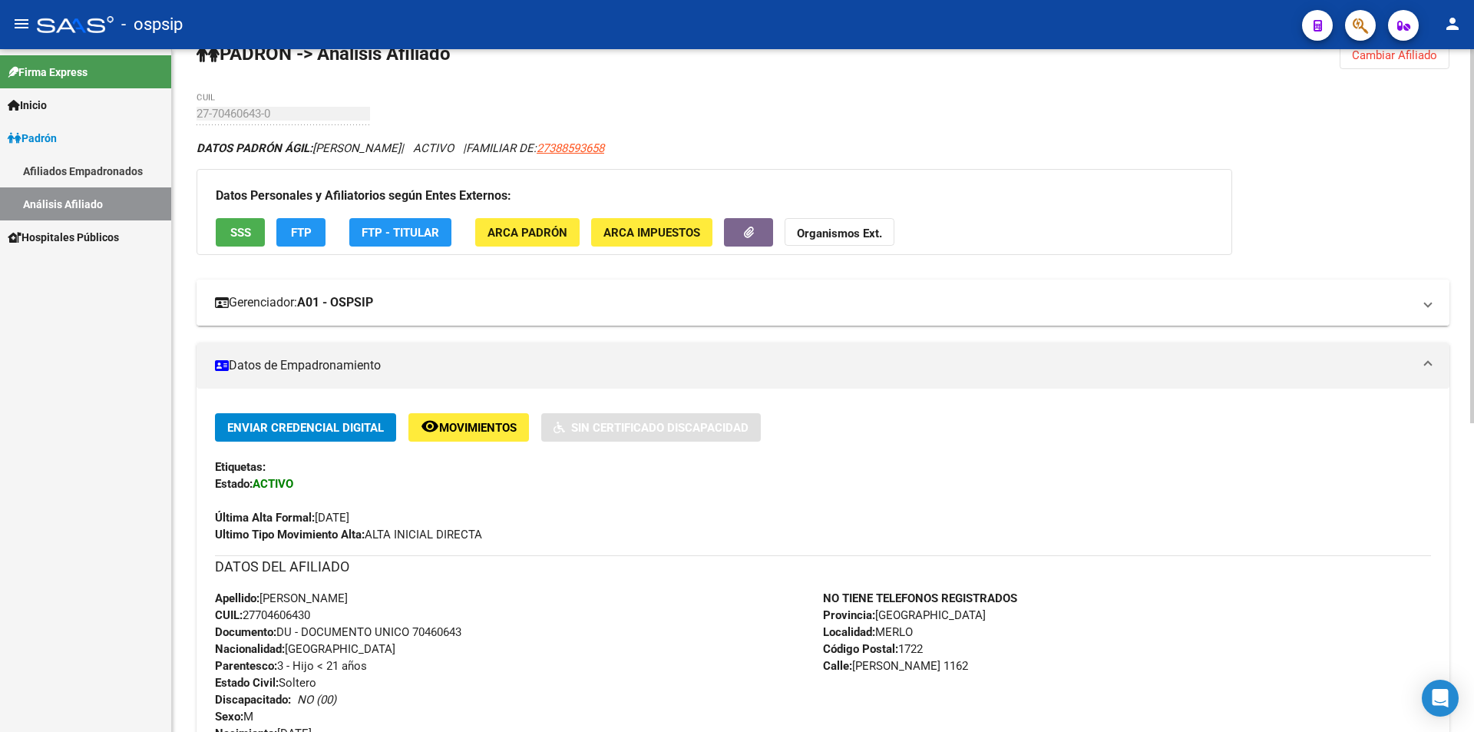
scroll to position [0, 0]
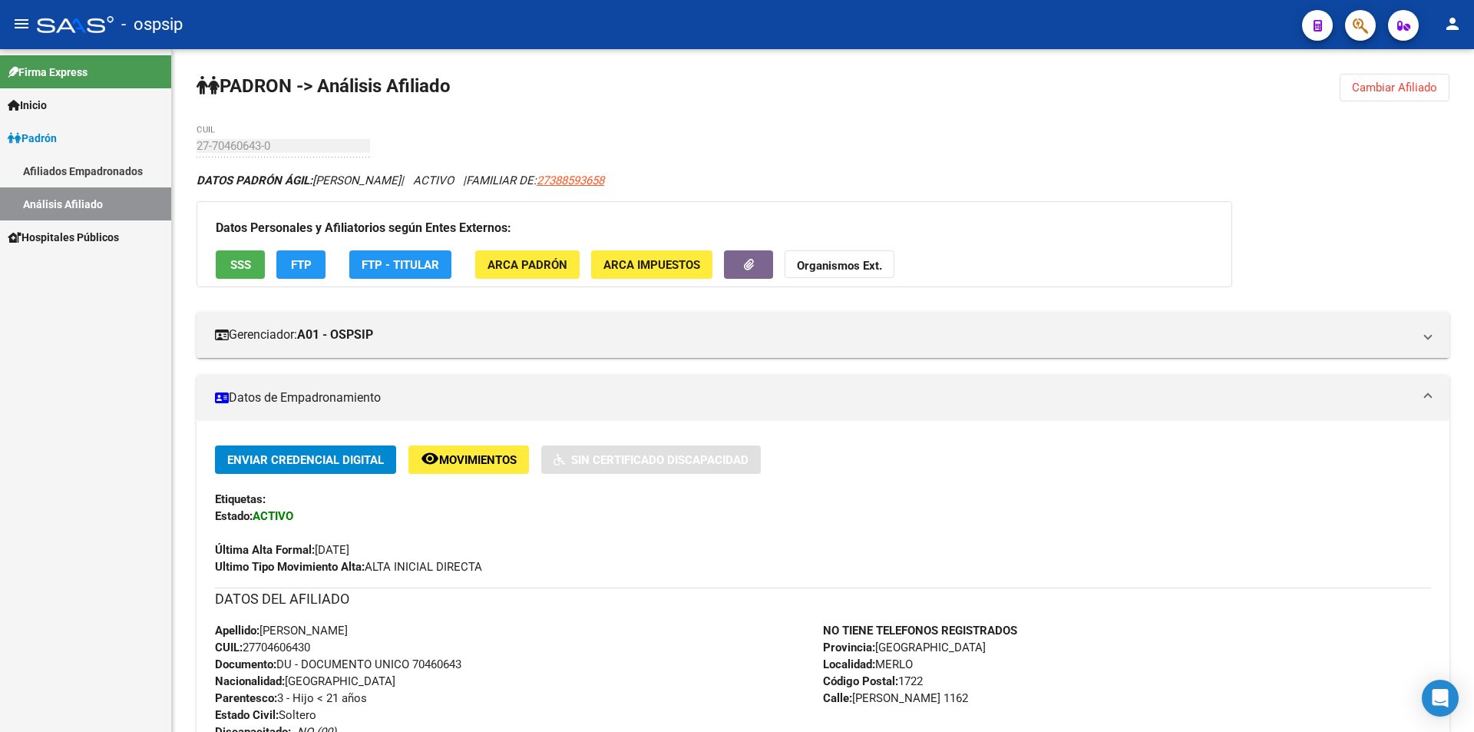
click at [134, 297] on div "Firma Express Inicio Instructivos Contacto OS Padrón Afiliados Empadronados Aná…" at bounding box center [85, 390] width 171 height 682
click at [1386, 88] on span "Cambiar Afiliado" at bounding box center [1394, 88] width 85 height 14
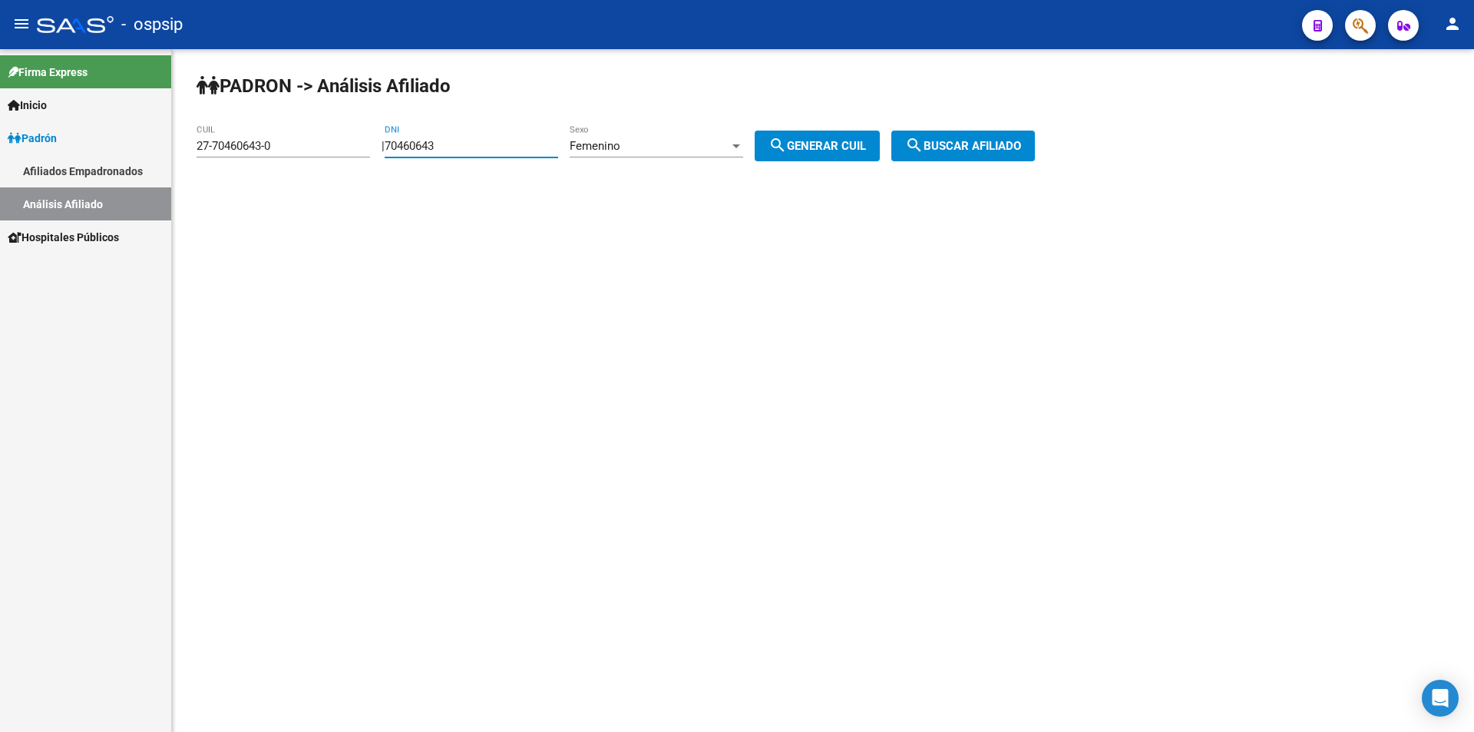
drag, startPoint x: 484, startPoint y: 140, endPoint x: 144, endPoint y: 153, distance: 339.5
click at [137, 151] on mat-sidenav-container "Firma Express Inicio Instructivos Contacto OS Padrón Afiliados Empadronados Aná…" at bounding box center [737, 390] width 1474 height 682
click at [618, 133] on div "Femenino Sexo" at bounding box center [656, 140] width 173 height 33
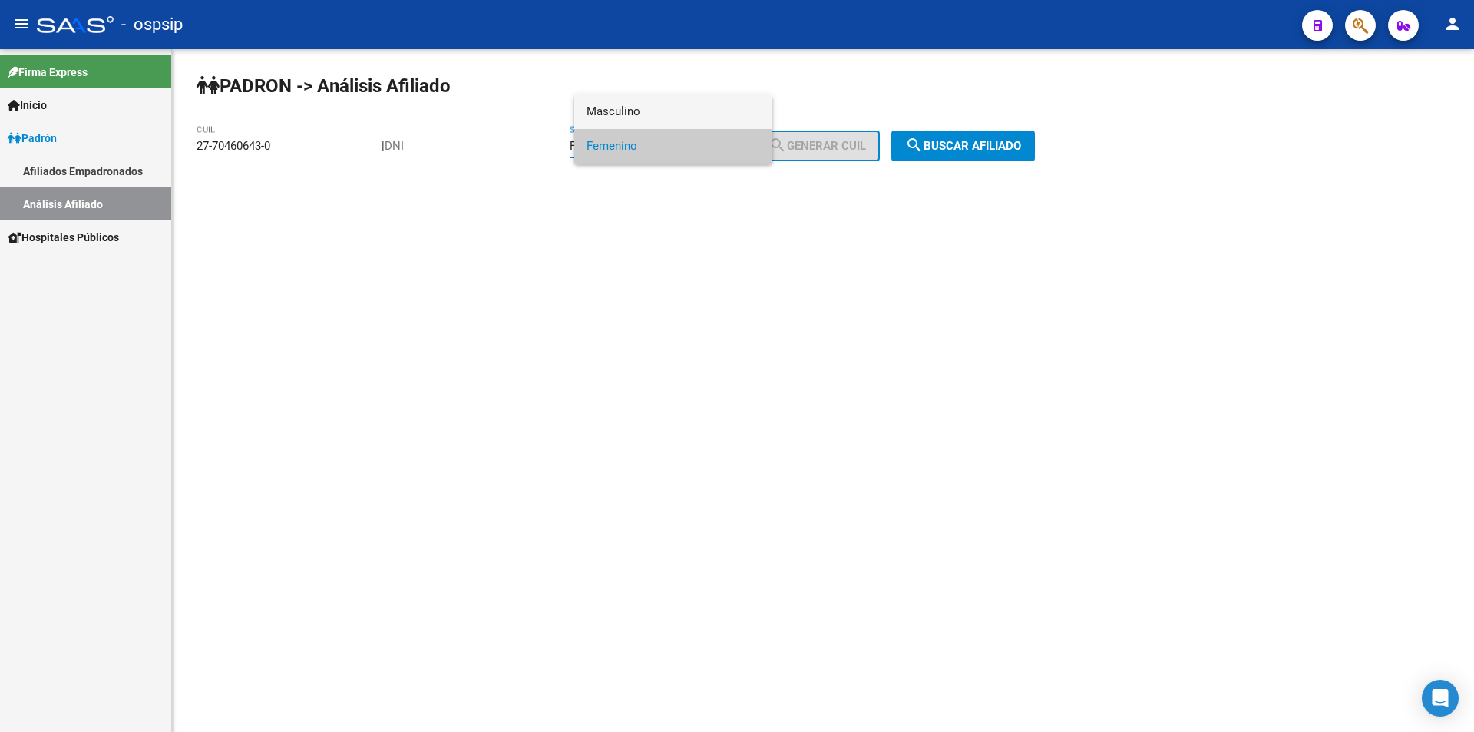
drag, startPoint x: 623, startPoint y: 96, endPoint x: 606, endPoint y: 95, distance: 17.7
click at [623, 95] on span "Masculino" at bounding box center [672, 111] width 173 height 35
drag, startPoint x: 329, startPoint y: 147, endPoint x: 112, endPoint y: 130, distance: 217.1
click at [112, 130] on mat-sidenav-container "Firma Express Inicio Instructivos Contacto OS Padrón Afiliados Empadronados Aná…" at bounding box center [737, 390] width 1474 height 682
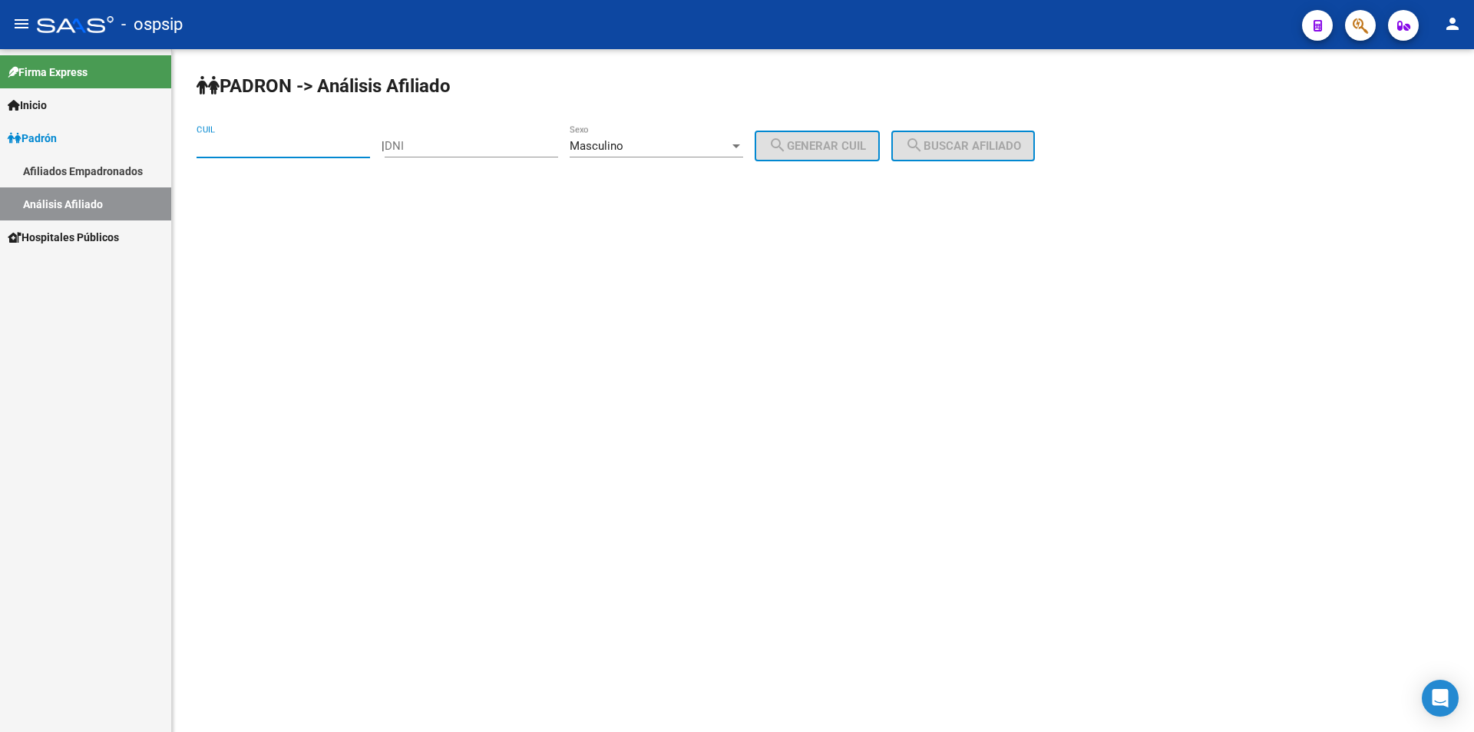
click at [550, 137] on div "DNI" at bounding box center [471, 140] width 173 height 33
type input "43251713"
click at [866, 149] on span "search Generar CUIL" at bounding box center [816, 146] width 97 height 14
type input "20-43251713-7"
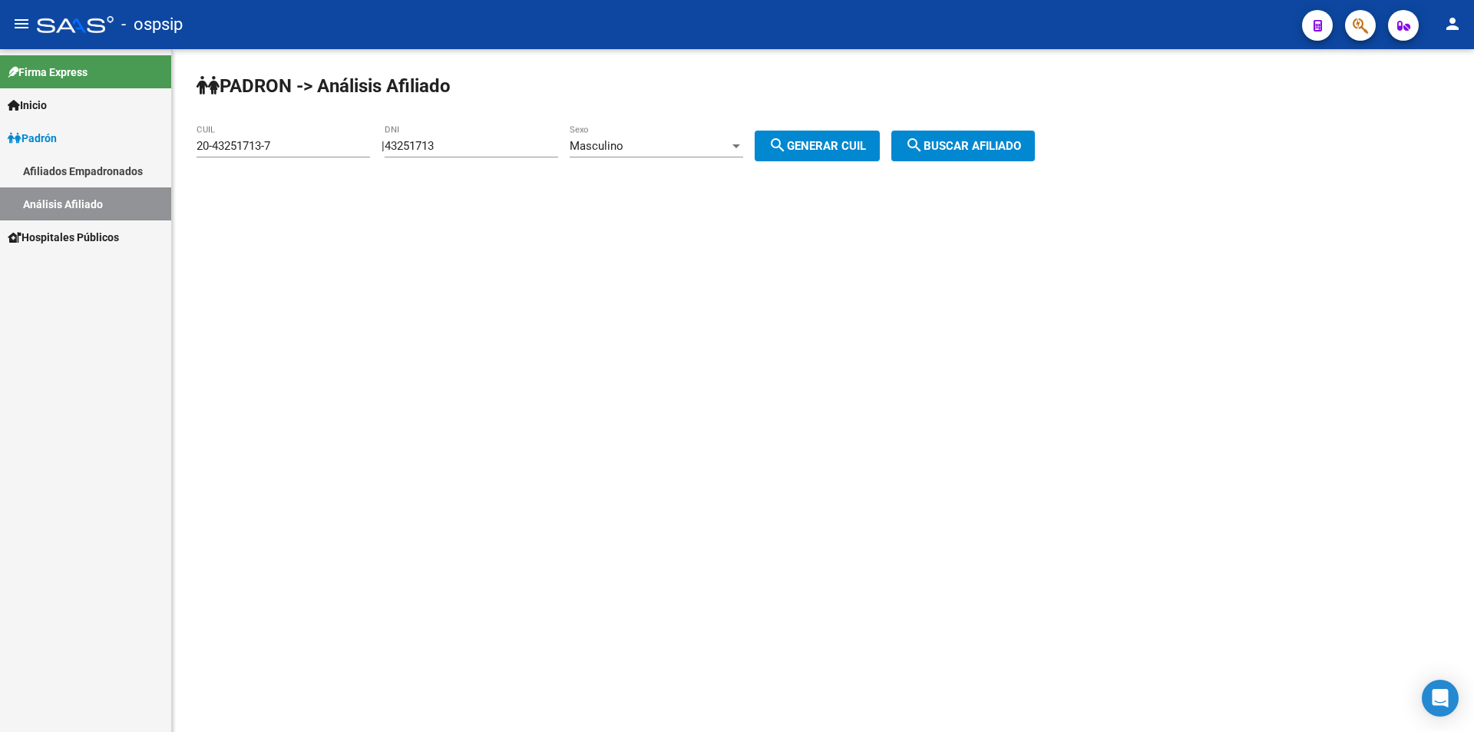
click at [992, 149] on span "search Buscar afiliado" at bounding box center [963, 146] width 116 height 14
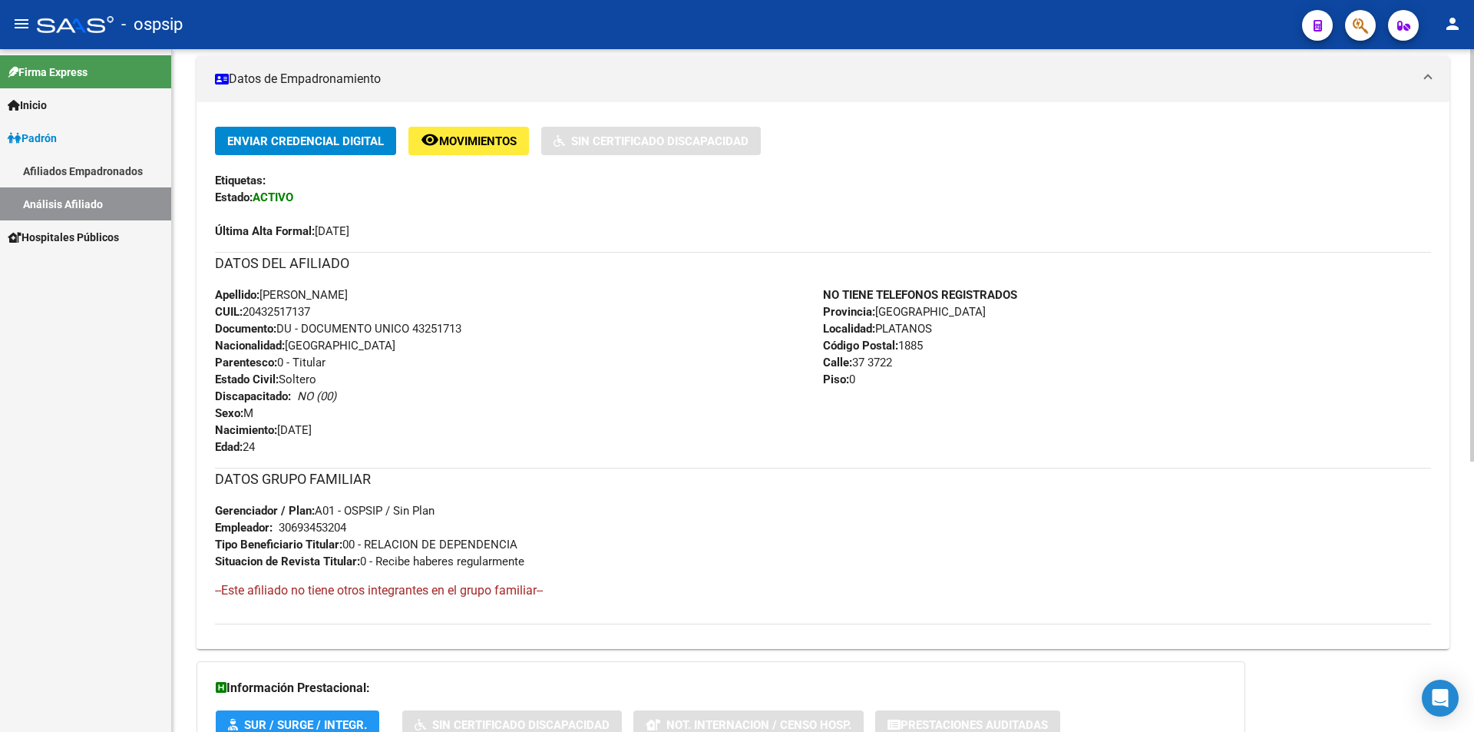
scroll to position [294, 0]
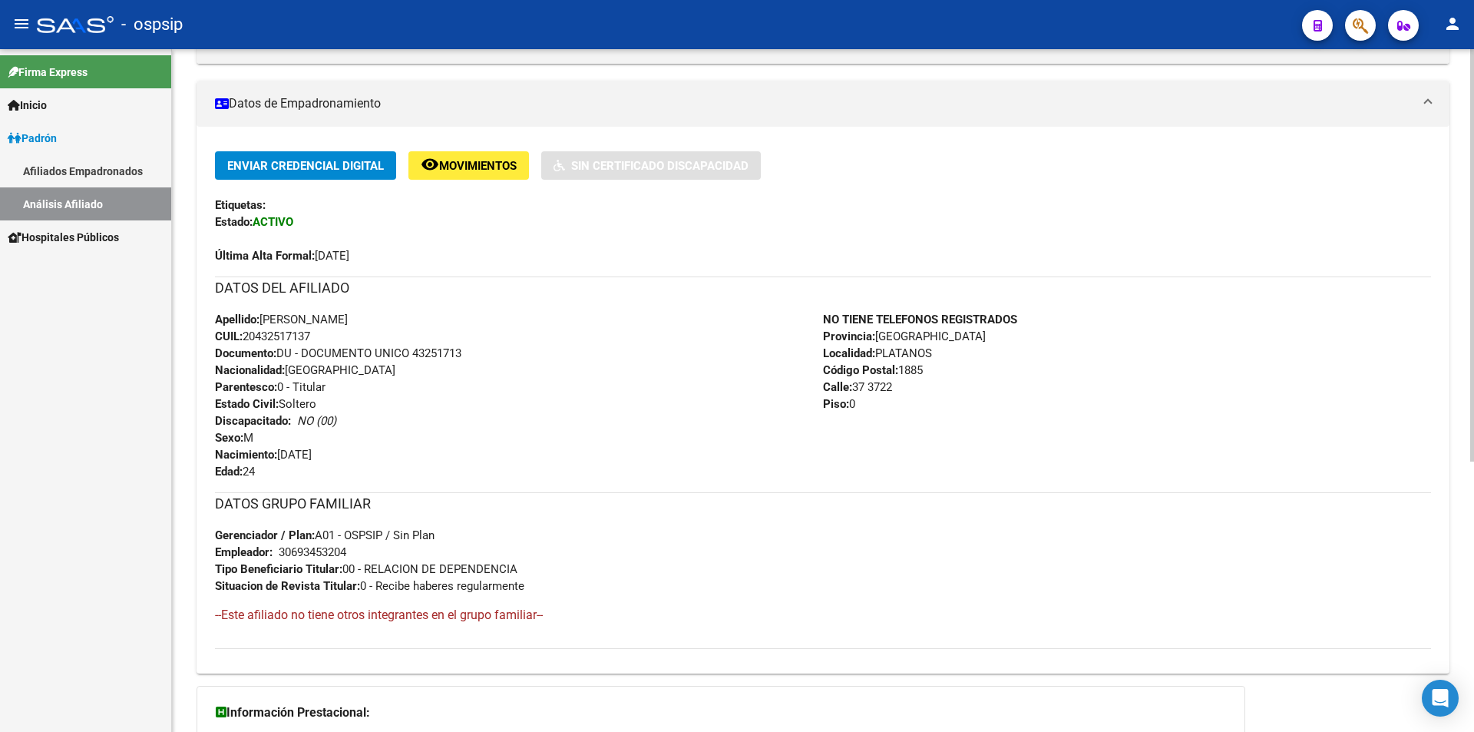
click at [276, 471] on div "Apellido: [PERSON_NAME]: 20432517137 Documento: DU - DOCUMENTO UNICO 43251713 N…" at bounding box center [519, 395] width 608 height 169
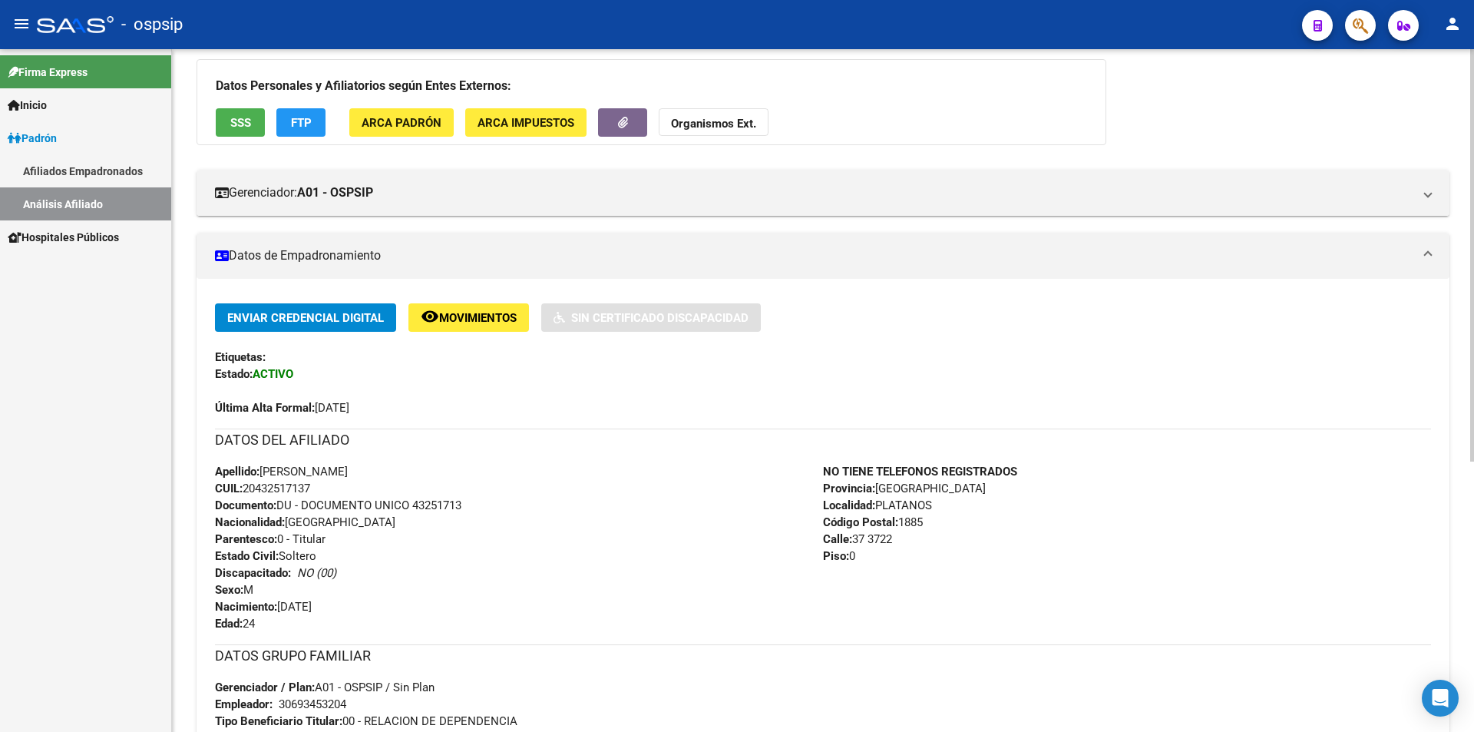
scroll to position [0, 0]
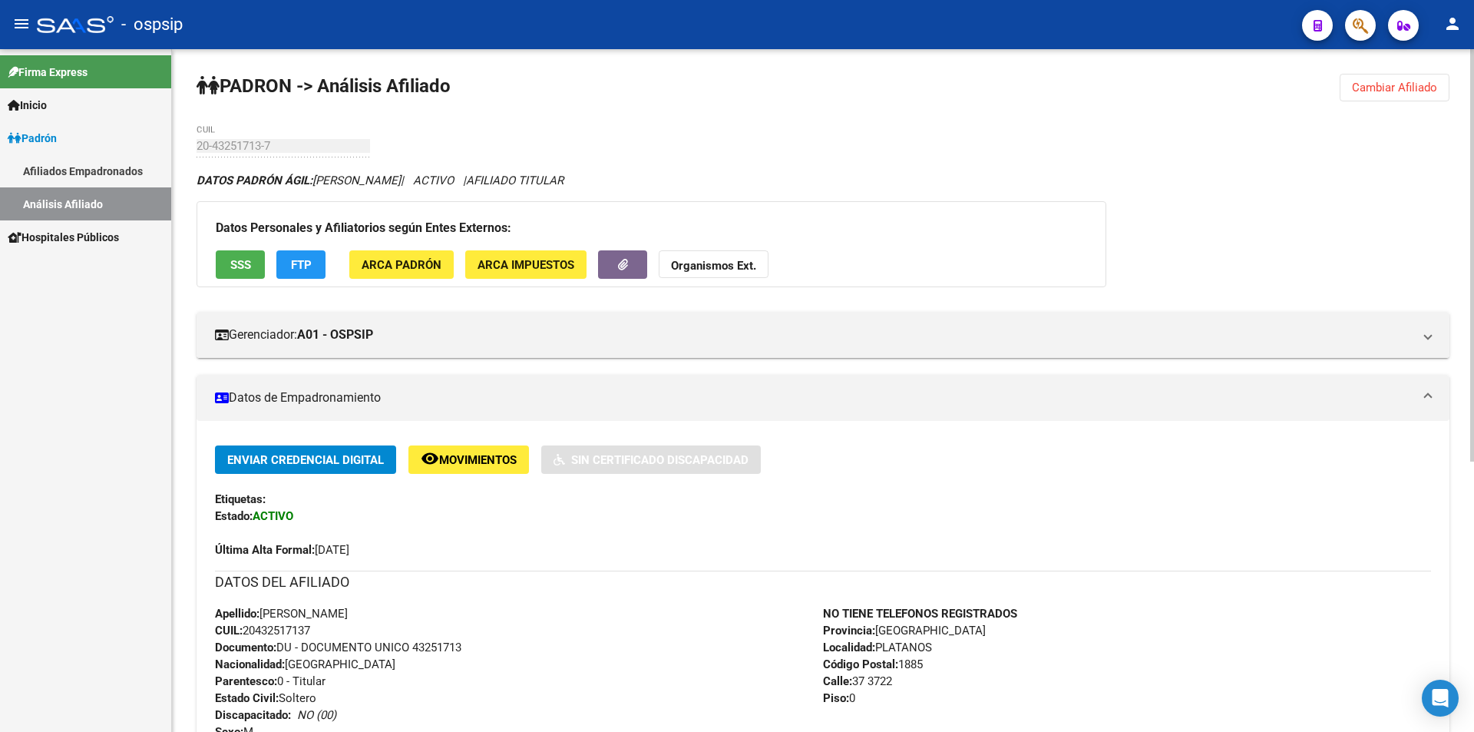
click at [1372, 81] on span "Cambiar Afiliado" at bounding box center [1394, 88] width 85 height 14
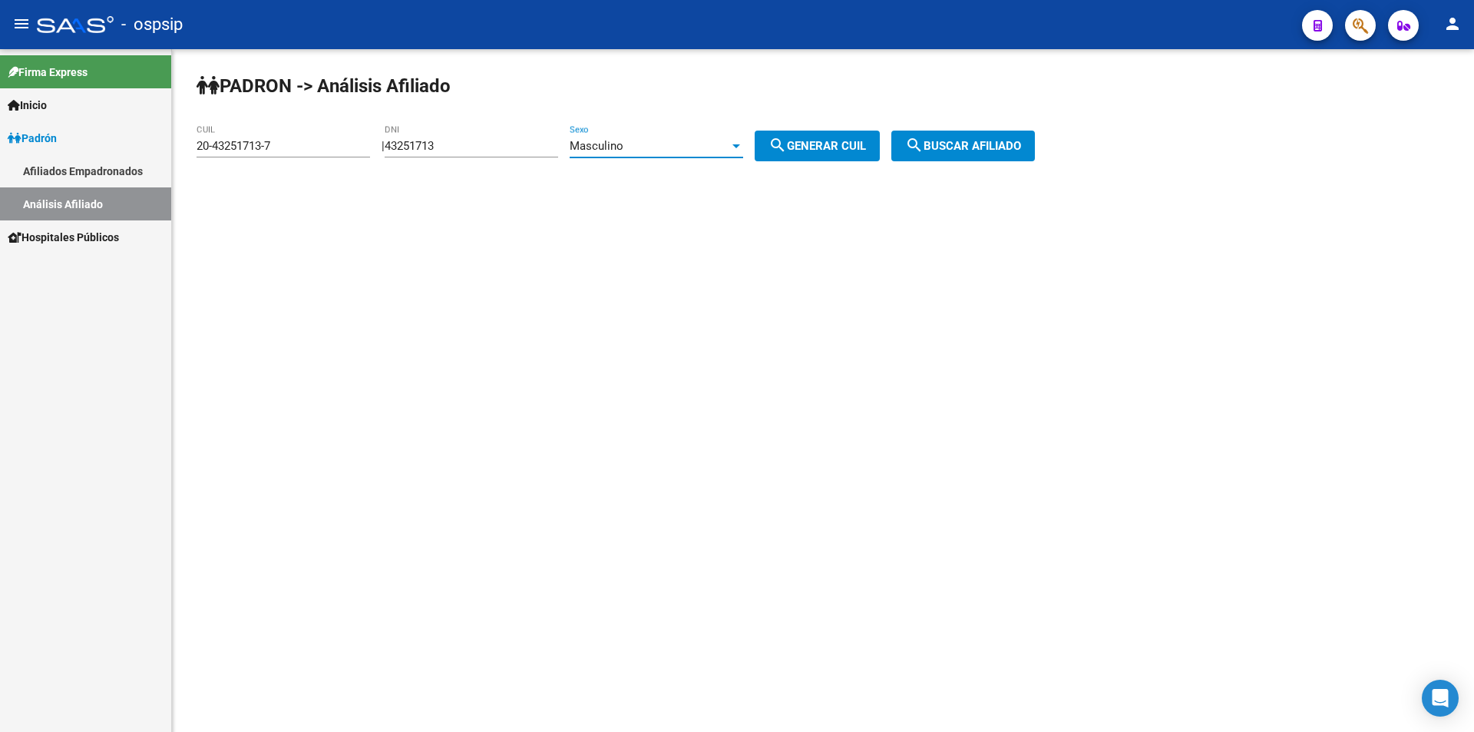
drag, startPoint x: 689, startPoint y: 140, endPoint x: 473, endPoint y: 179, distance: 220.0
click at [474, 181] on div "PADRON -> Análisis Afiliado 20-43251713-7 CUIL | 43251713 DNI Masculino Sexo se…" at bounding box center [823, 129] width 1302 height 161
drag, startPoint x: 529, startPoint y: 140, endPoint x: 514, endPoint y: 140, distance: 14.6
click at [520, 140] on input "43251713" at bounding box center [471, 146] width 173 height 14
drag, startPoint x: 514, startPoint y: 140, endPoint x: 345, endPoint y: 137, distance: 169.7
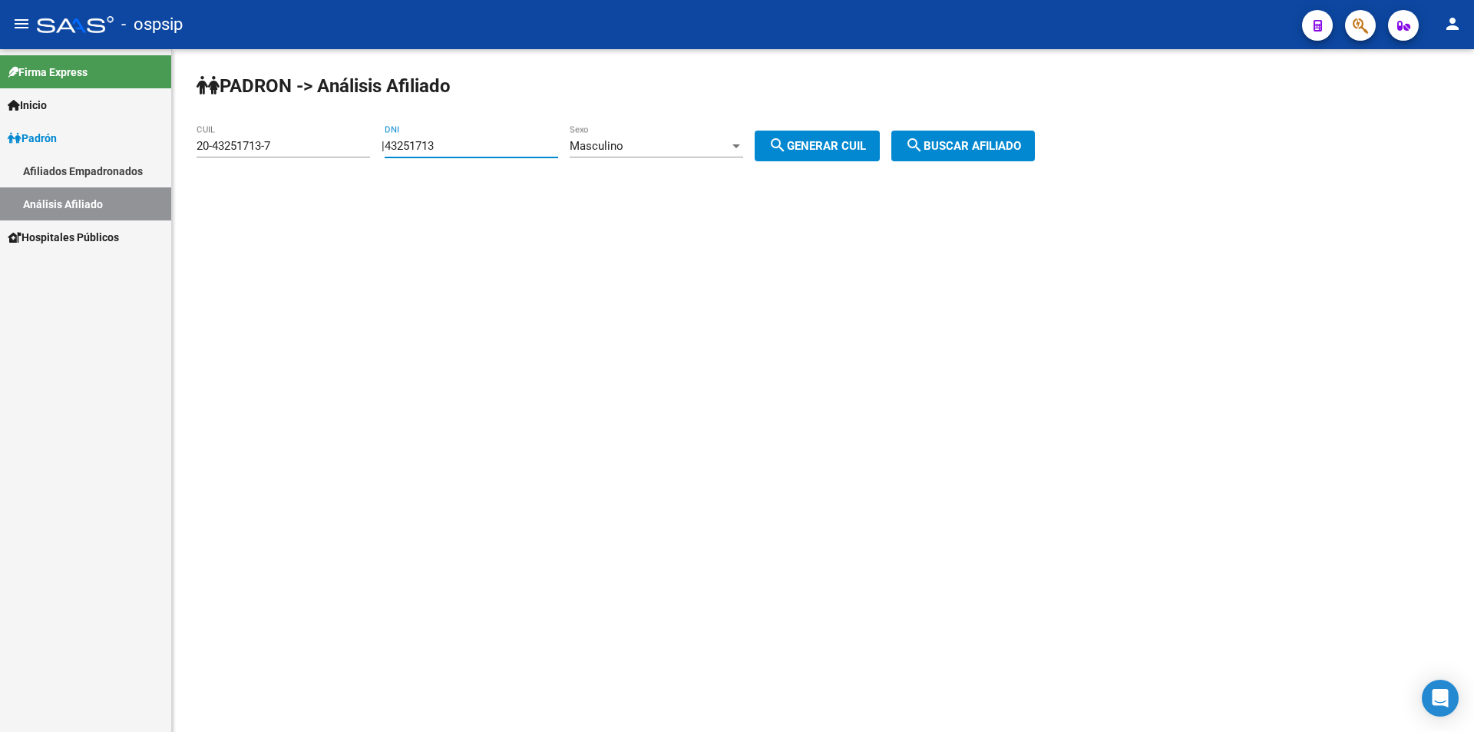
click at [345, 139] on app-analisis-afiliado "PADRON -> Análisis Afiliado 20-43251713-7 CUIL | 43251713 DNI Masculino Sexo se…" at bounding box center [622, 146] width 850 height 14
drag, startPoint x: 342, startPoint y: 134, endPoint x: 93, endPoint y: 120, distance: 249.8
click at [93, 120] on mat-sidenav-container "Firma Express Inicio Instructivos Contacto OS Padrón Afiliados Empadronados Aná…" at bounding box center [737, 390] width 1474 height 682
click at [286, 144] on input "20-43251713-7" at bounding box center [283, 146] width 173 height 14
drag, startPoint x: 299, startPoint y: 146, endPoint x: 211, endPoint y: 142, distance: 87.6
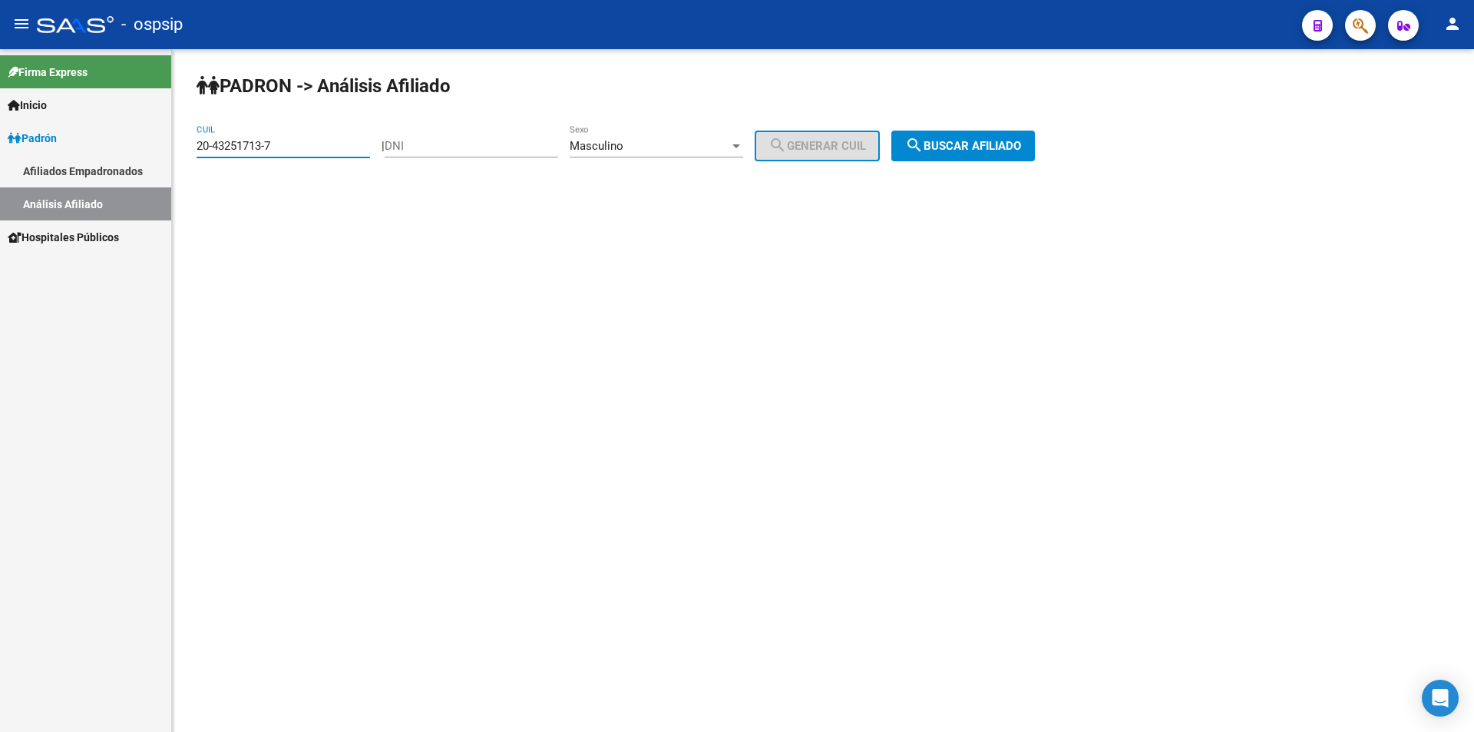
click at [211, 142] on input "20-43251713-7" at bounding box center [283, 146] width 173 height 14
type input "20"
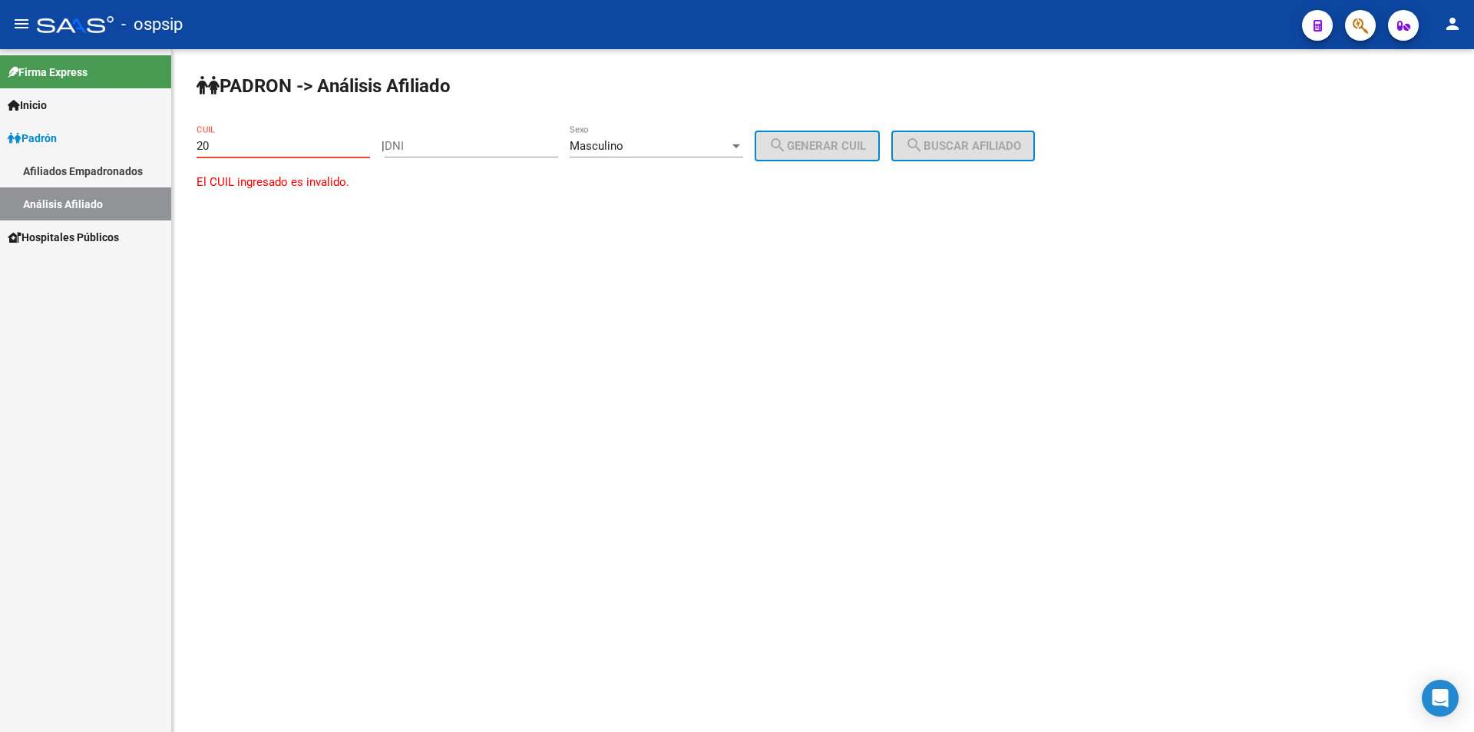
drag, startPoint x: 279, startPoint y: 144, endPoint x: 183, endPoint y: 144, distance: 95.9
click at [183, 144] on div "PADRON -> Análisis Afiliado 20 CUIL | DNI Masculino Sexo search Generar CUIL se…" at bounding box center [823, 146] width 1302 height 195
